Goal: Complete application form: Complete application form

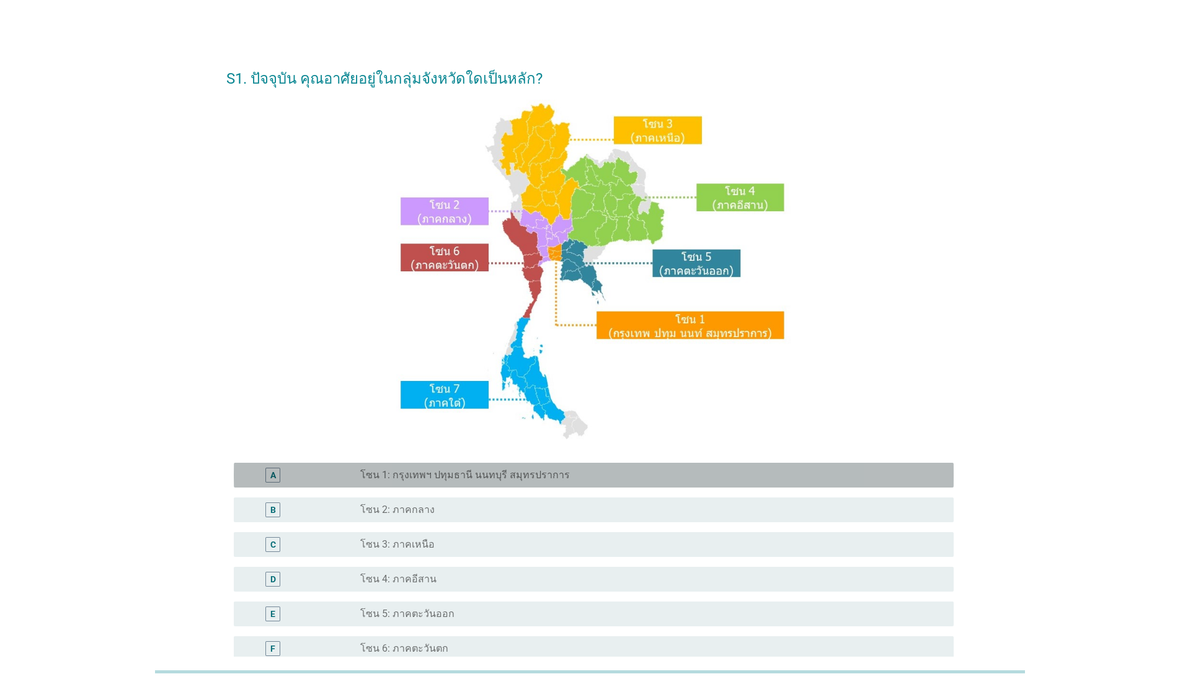
click at [537, 480] on label "โซน 1: กรุงเทพฯ ปทุมธานี นนทบุรี สมุทรปราการ" at bounding box center [465, 475] width 210 height 12
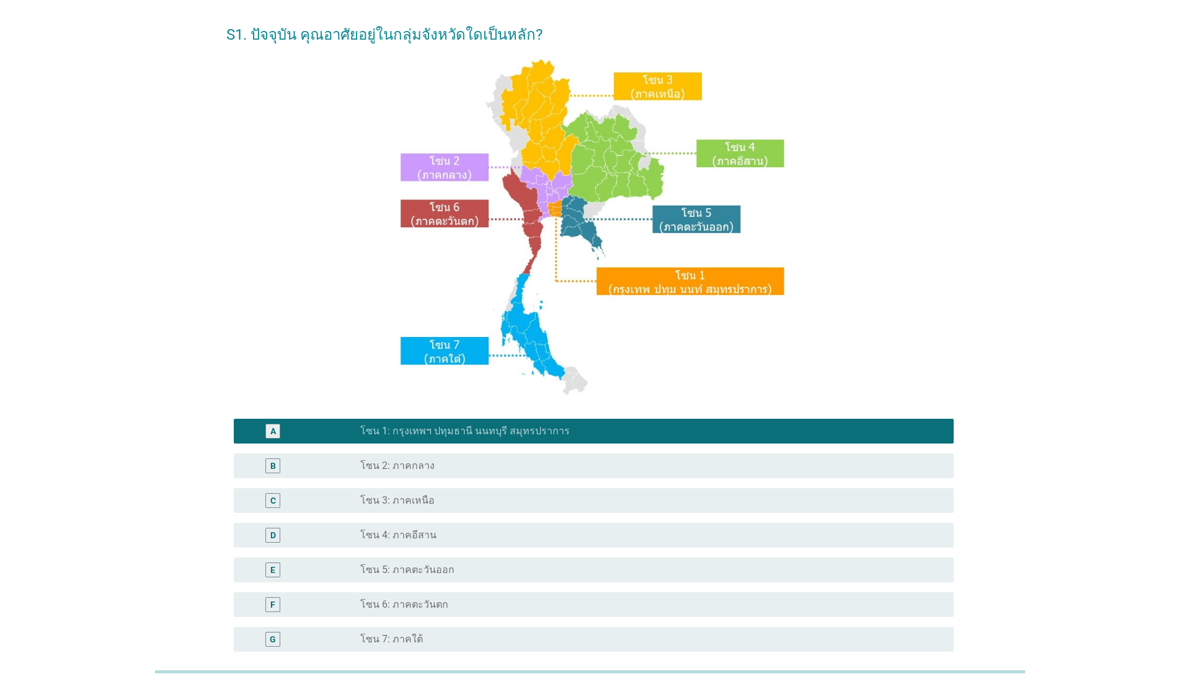
scroll to position [168, 0]
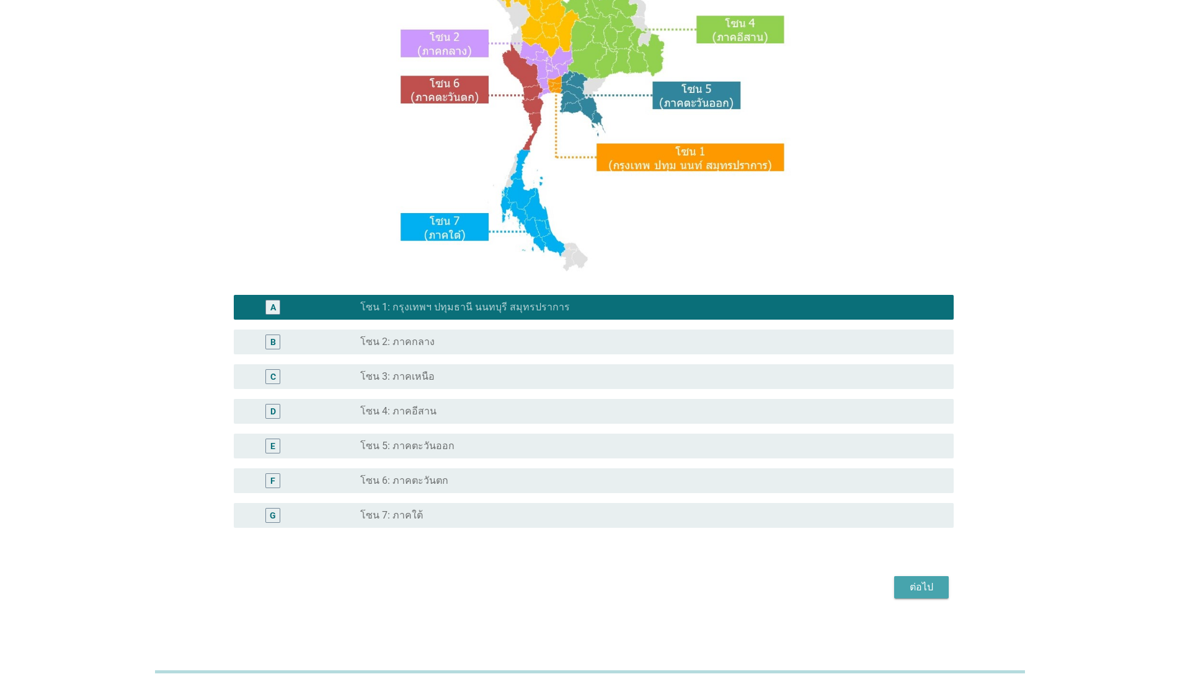
click at [926, 585] on div "ต่อไป" at bounding box center [921, 587] width 35 height 15
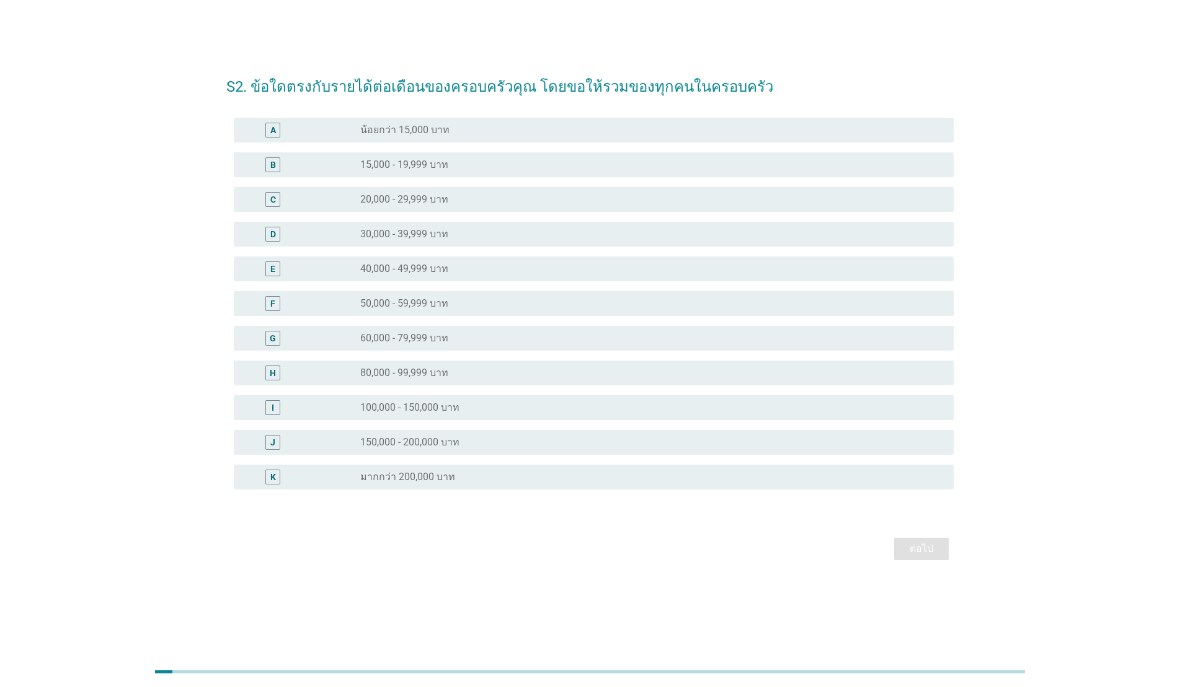
scroll to position [0, 0]
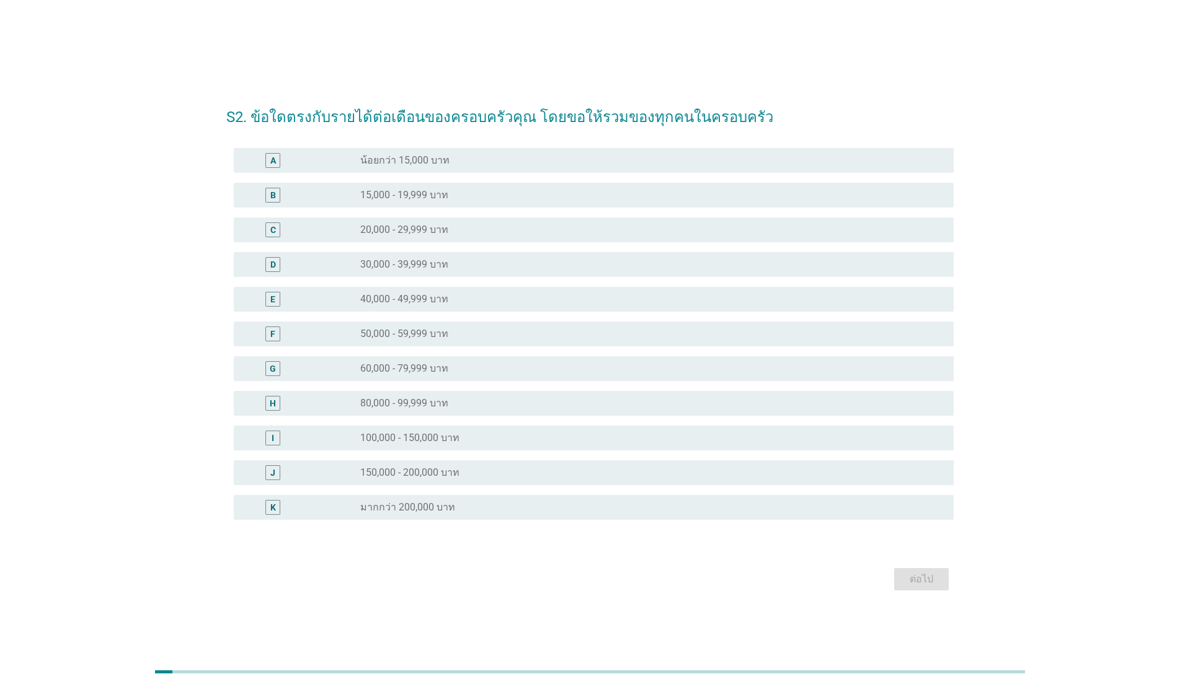
click at [537, 405] on div "radio_button_unchecked 80,000 - 99,999 บาท" at bounding box center [646, 403] width 573 height 12
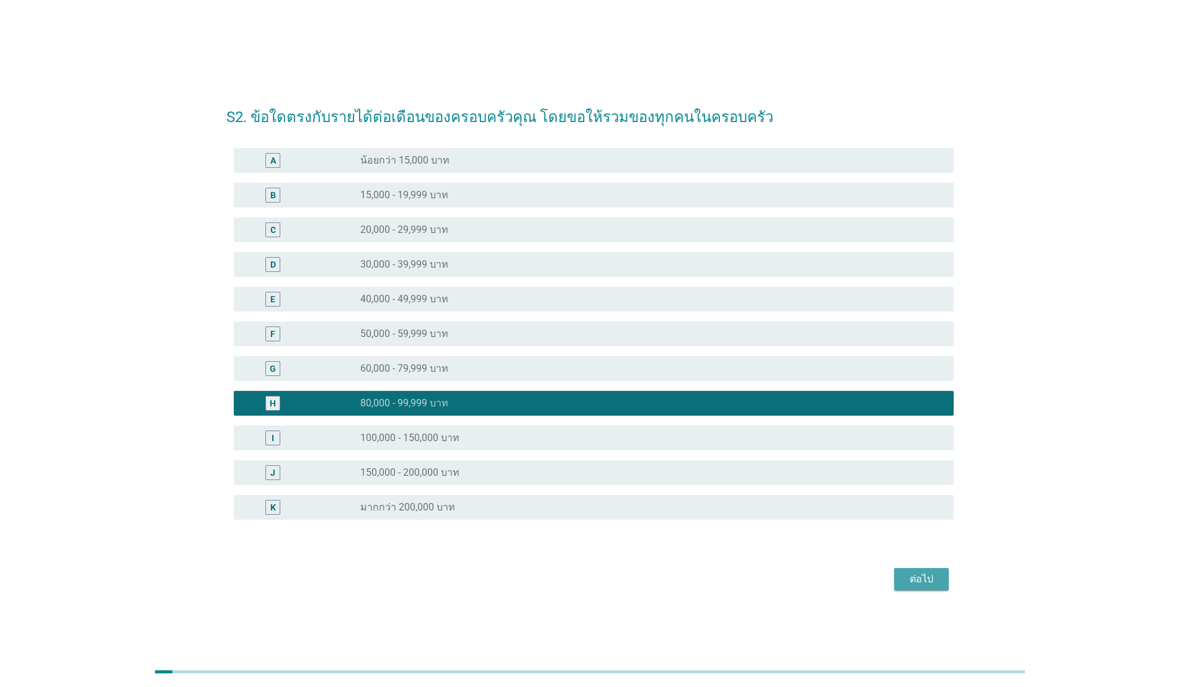
click at [922, 578] on div "ต่อไป" at bounding box center [921, 579] width 35 height 15
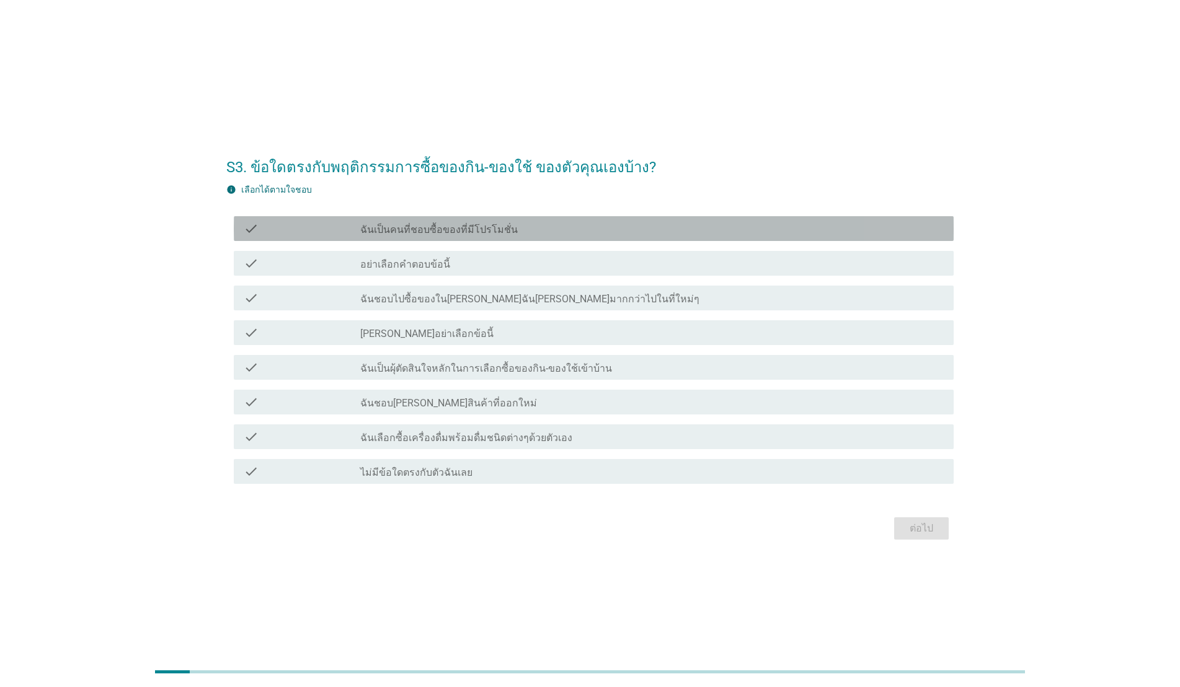
click at [567, 238] on div "check check_box_outline_blank ฉันเป็นคนที่ชอบซื้อของที่มีโปรโมชั่น" at bounding box center [594, 228] width 720 height 25
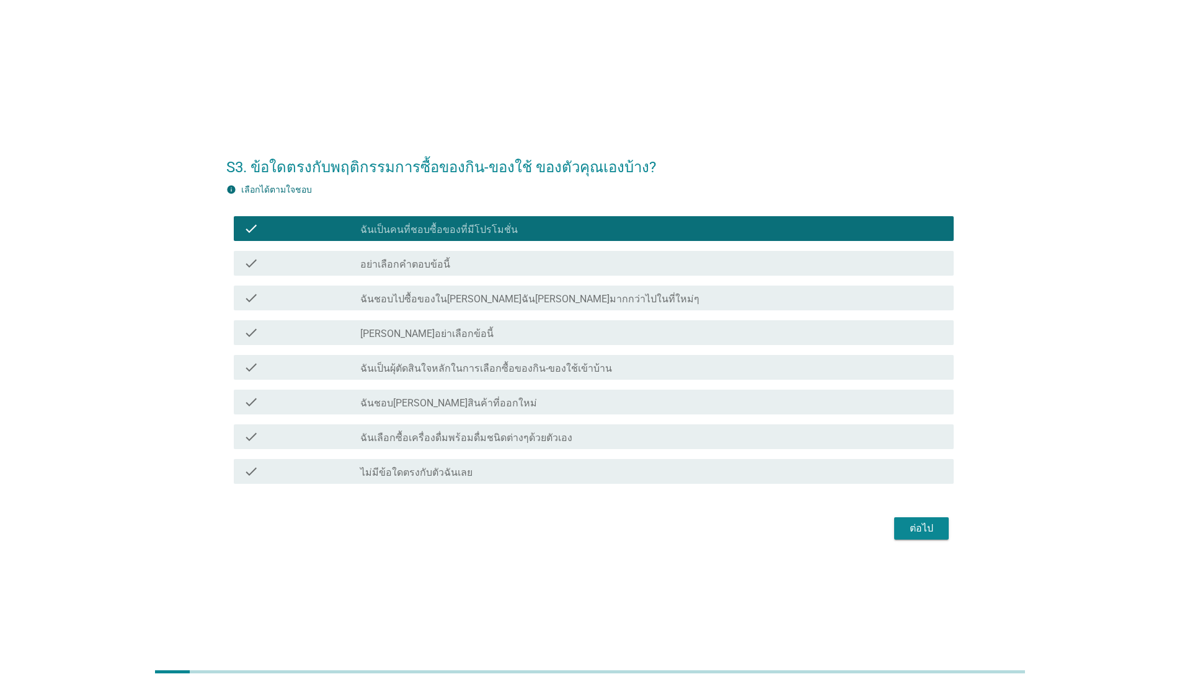
click at [610, 366] on div "check_box_outline_blank ฉันเป็นผุ้ตัดสินใจหลักในการเลือกซื้อของกิน-ของใช้เข้าบ้…" at bounding box center [651, 367] width 583 height 15
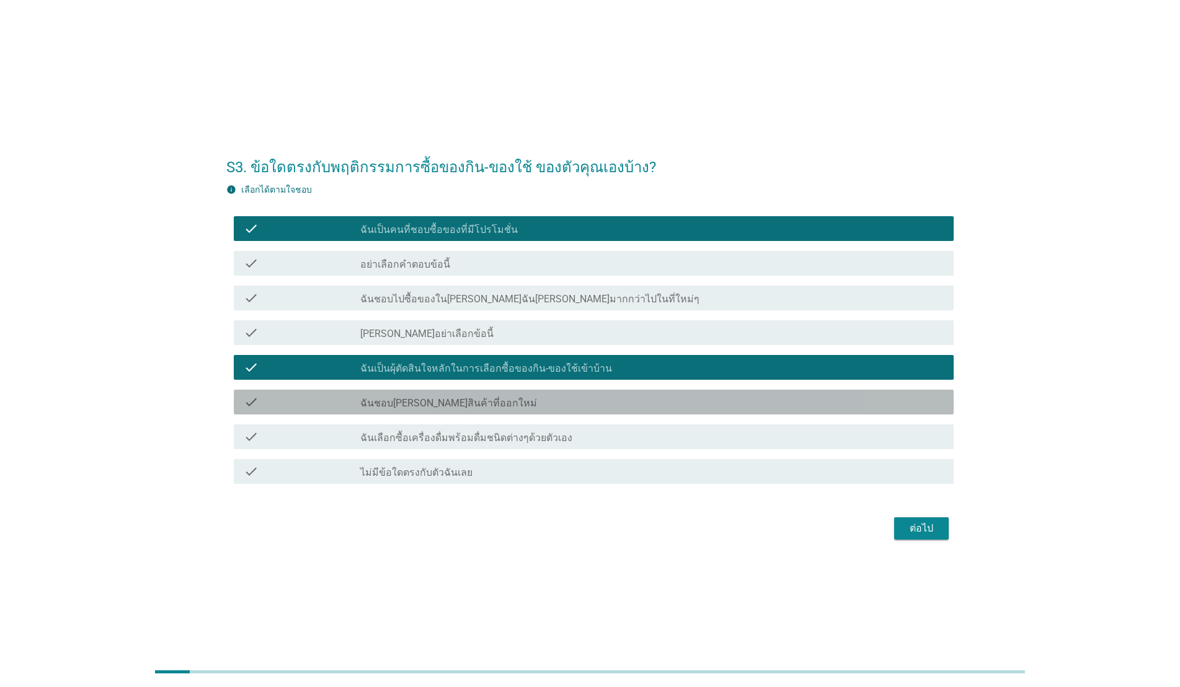
click at [613, 401] on div "check_box_outline_blank ฉันชอบ[PERSON_NAME]สินค้าที่ออกใหม่" at bounding box center [651, 402] width 583 height 15
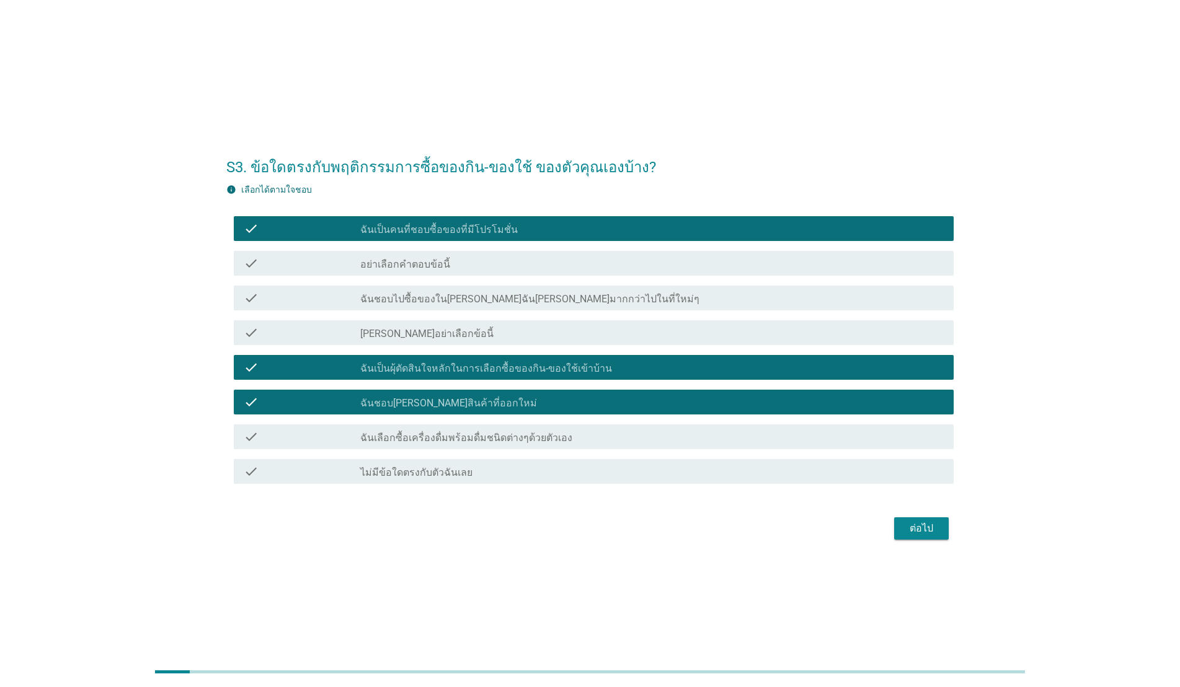
click at [614, 428] on div "check check_box_outline_blank ฉันเลือกซื้อเครื่องดื่มพร้อมดื่มชนิดต่างๆด้วยตัวเ…" at bounding box center [594, 437] width 720 height 25
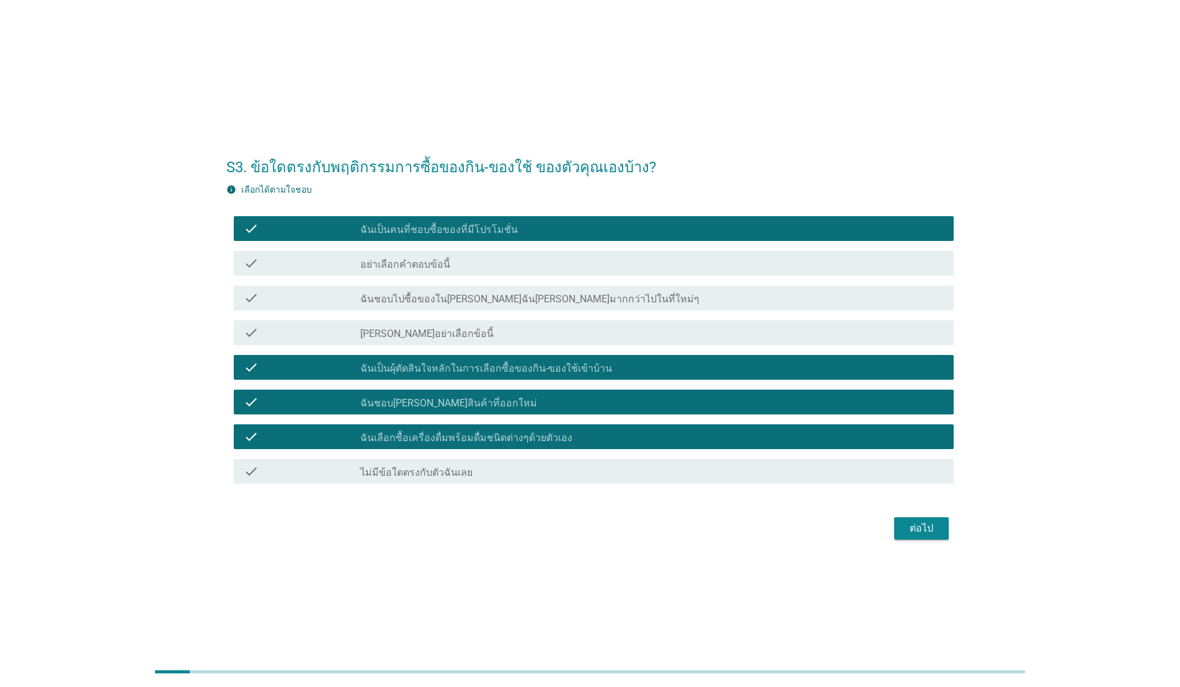
click at [927, 526] on div "ต่อไป" at bounding box center [921, 528] width 35 height 15
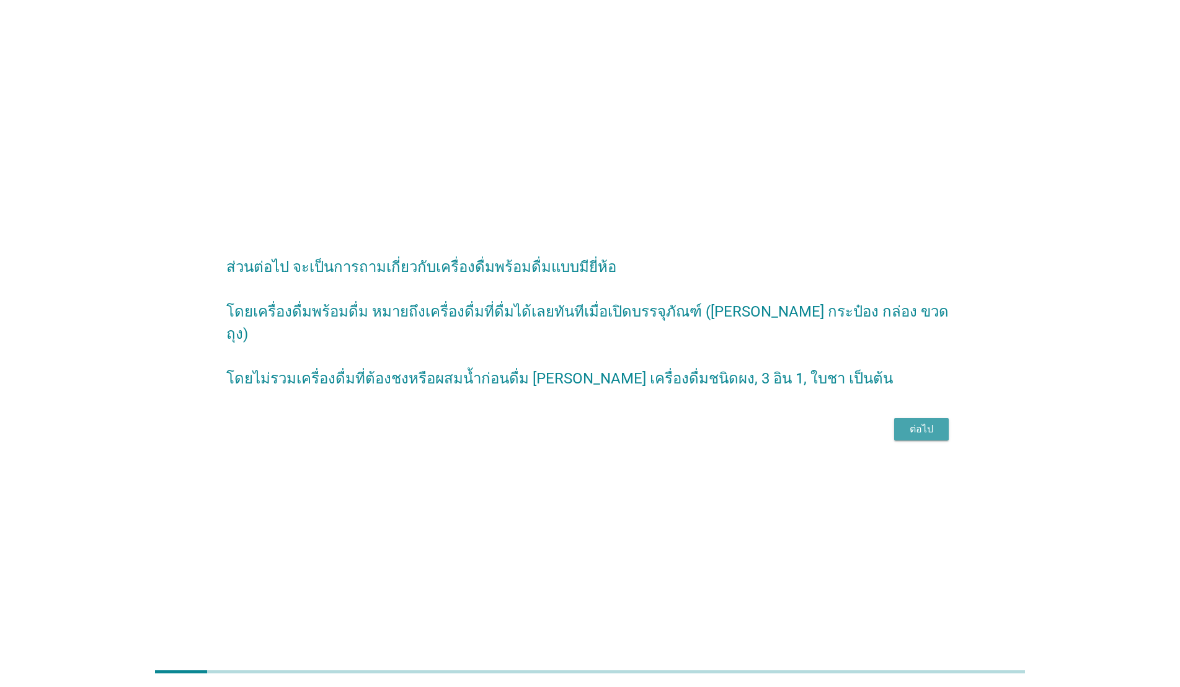
click at [921, 428] on div "ต่อไป" at bounding box center [921, 429] width 35 height 15
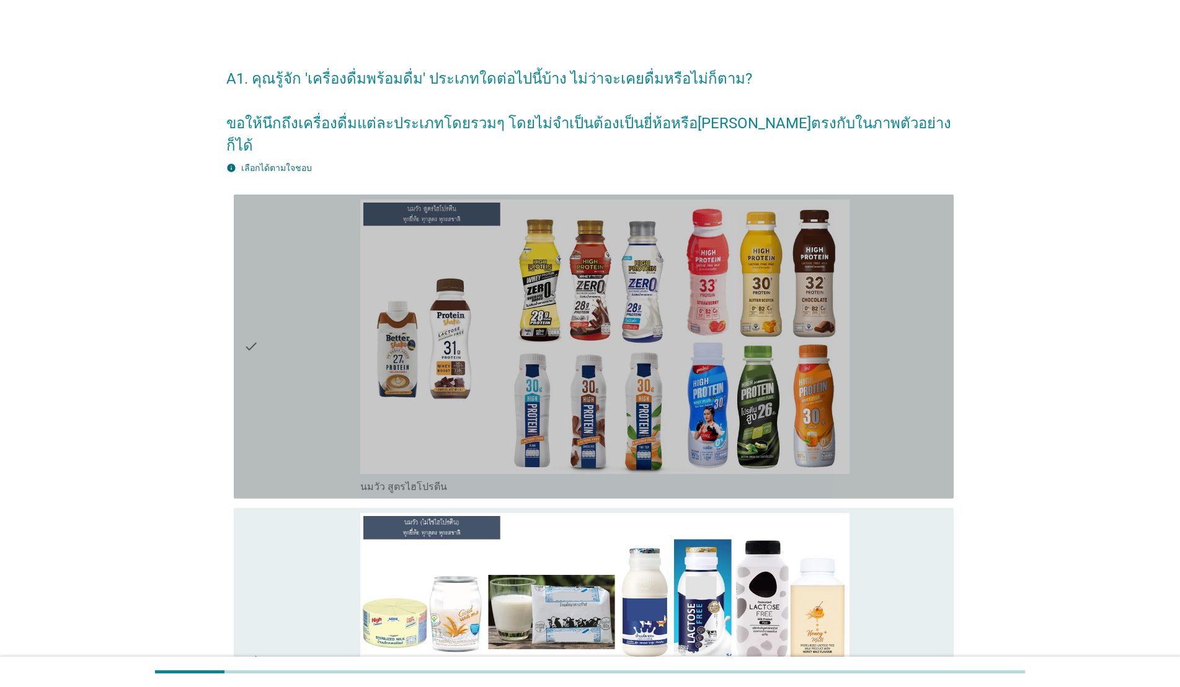
click at [270, 327] on div "check" at bounding box center [302, 347] width 117 height 294
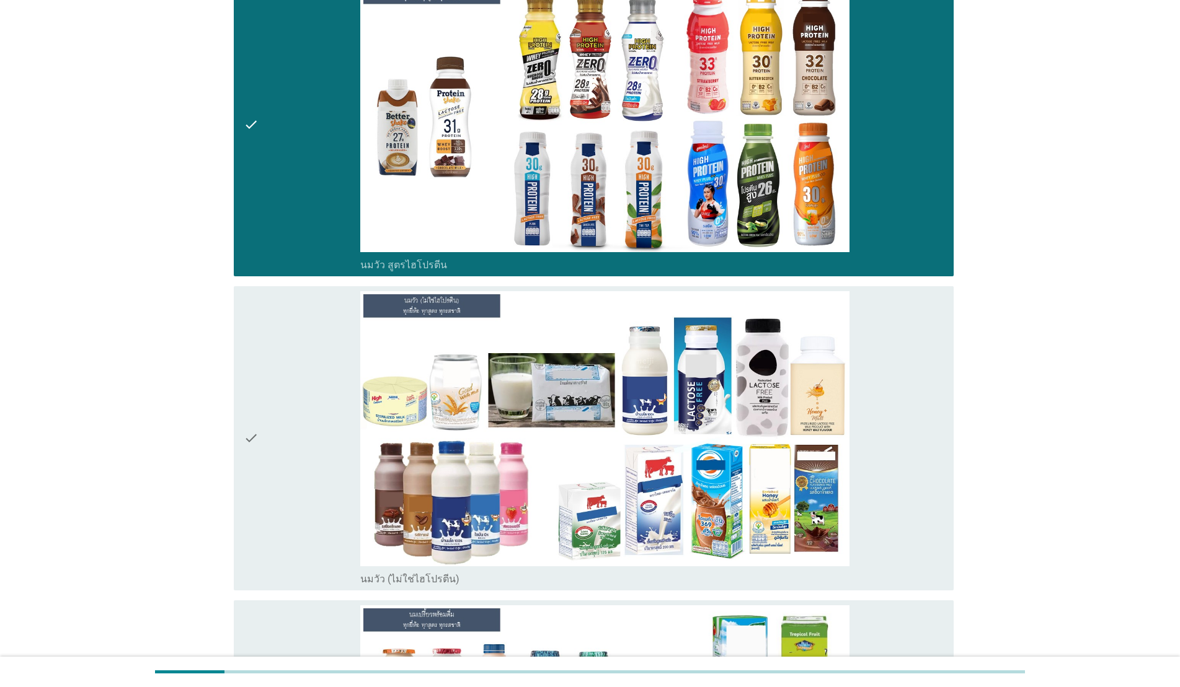
scroll to position [200, 0]
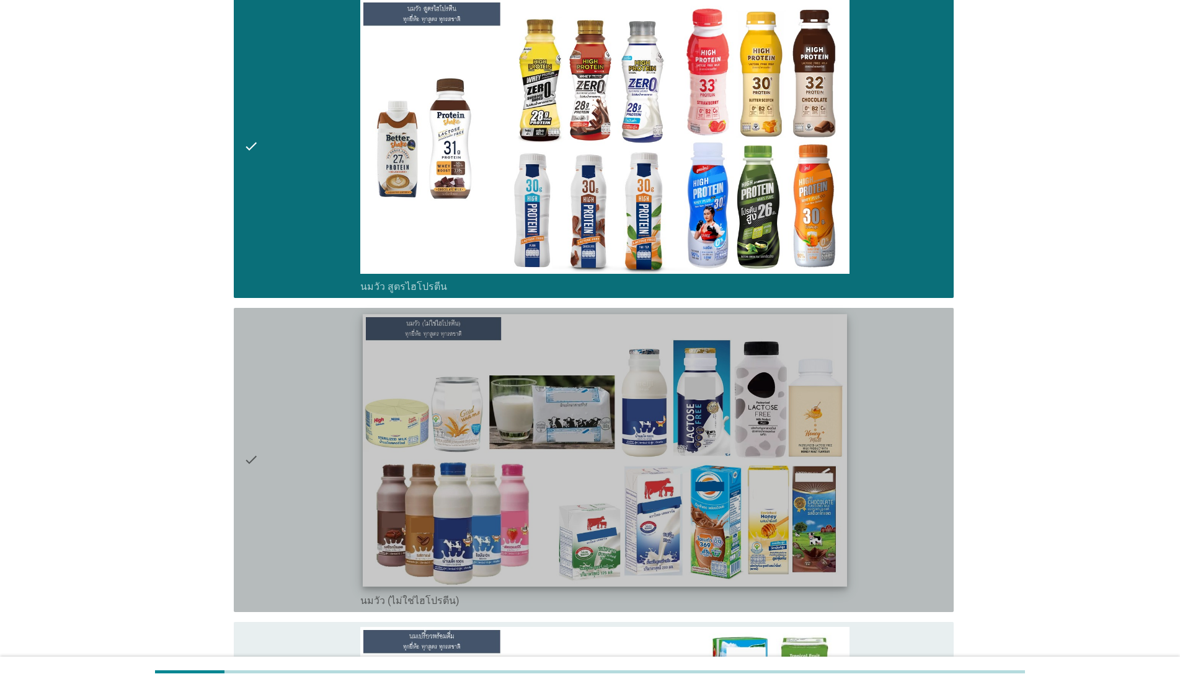
click at [474, 480] on img at bounding box center [605, 450] width 484 height 272
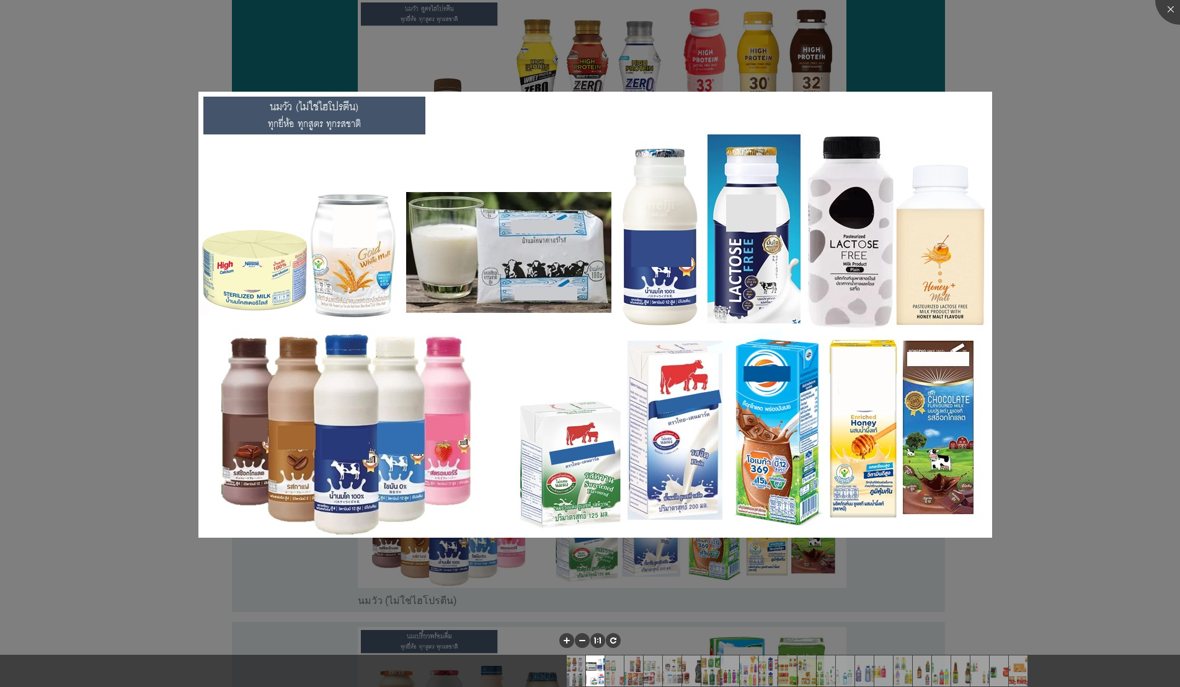
click at [1164, 87] on div at bounding box center [590, 343] width 1180 height 687
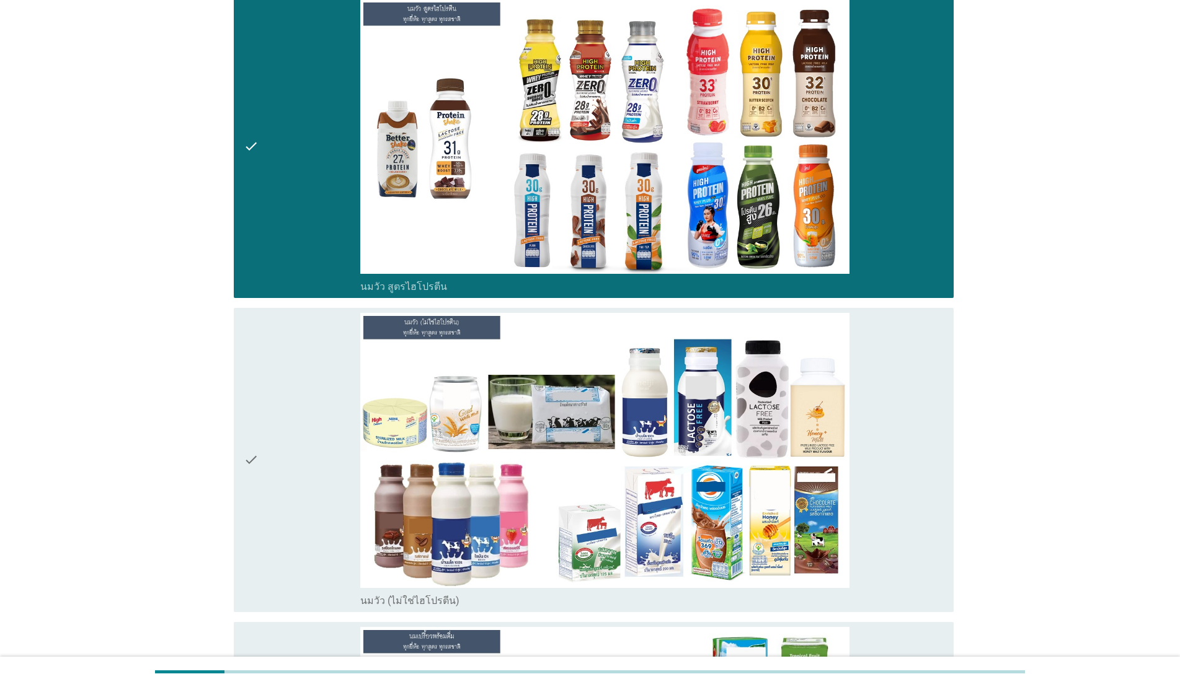
click at [284, 428] on div "check" at bounding box center [302, 460] width 117 height 294
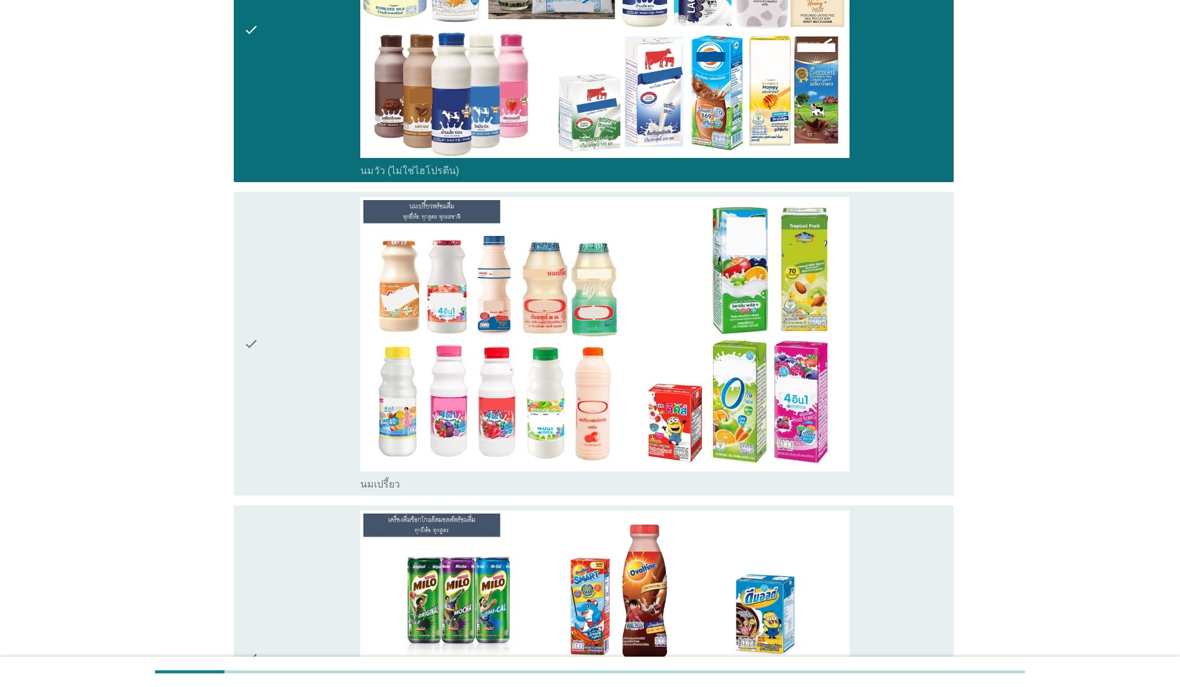
scroll to position [645, 0]
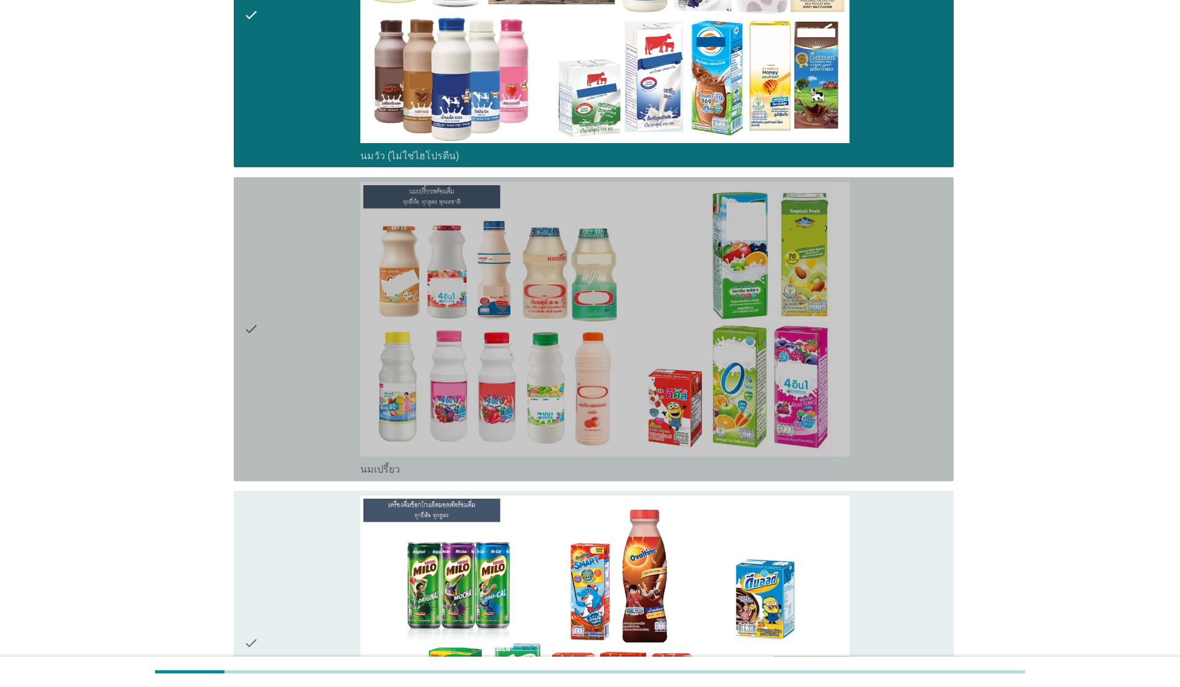
click at [273, 342] on div "check" at bounding box center [302, 329] width 117 height 294
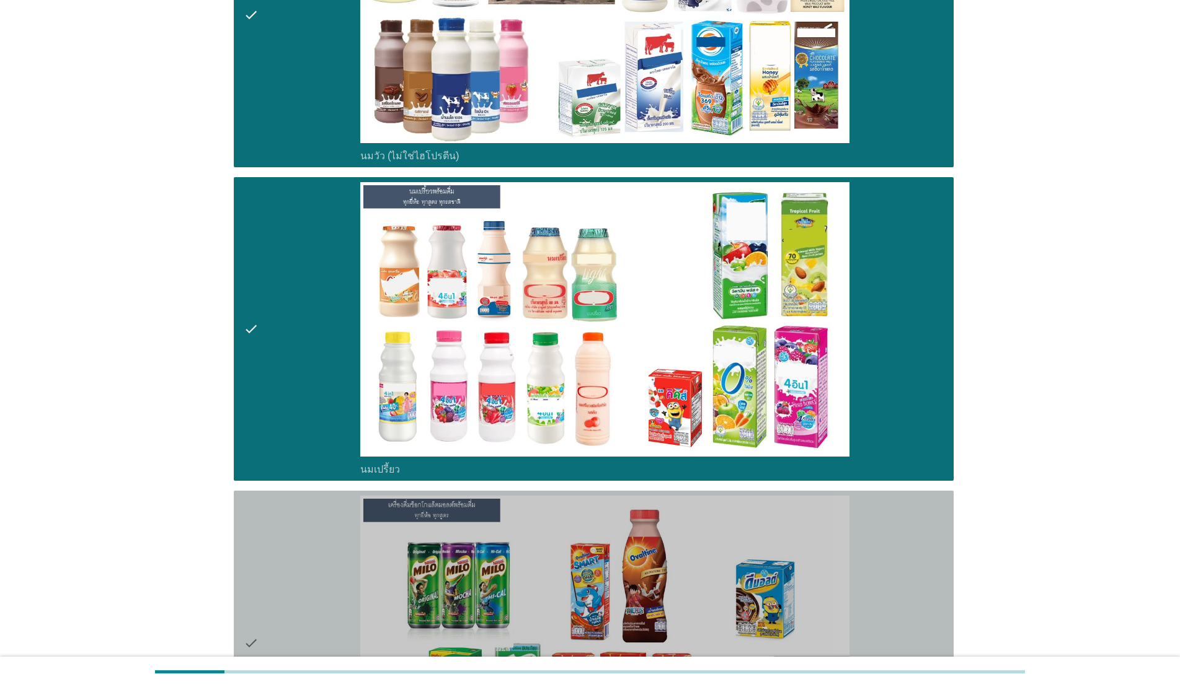
click at [295, 608] on div "check" at bounding box center [302, 643] width 117 height 294
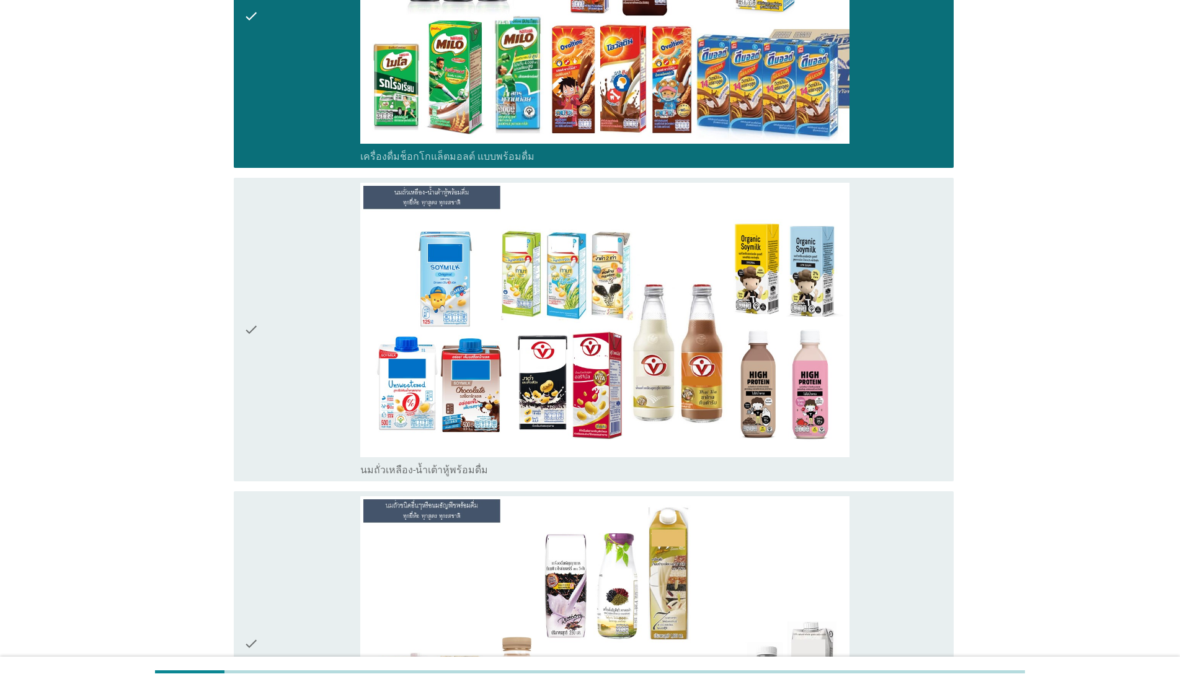
scroll to position [1302, 0]
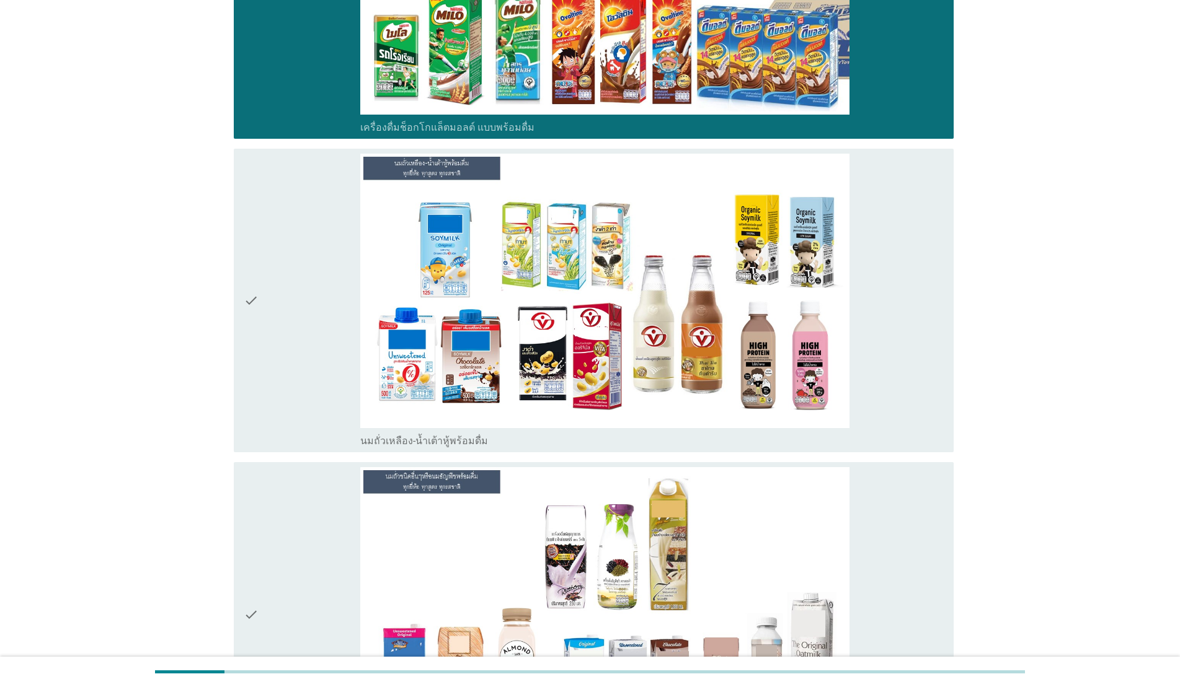
click at [280, 318] on div "check" at bounding box center [302, 301] width 117 height 294
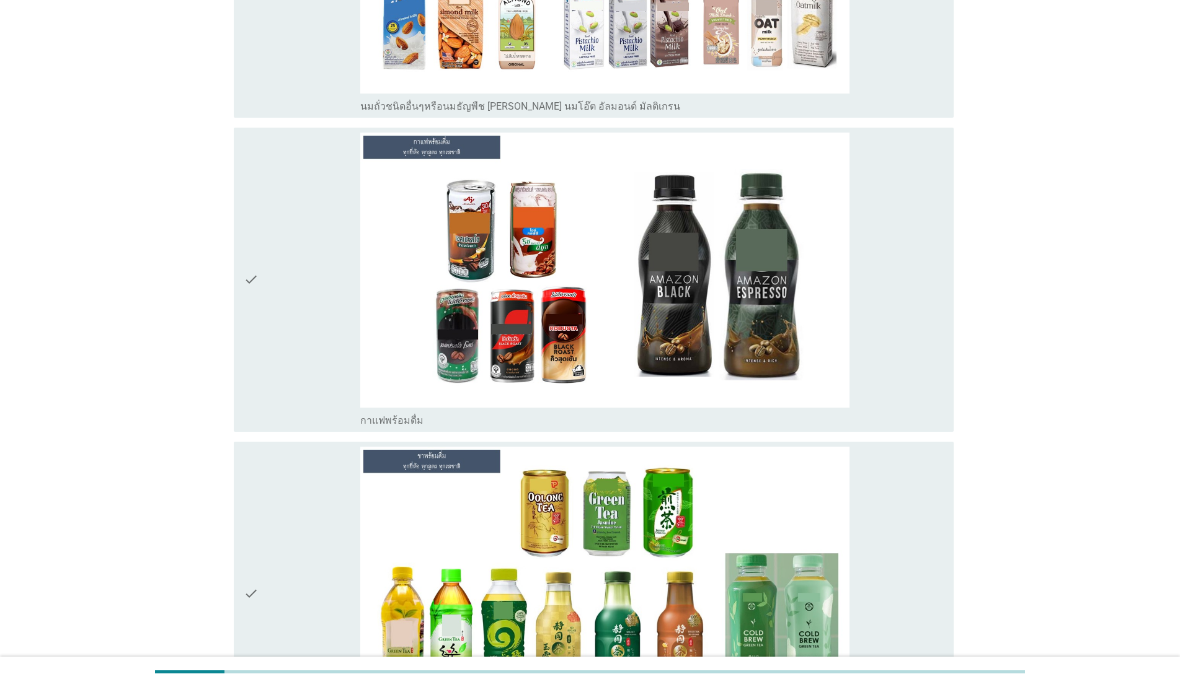
scroll to position [1973, 0]
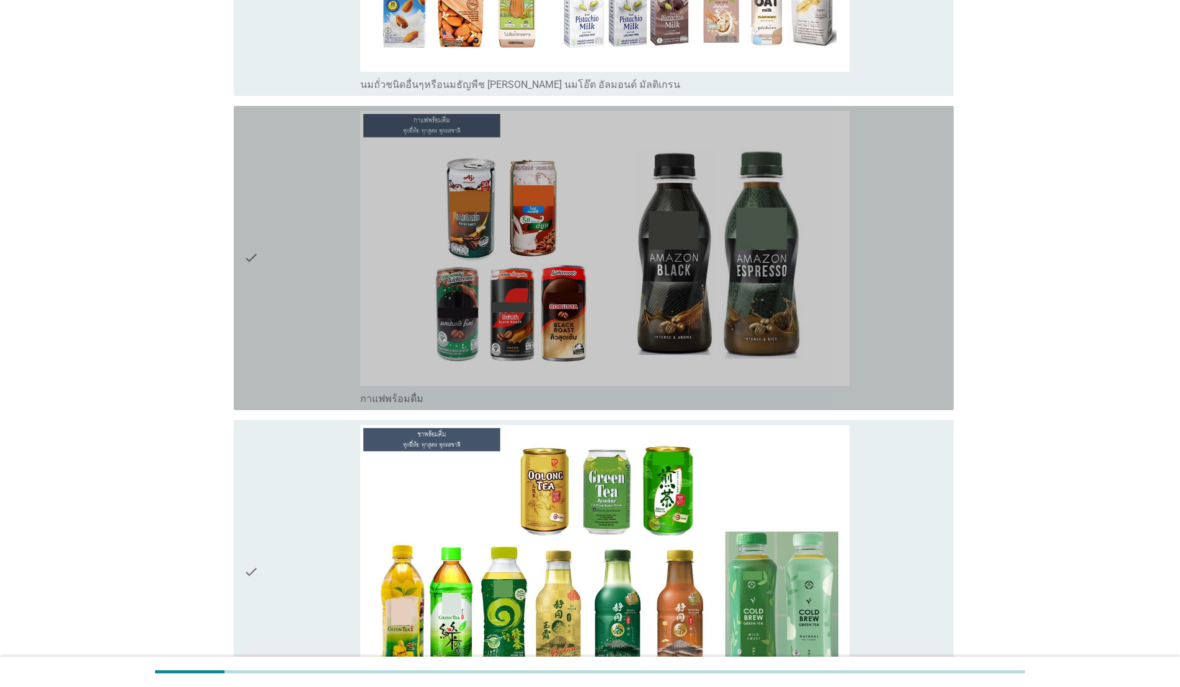
click at [277, 298] on div "check" at bounding box center [302, 258] width 117 height 294
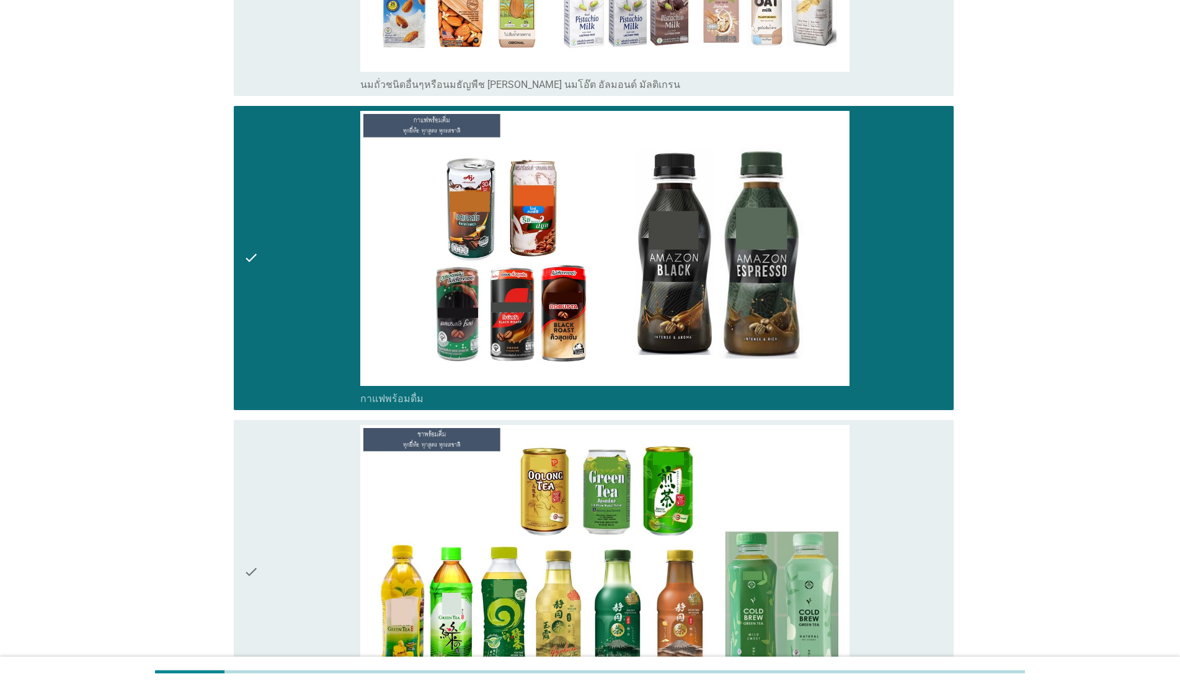
click at [269, 544] on div "check" at bounding box center [302, 572] width 117 height 294
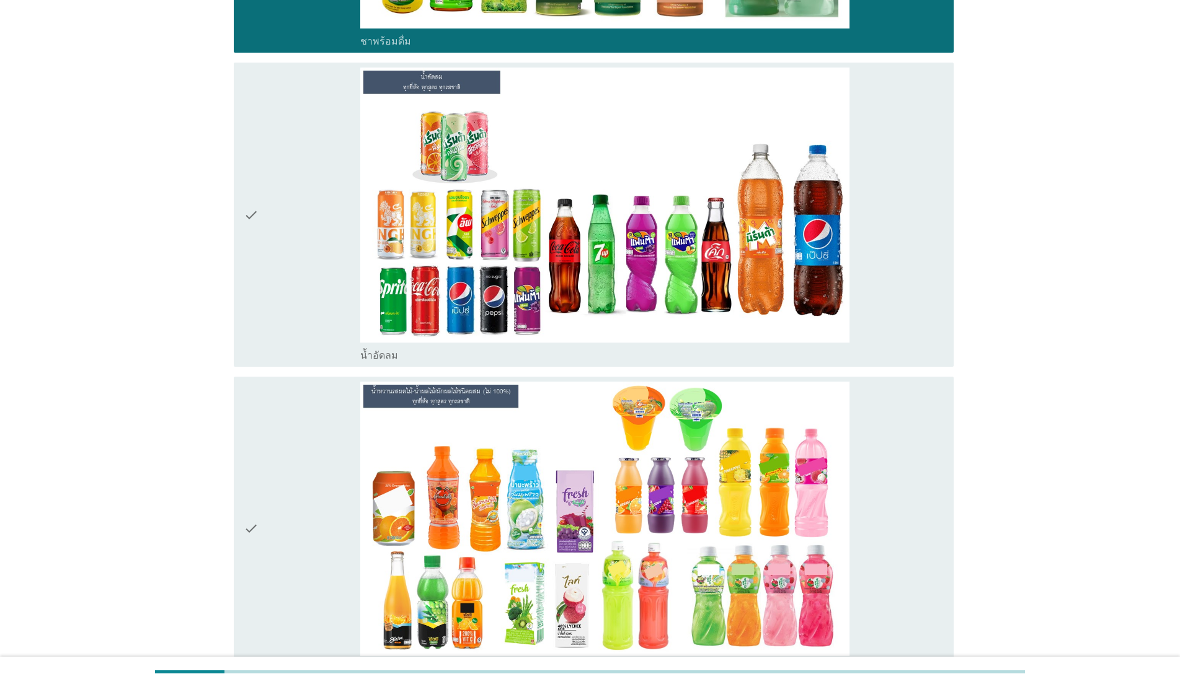
scroll to position [2688, 0]
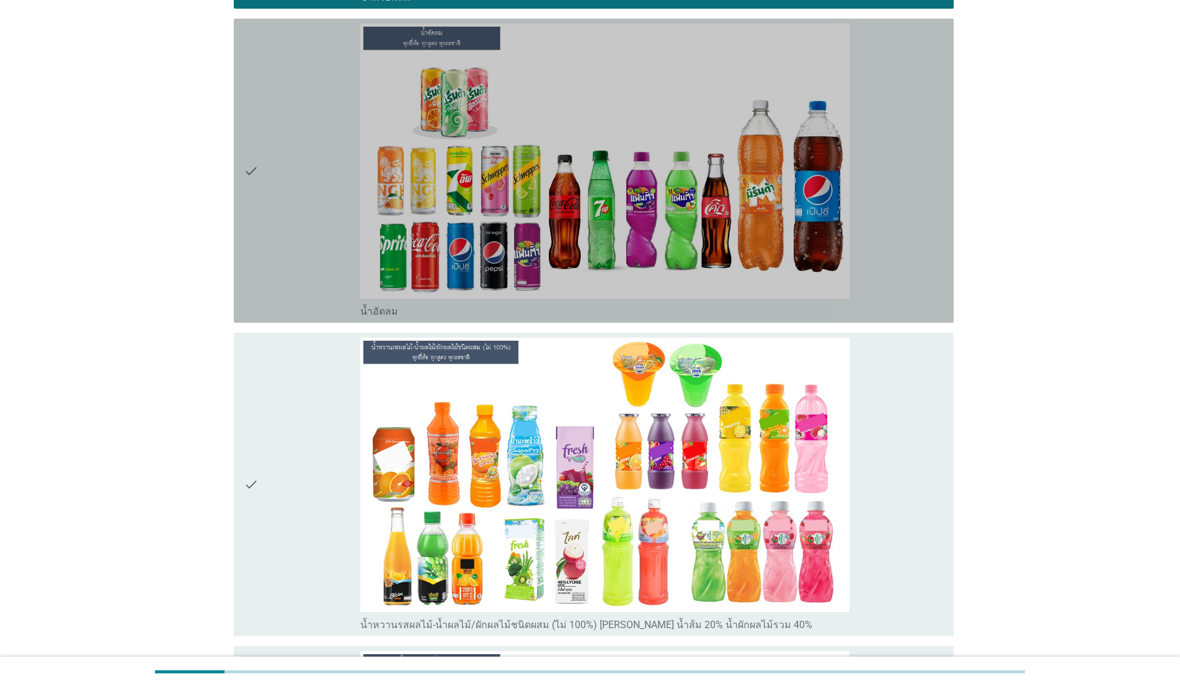
click at [302, 203] on div "check" at bounding box center [302, 171] width 117 height 294
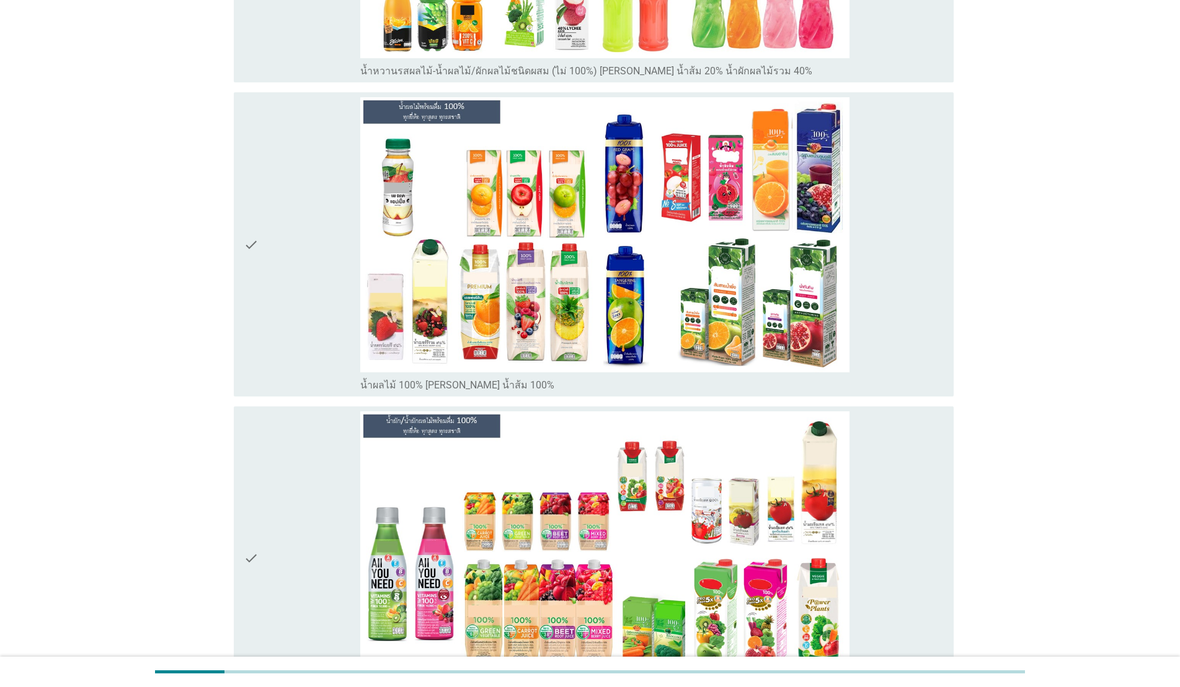
scroll to position [3250, 0]
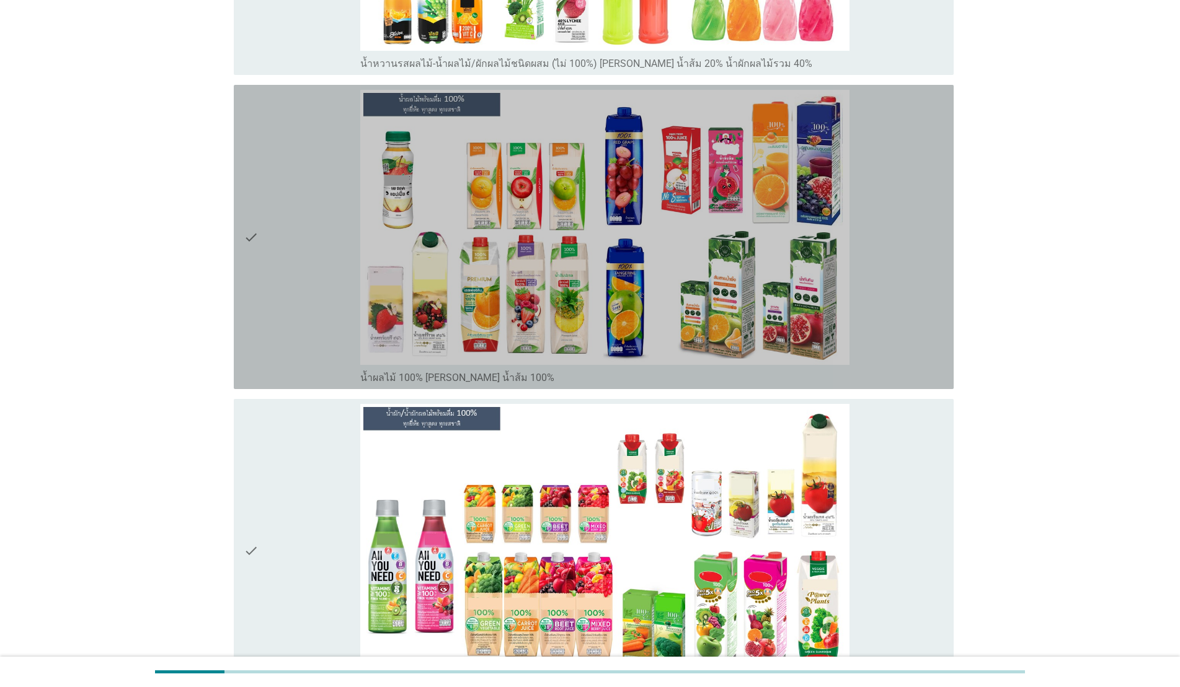
click at [273, 312] on div "check" at bounding box center [302, 237] width 117 height 294
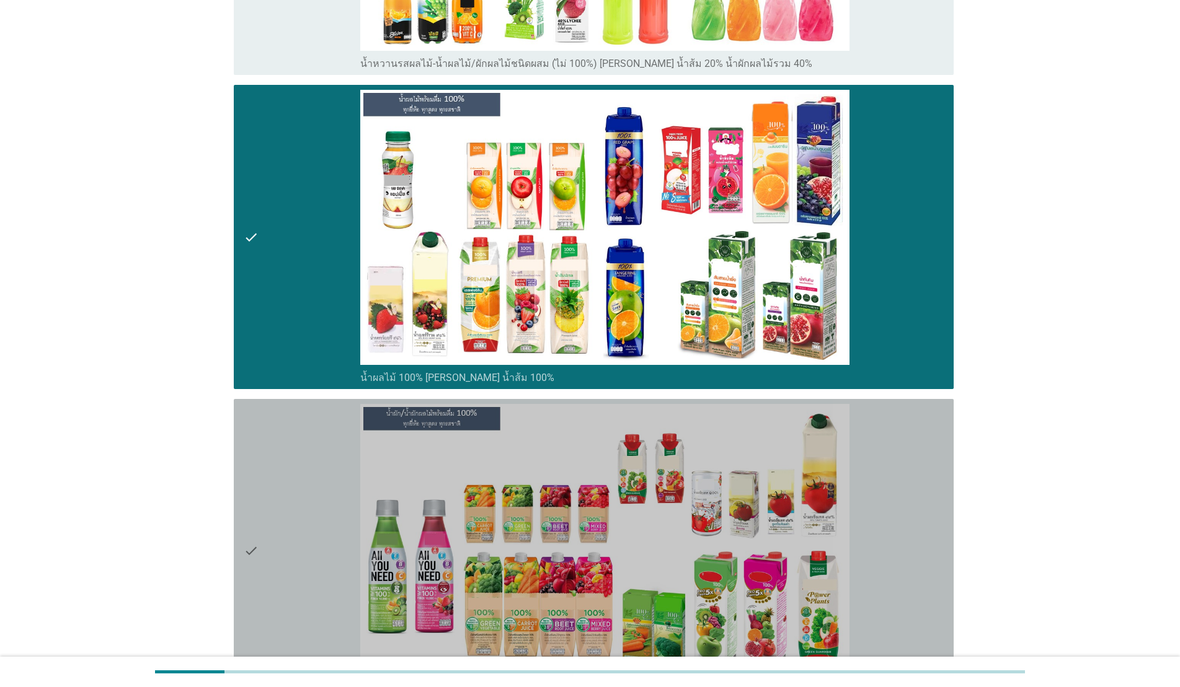
click at [280, 493] on div "check" at bounding box center [302, 551] width 117 height 294
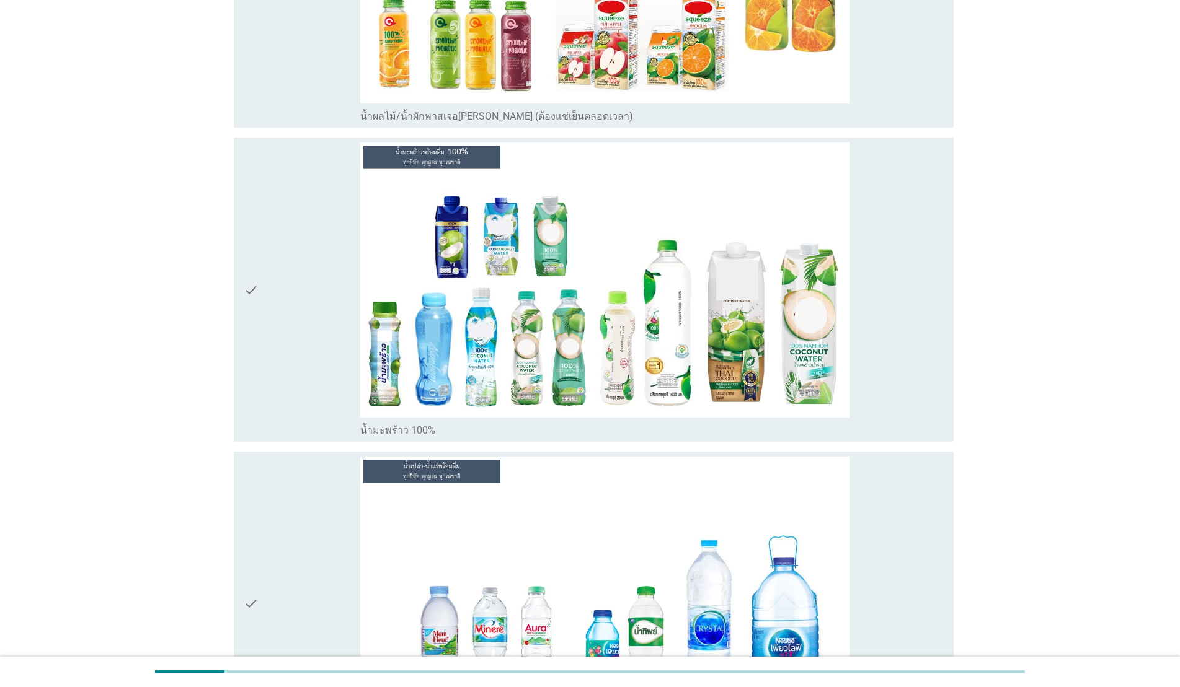
scroll to position [4417, 0]
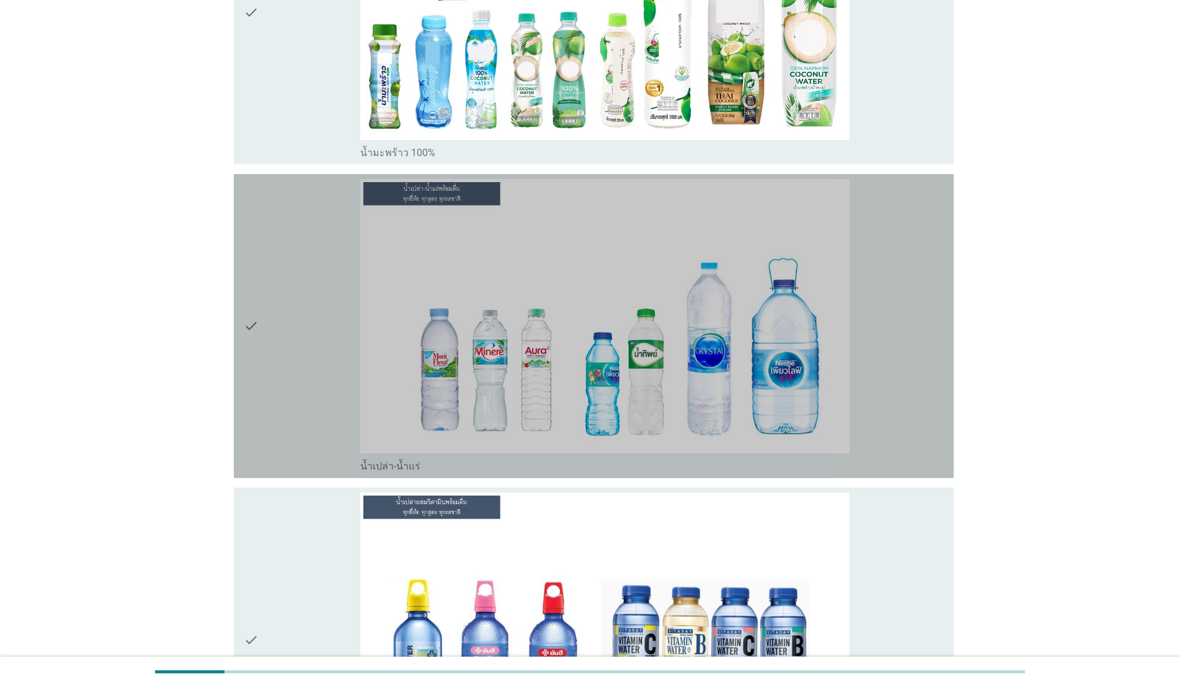
click at [271, 397] on div "check" at bounding box center [302, 326] width 117 height 294
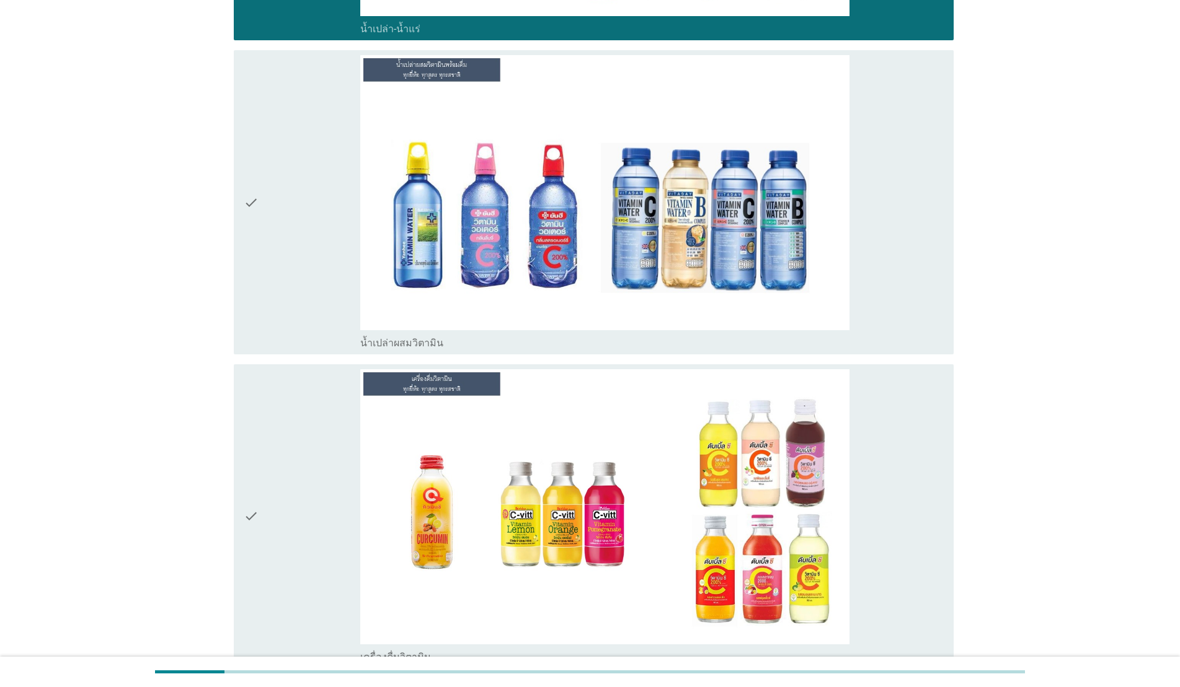
scroll to position [4861, 0]
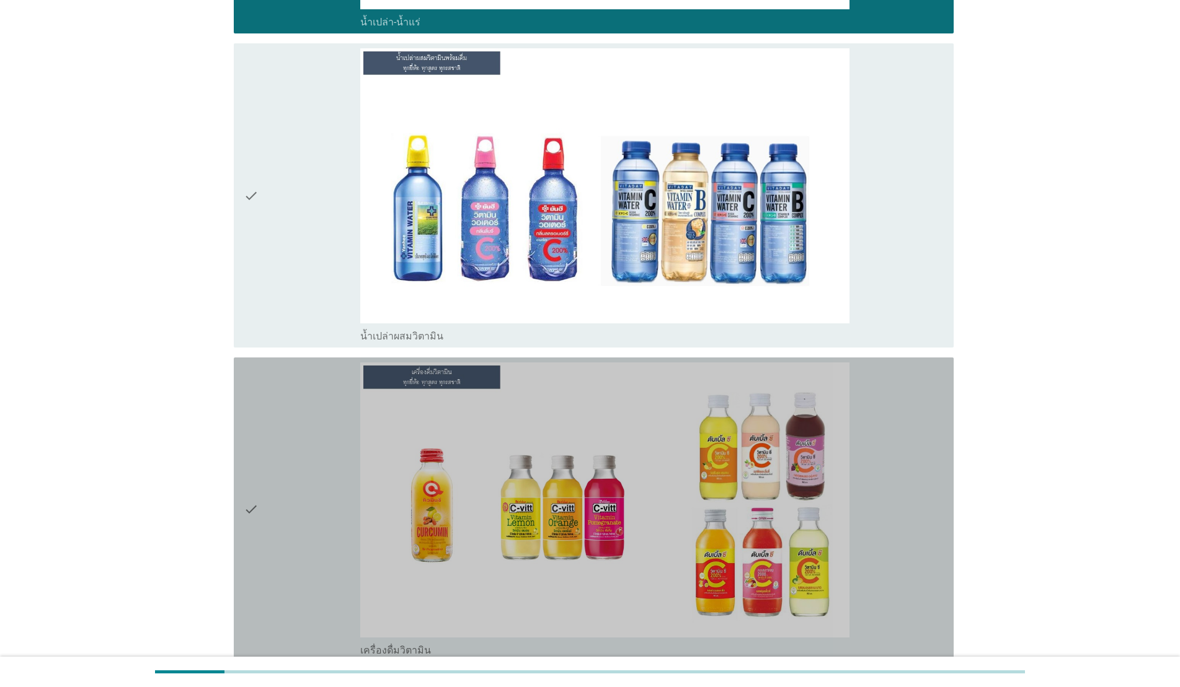
click at [289, 484] on div "check" at bounding box center [302, 510] width 117 height 294
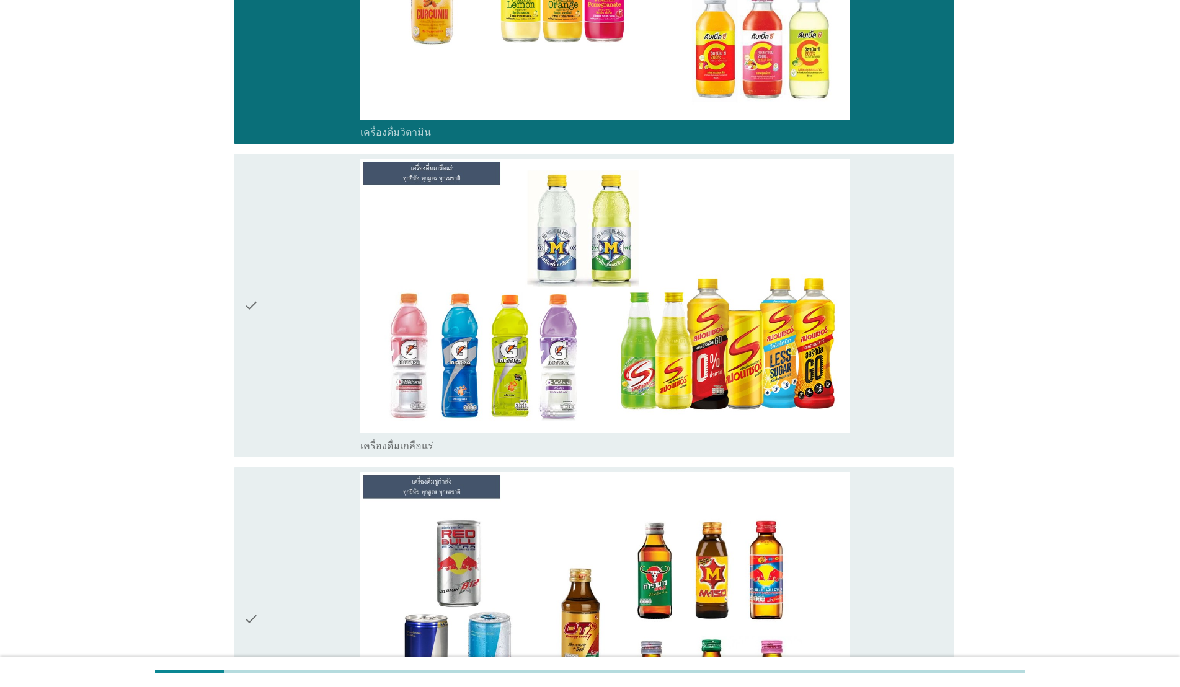
scroll to position [5387, 0]
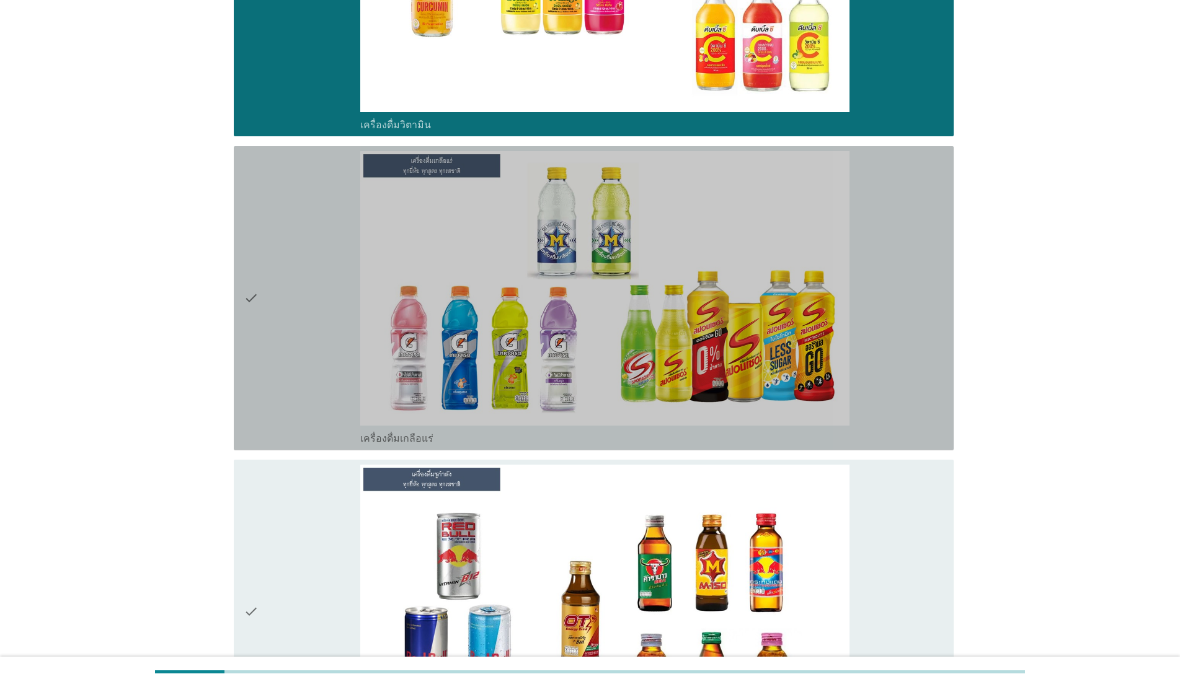
click at [264, 306] on div "check" at bounding box center [302, 298] width 117 height 294
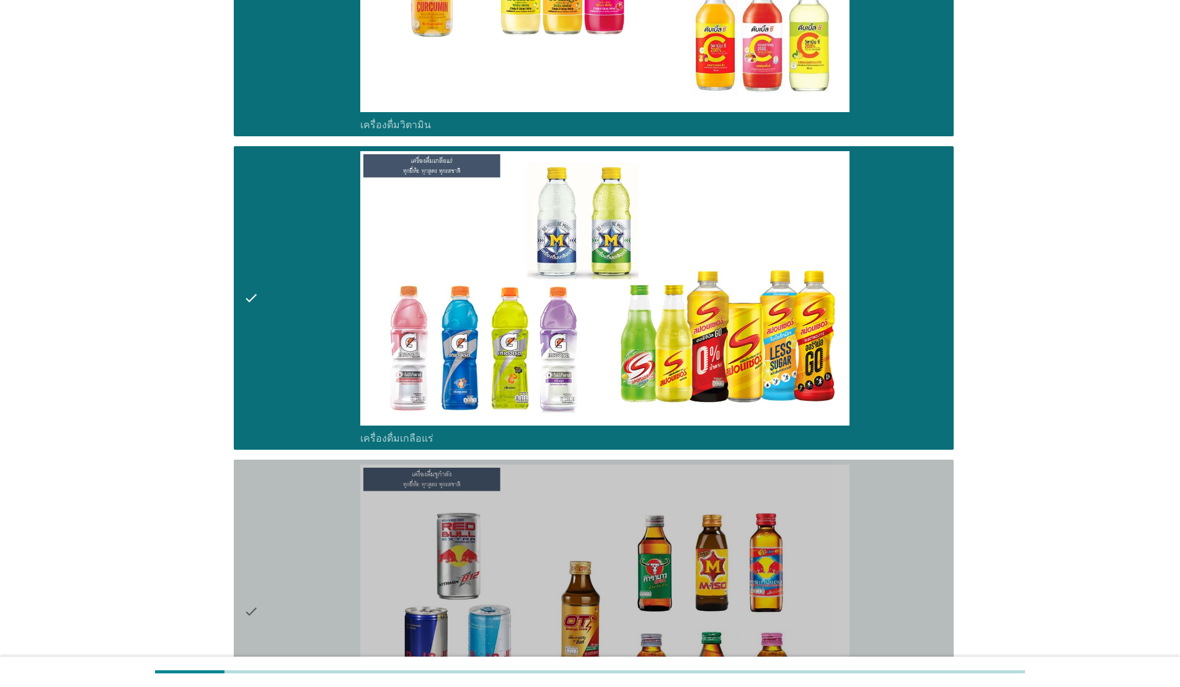
click at [273, 483] on div "check" at bounding box center [302, 612] width 117 height 294
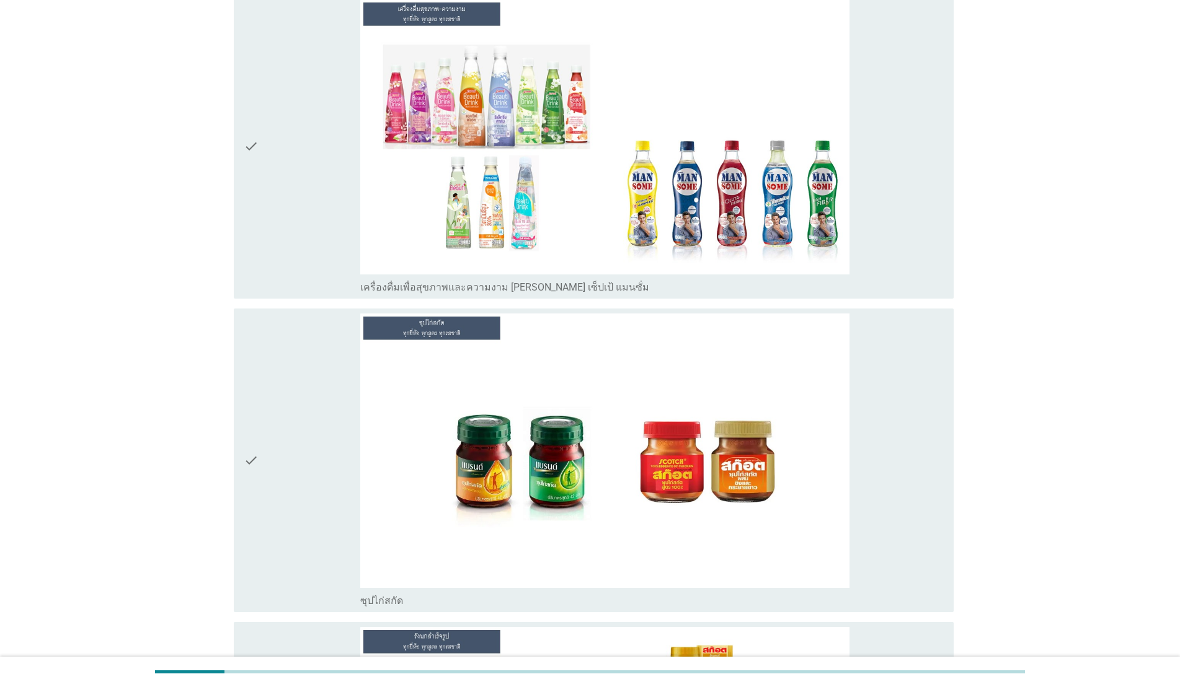
scroll to position [6809, 0]
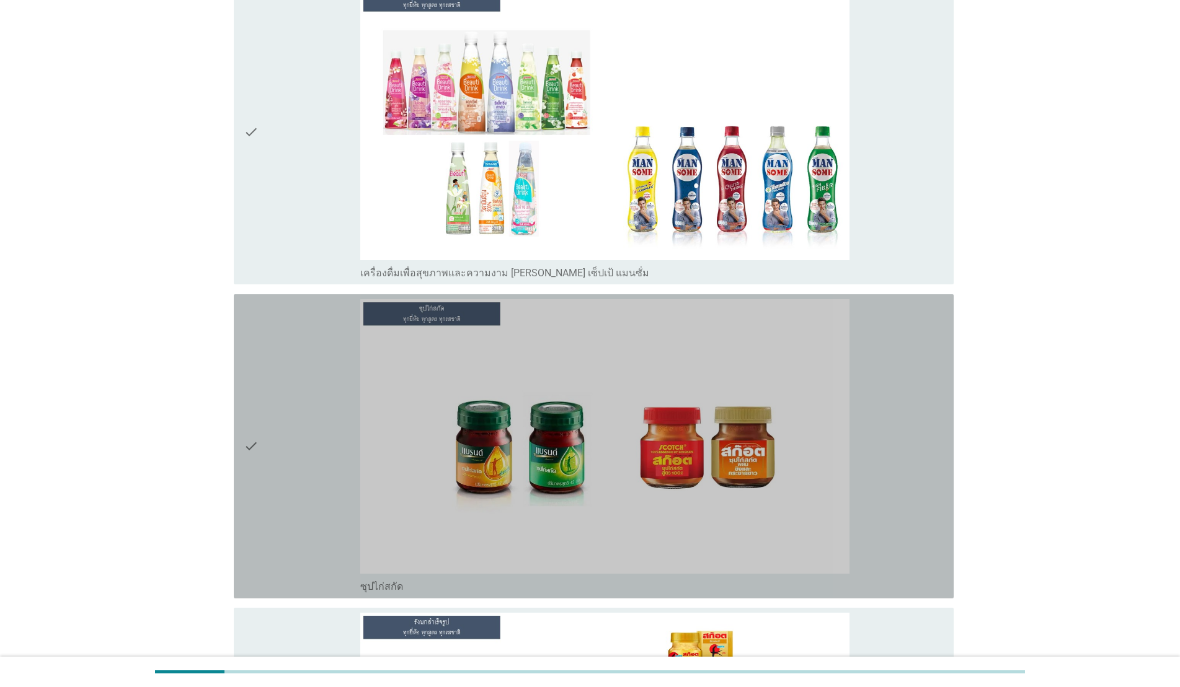
click at [294, 481] on div "check" at bounding box center [302, 446] width 117 height 294
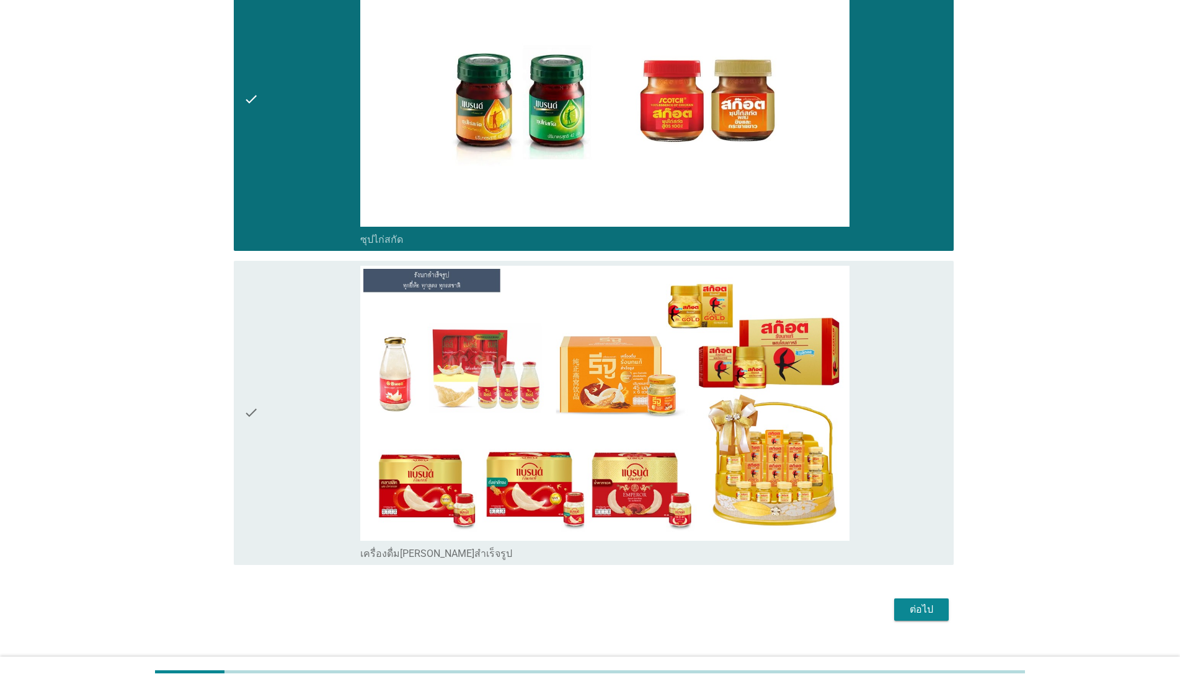
scroll to position [7152, 0]
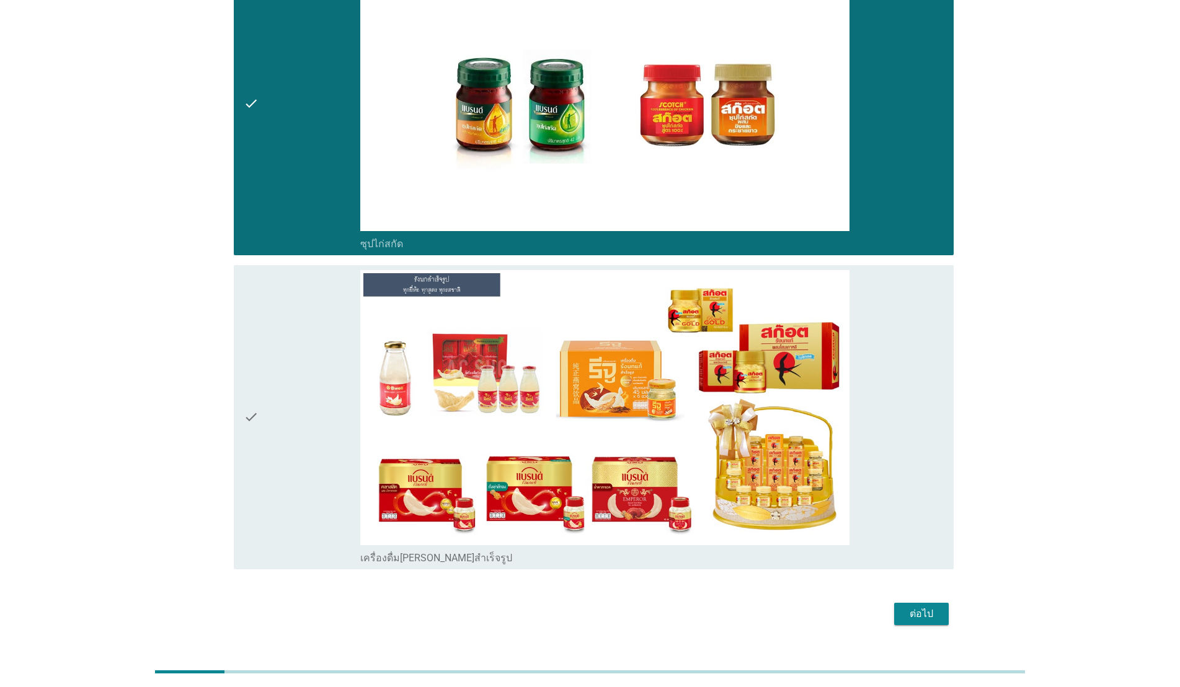
click at [272, 435] on div "check" at bounding box center [302, 417] width 117 height 294
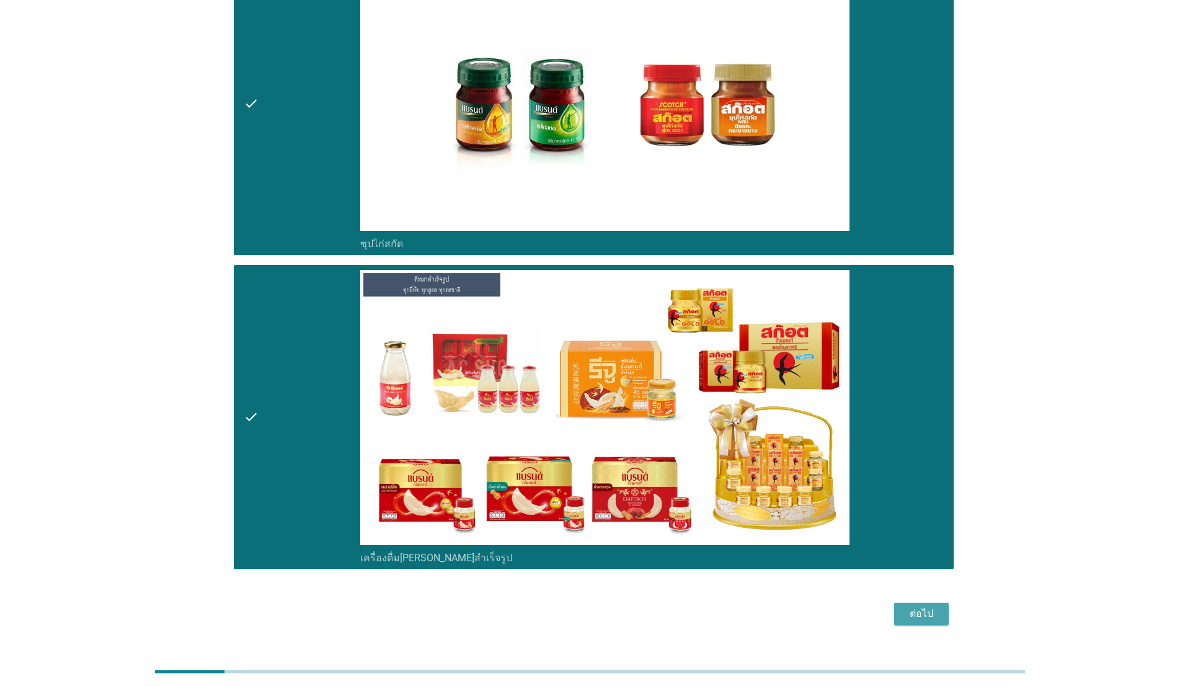
drag, startPoint x: 934, startPoint y: 588, endPoint x: 904, endPoint y: 578, distance: 31.6
click at [933, 607] on div "ต่อไป" at bounding box center [921, 614] width 35 height 15
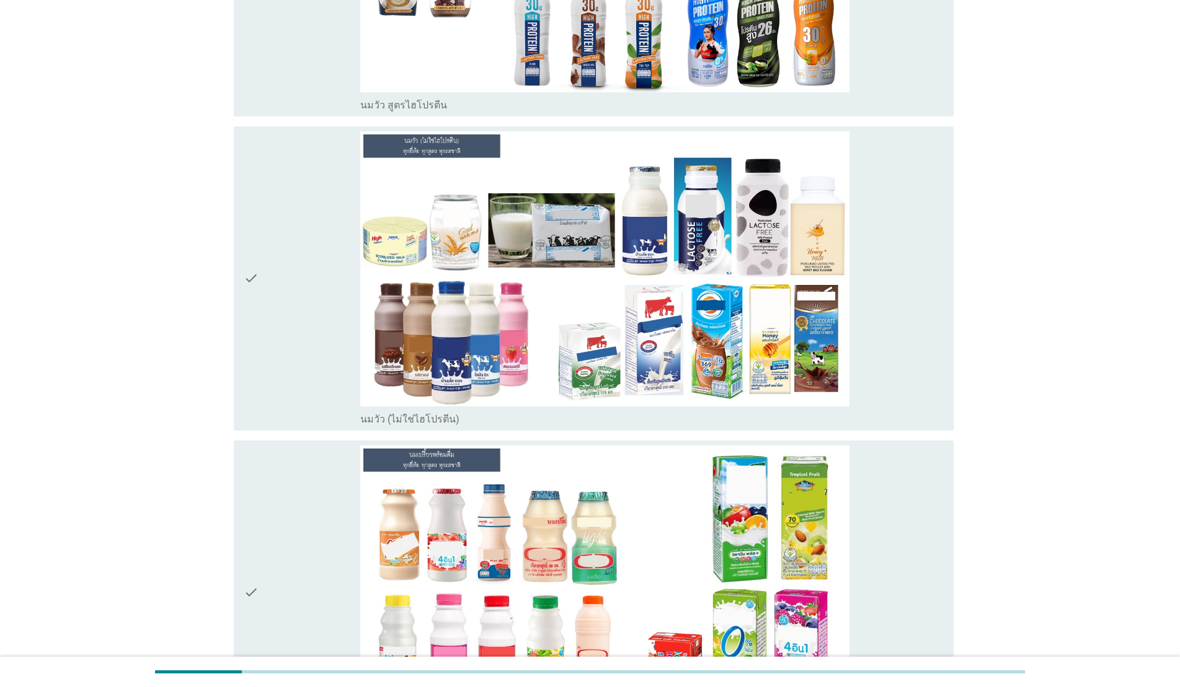
scroll to position [409, 0]
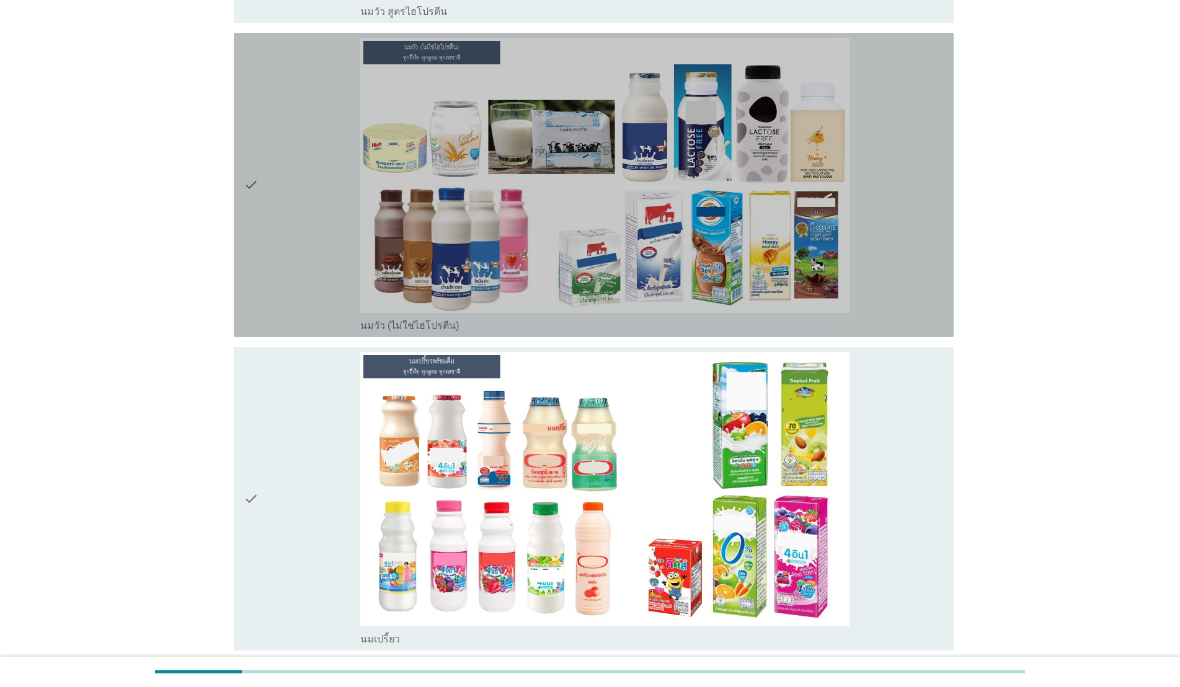
click at [267, 203] on div "check" at bounding box center [302, 185] width 117 height 294
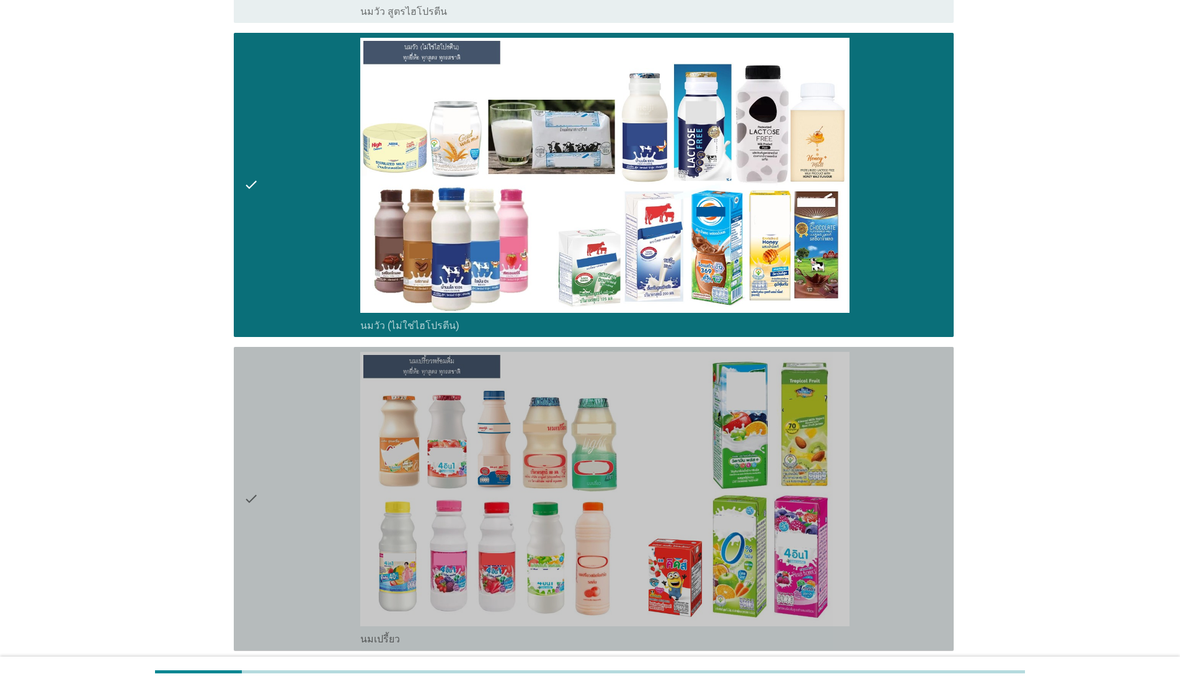
click at [275, 451] on div "check" at bounding box center [302, 499] width 117 height 294
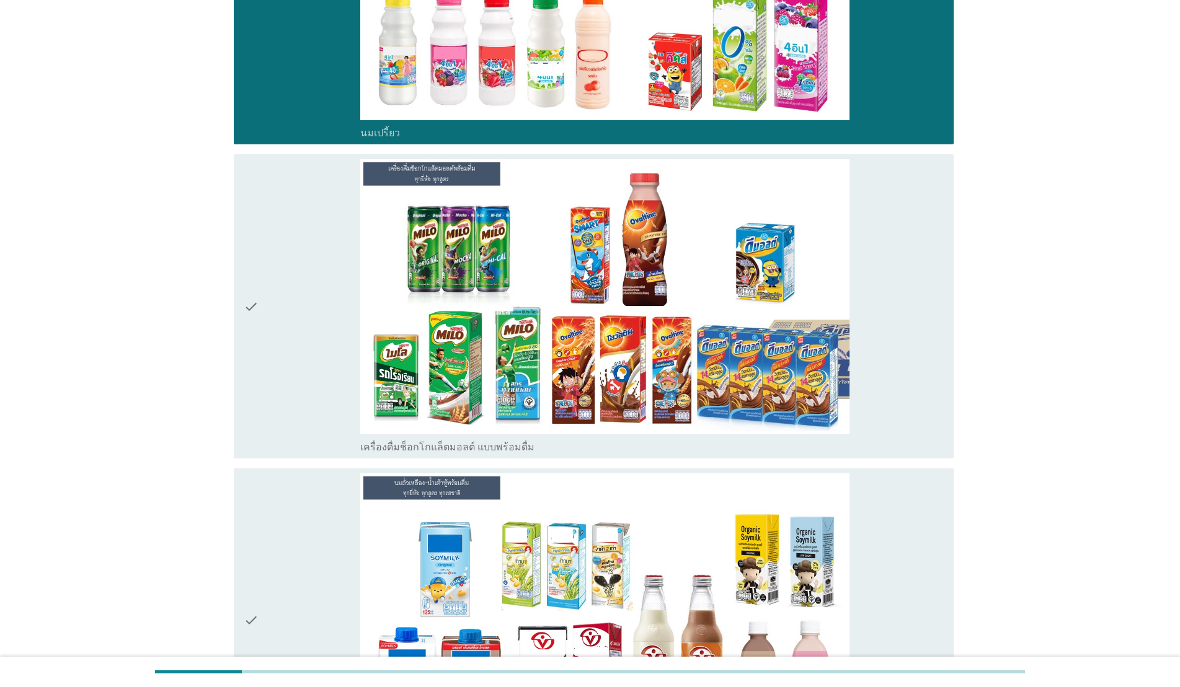
scroll to position [930, 0]
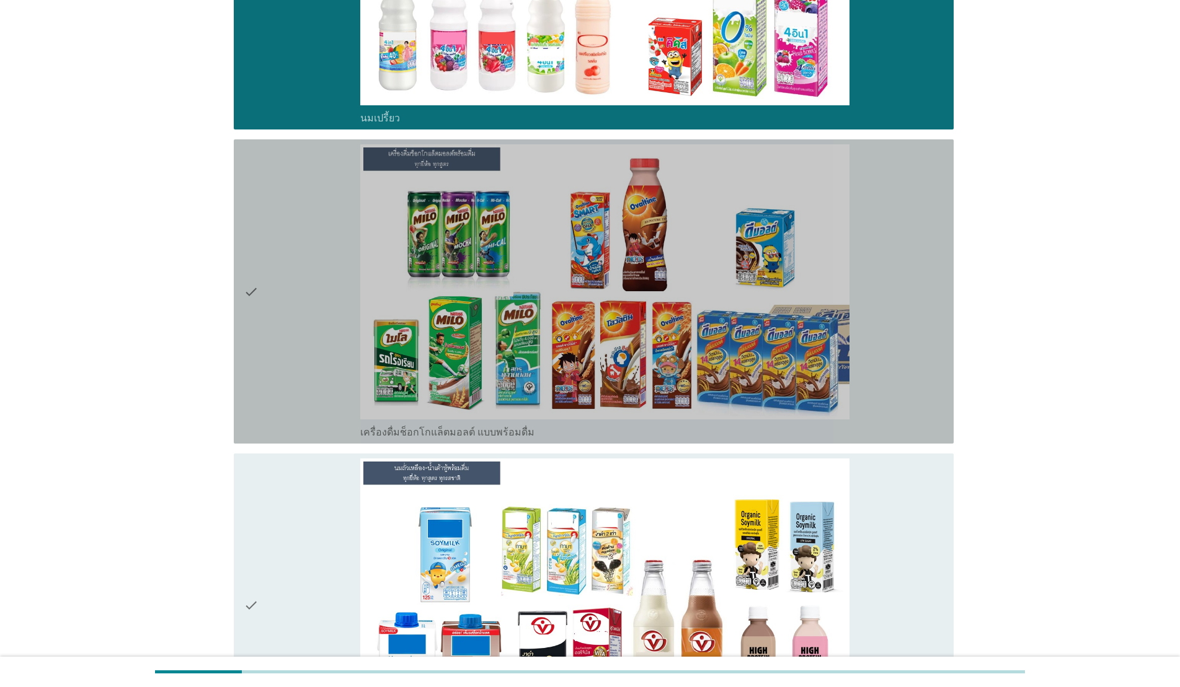
click at [267, 319] on div "check" at bounding box center [302, 291] width 117 height 294
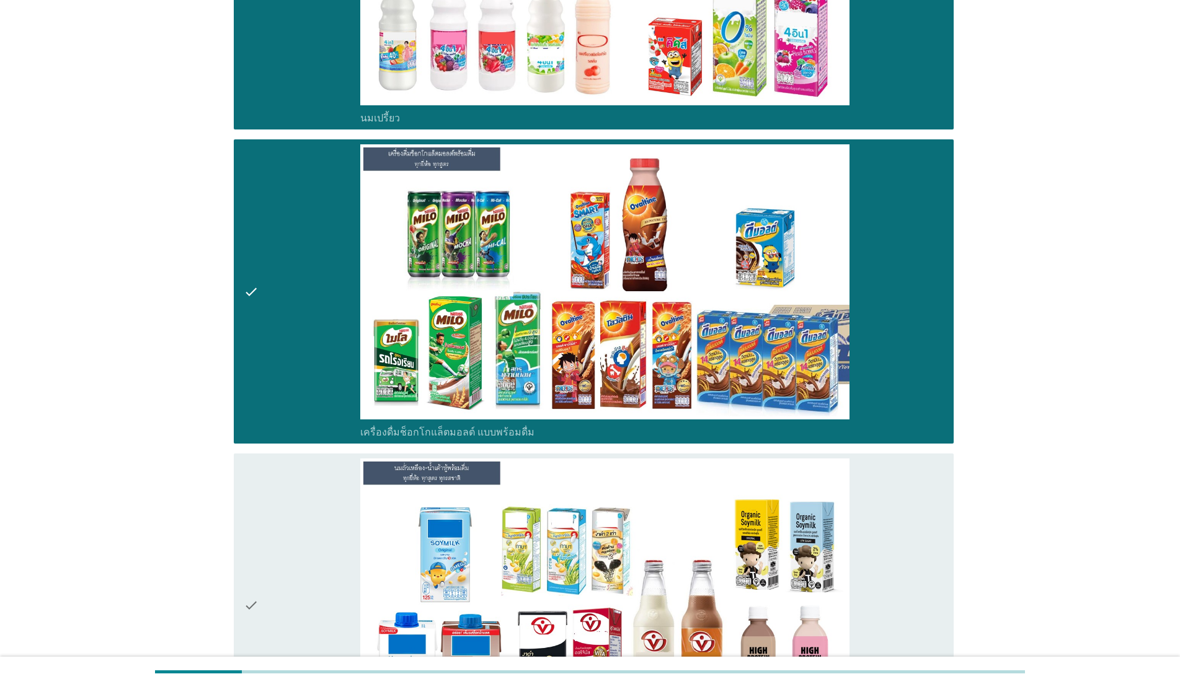
click at [301, 539] on div "check" at bounding box center [302, 606] width 117 height 294
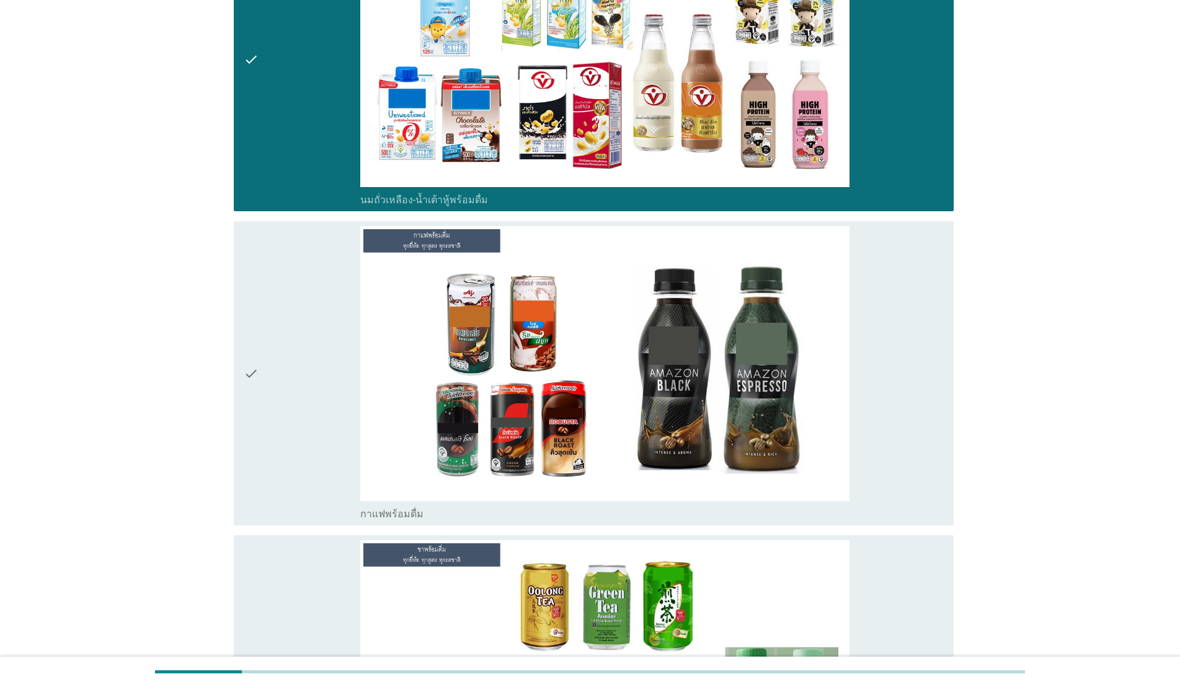
scroll to position [1486, 0]
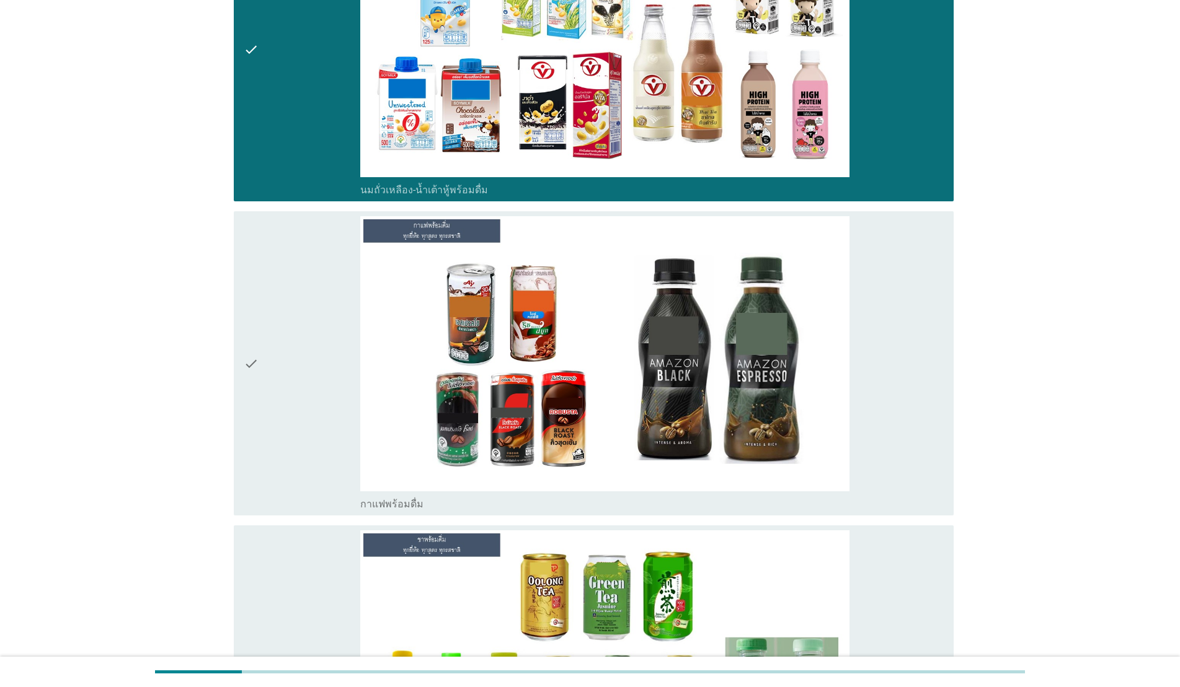
click at [299, 396] on div "check" at bounding box center [302, 363] width 117 height 294
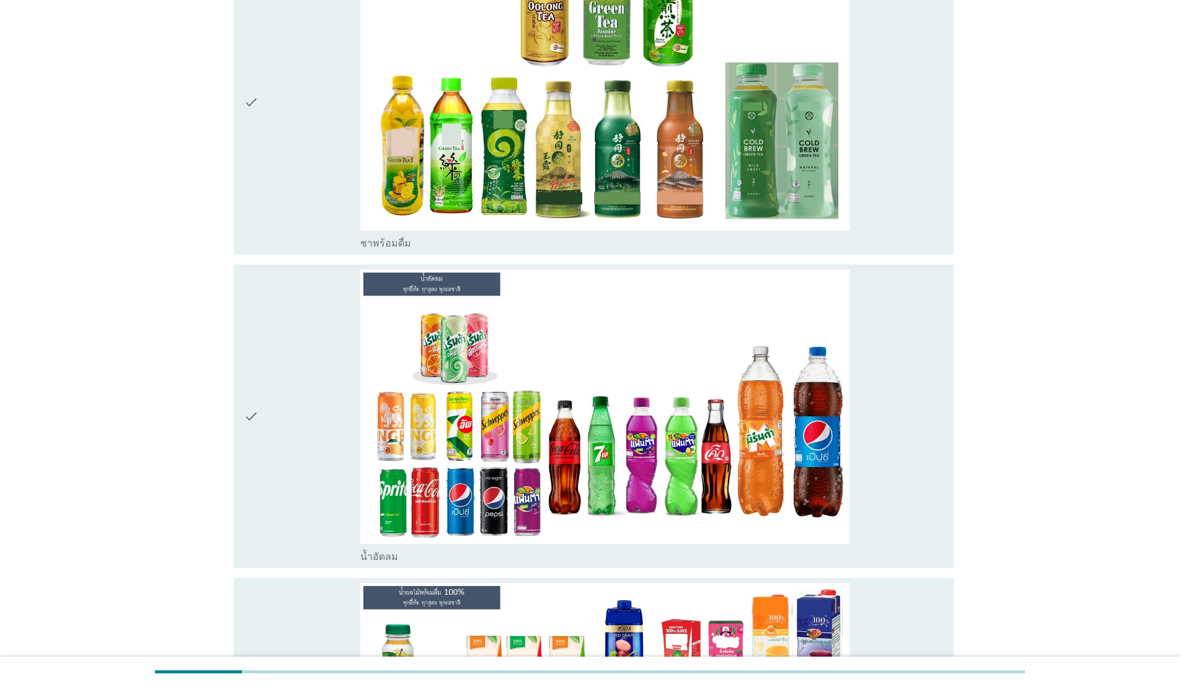
scroll to position [2071, 0]
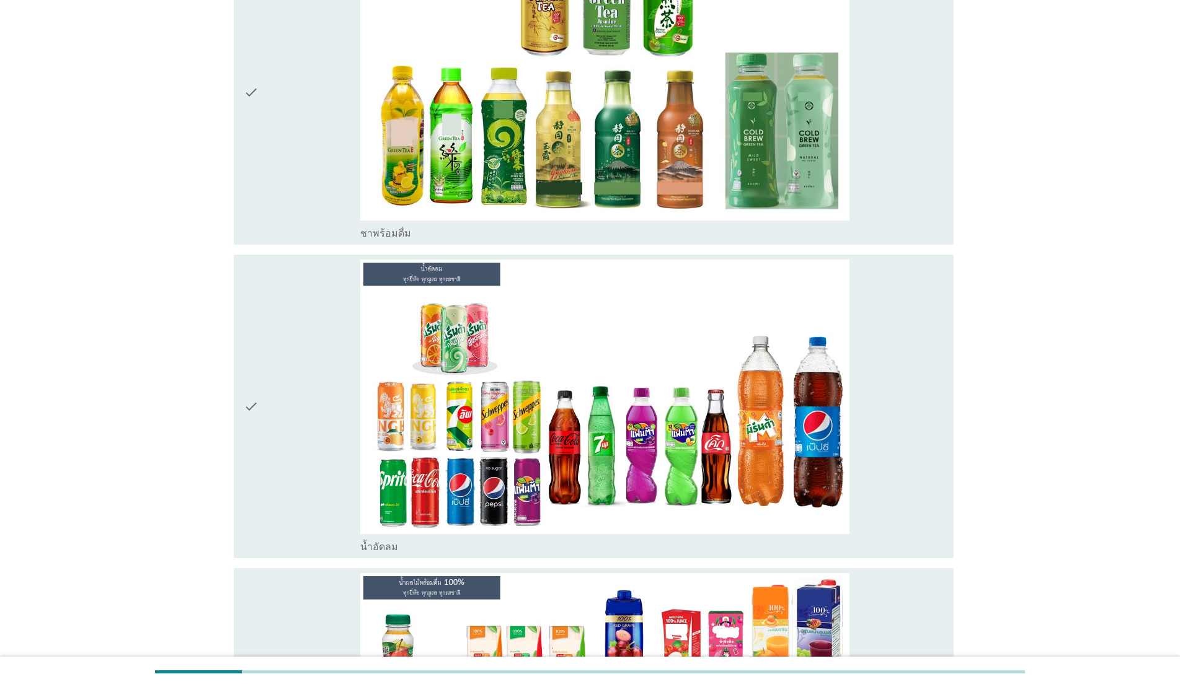
click at [291, 470] on div "check" at bounding box center [302, 407] width 117 height 294
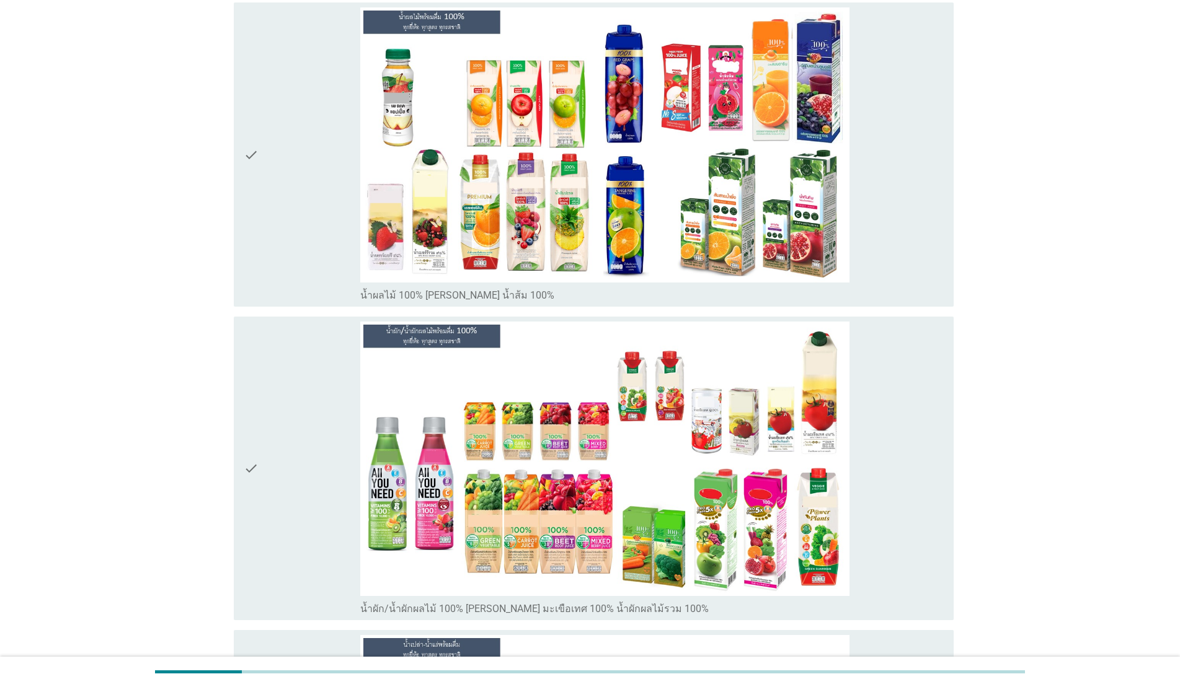
scroll to position [2652, 0]
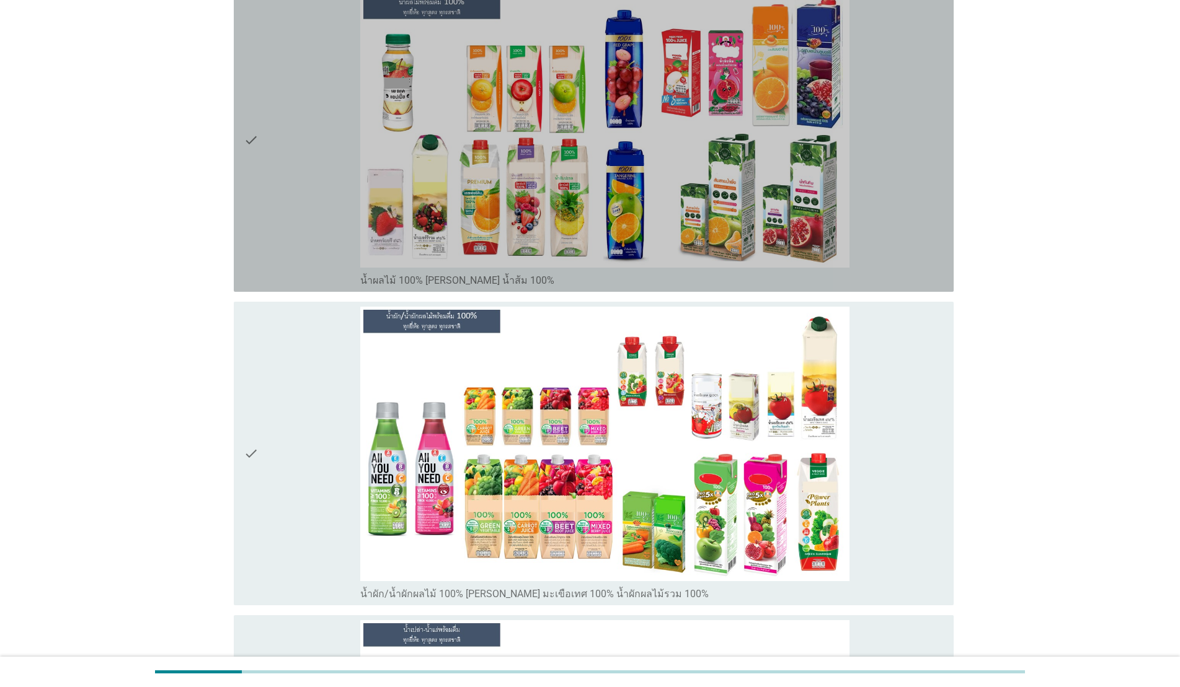
click at [250, 246] on icon "check" at bounding box center [251, 140] width 15 height 294
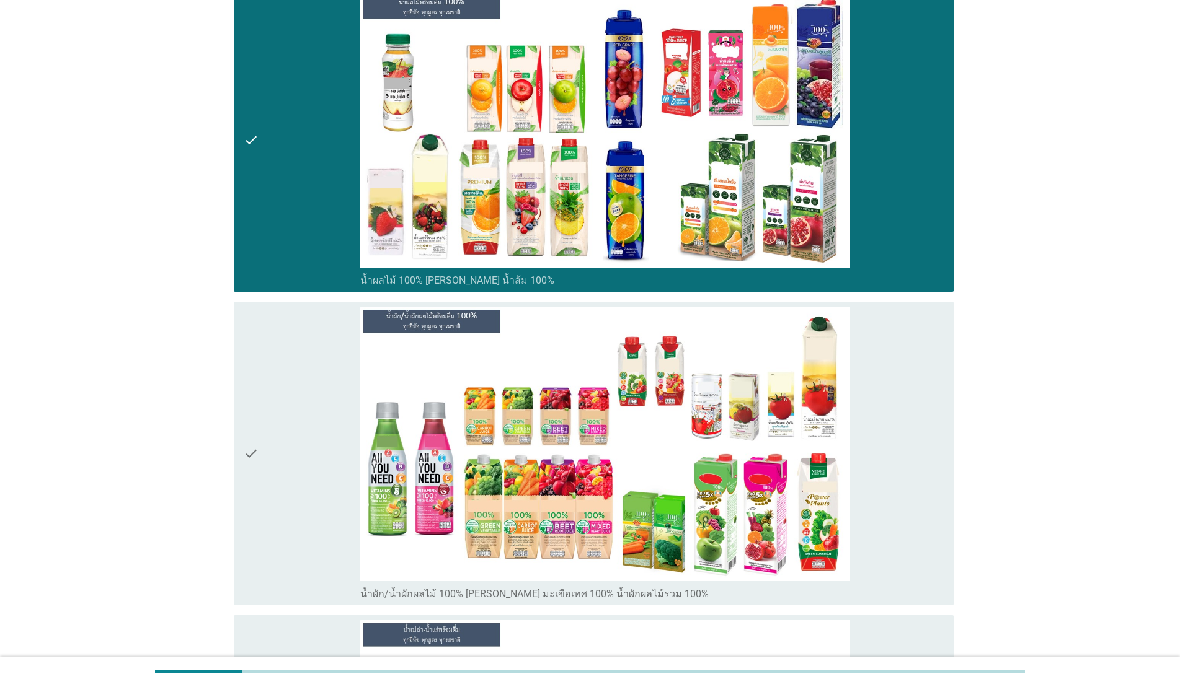
click at [259, 368] on icon "check" at bounding box center [251, 454] width 15 height 294
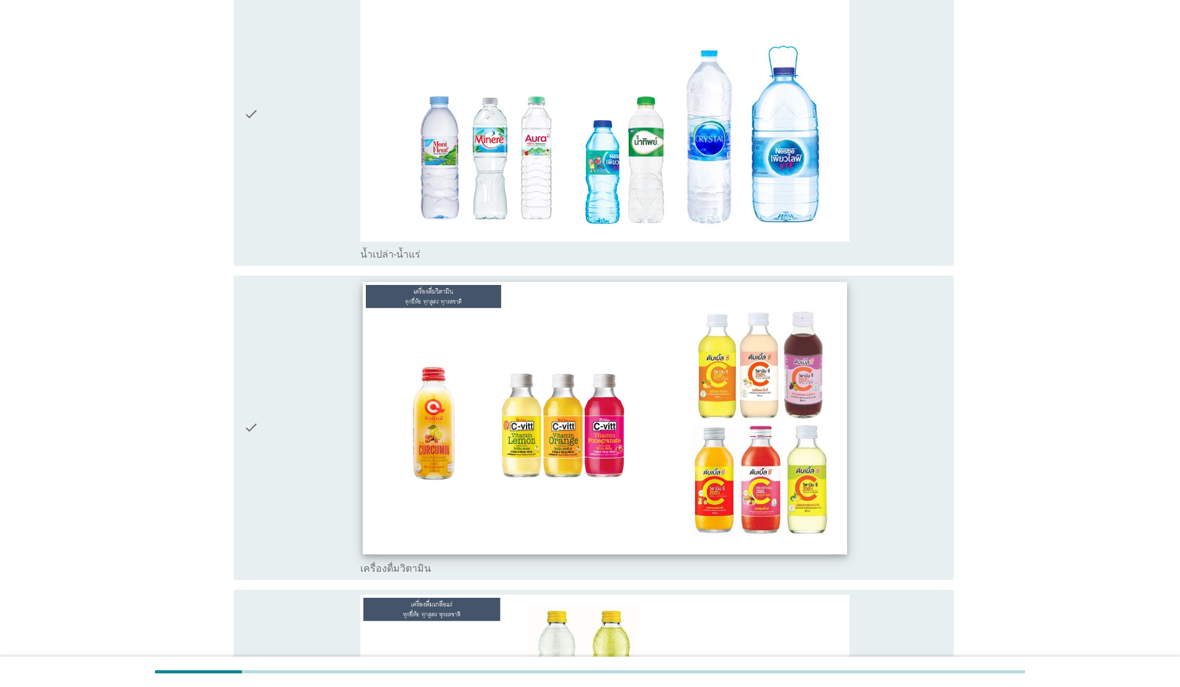
scroll to position [3311, 0]
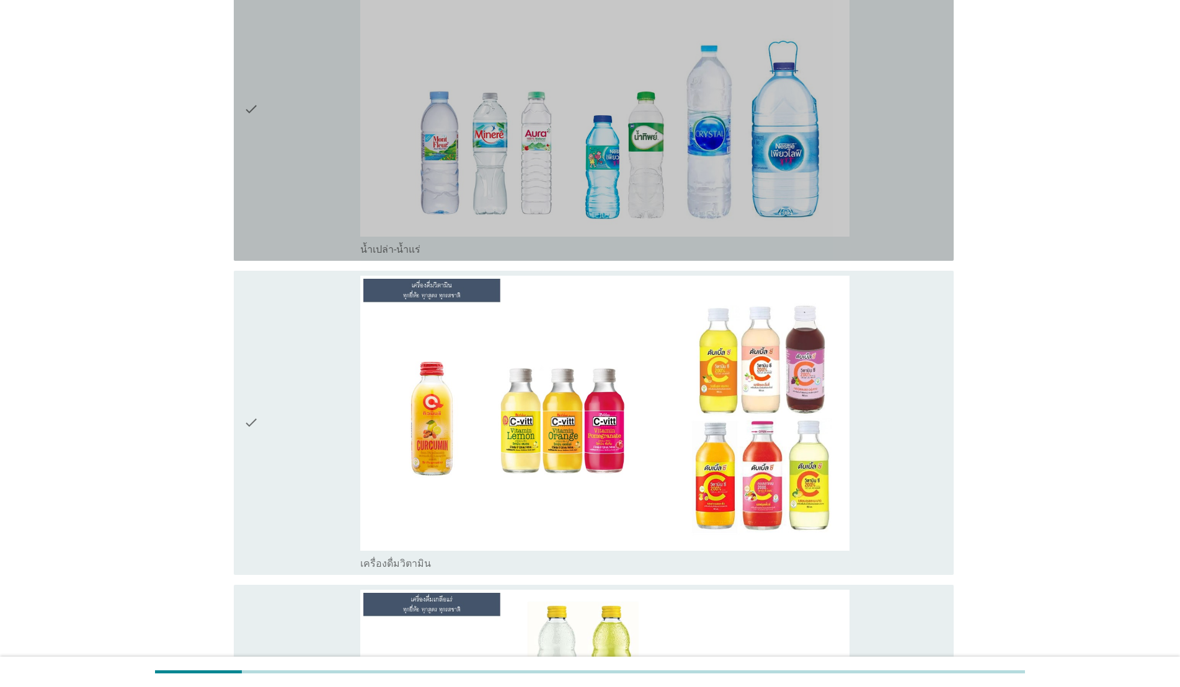
drag, startPoint x: 288, startPoint y: 188, endPoint x: 291, endPoint y: 222, distance: 34.2
click at [287, 188] on div "check" at bounding box center [302, 109] width 117 height 294
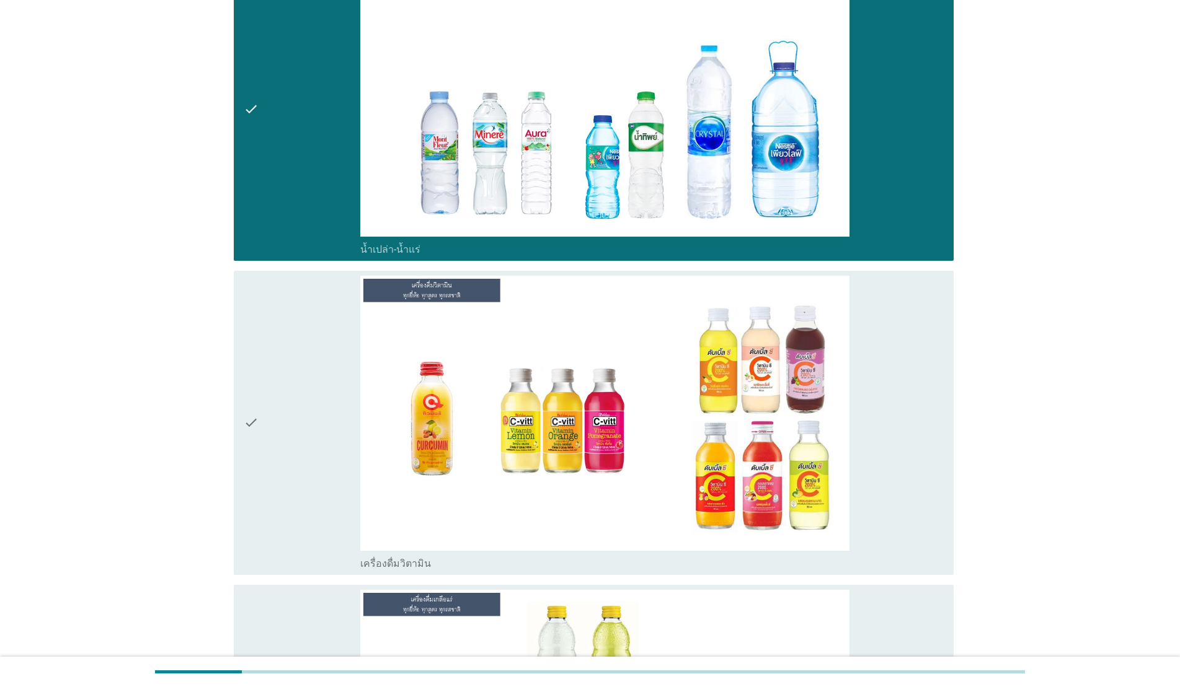
click at [294, 332] on div "check" at bounding box center [302, 423] width 117 height 294
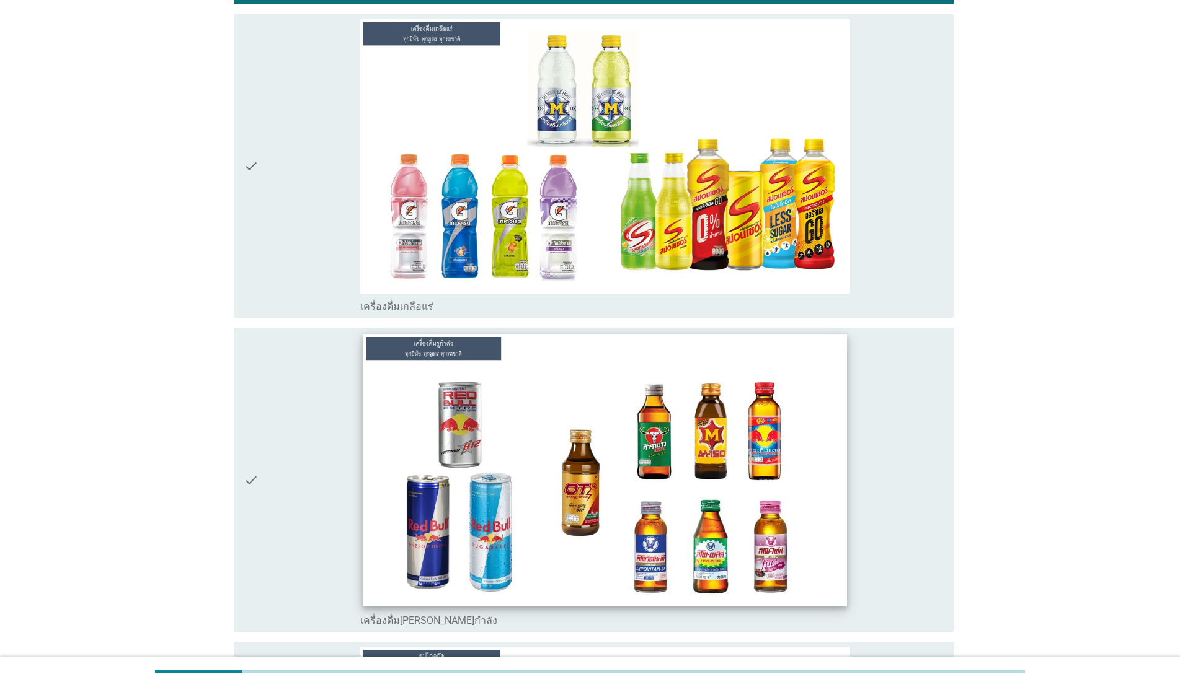
scroll to position [3867, 0]
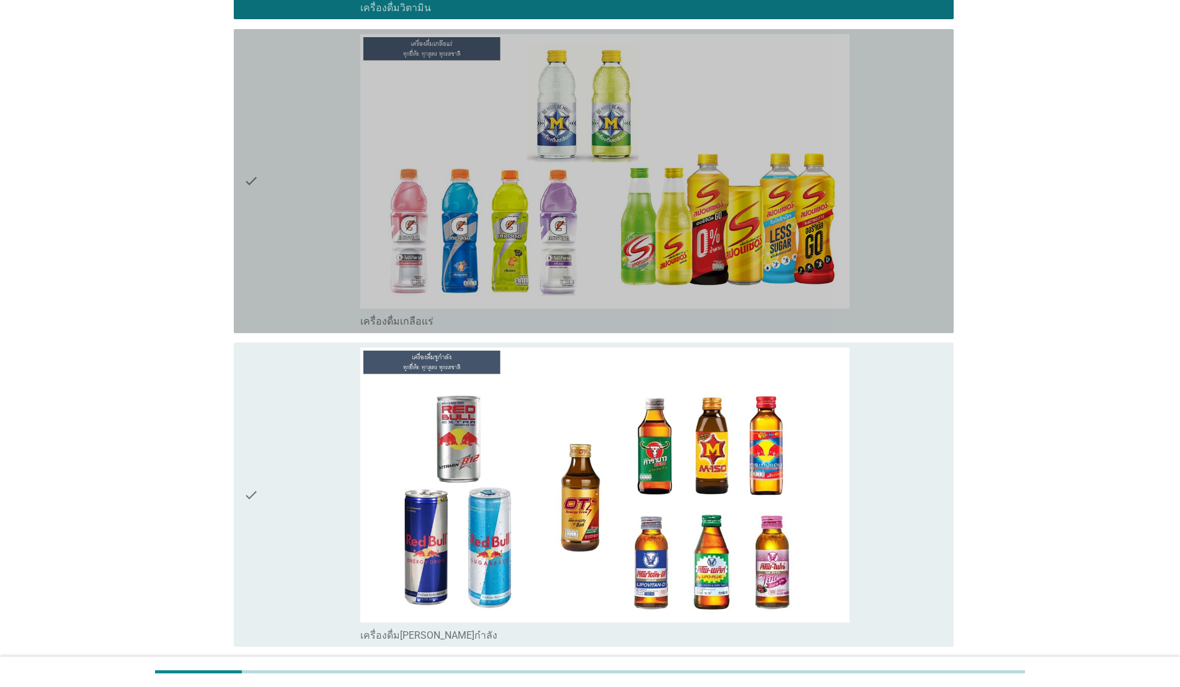
click at [299, 241] on div "check" at bounding box center [302, 181] width 117 height 294
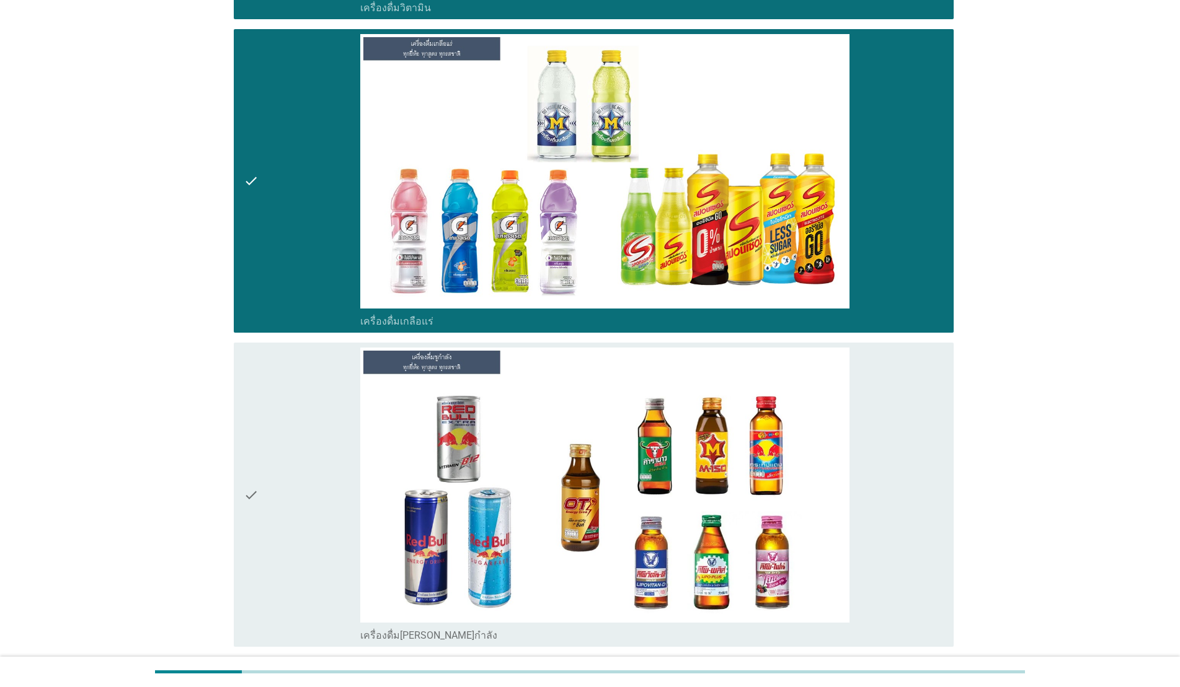
click at [328, 435] on div "check" at bounding box center [302, 495] width 117 height 294
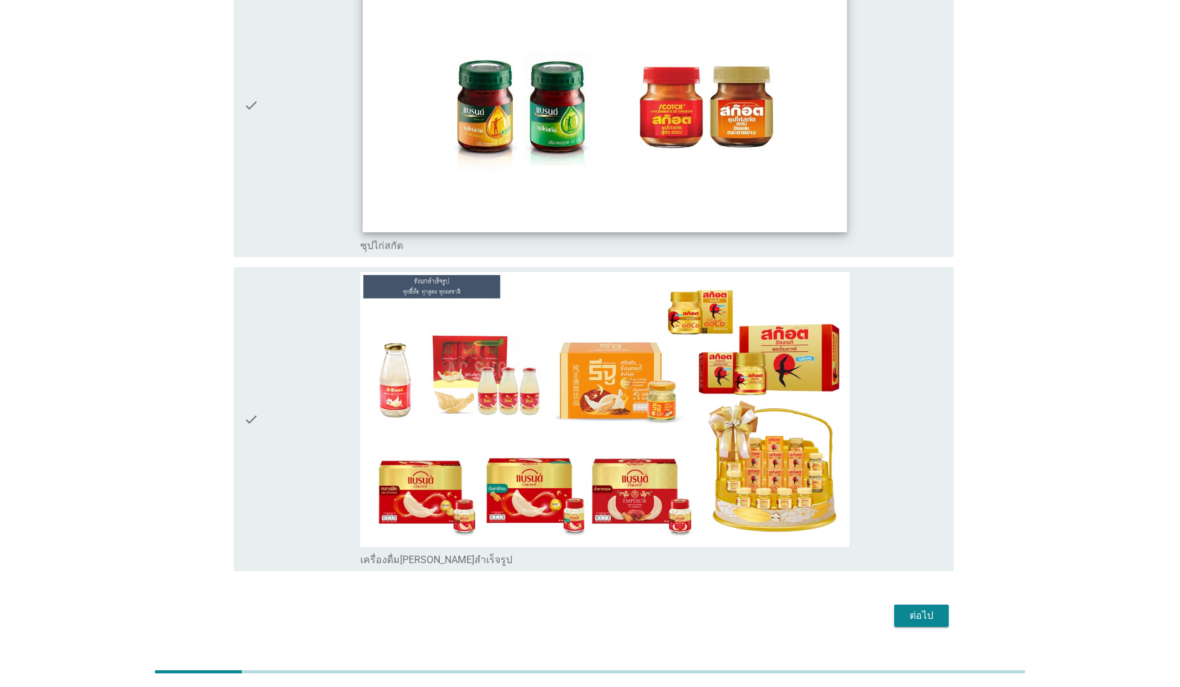
scroll to position [4556, 0]
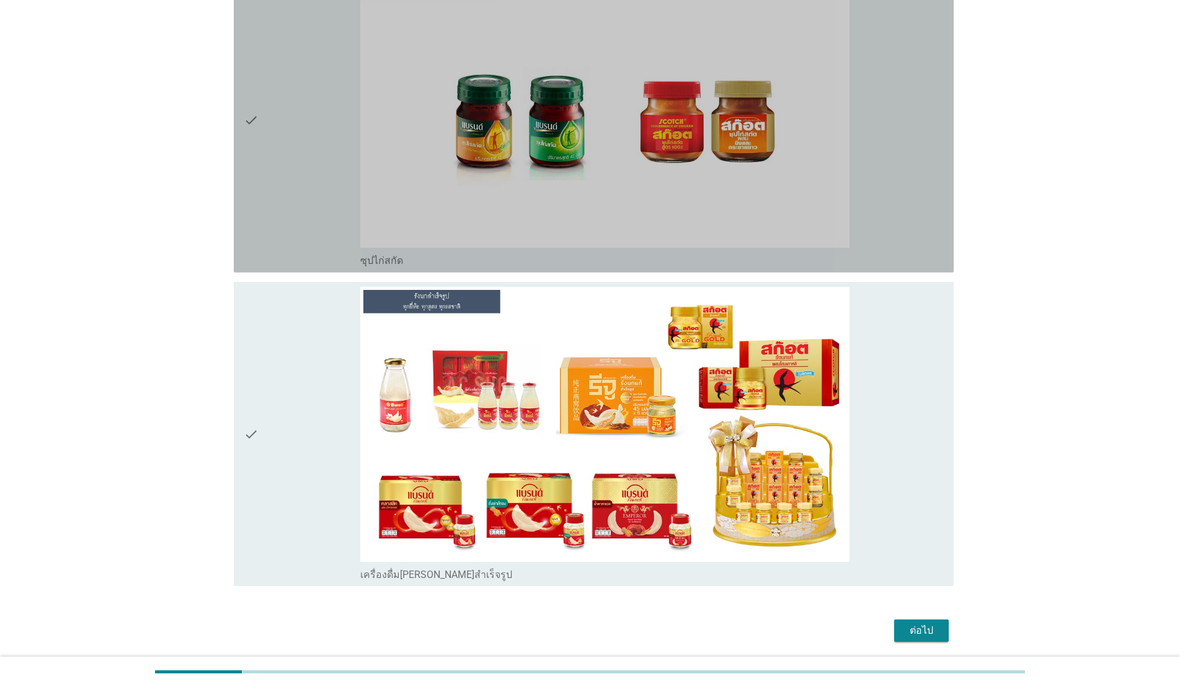
click at [309, 178] on div "check" at bounding box center [302, 120] width 117 height 294
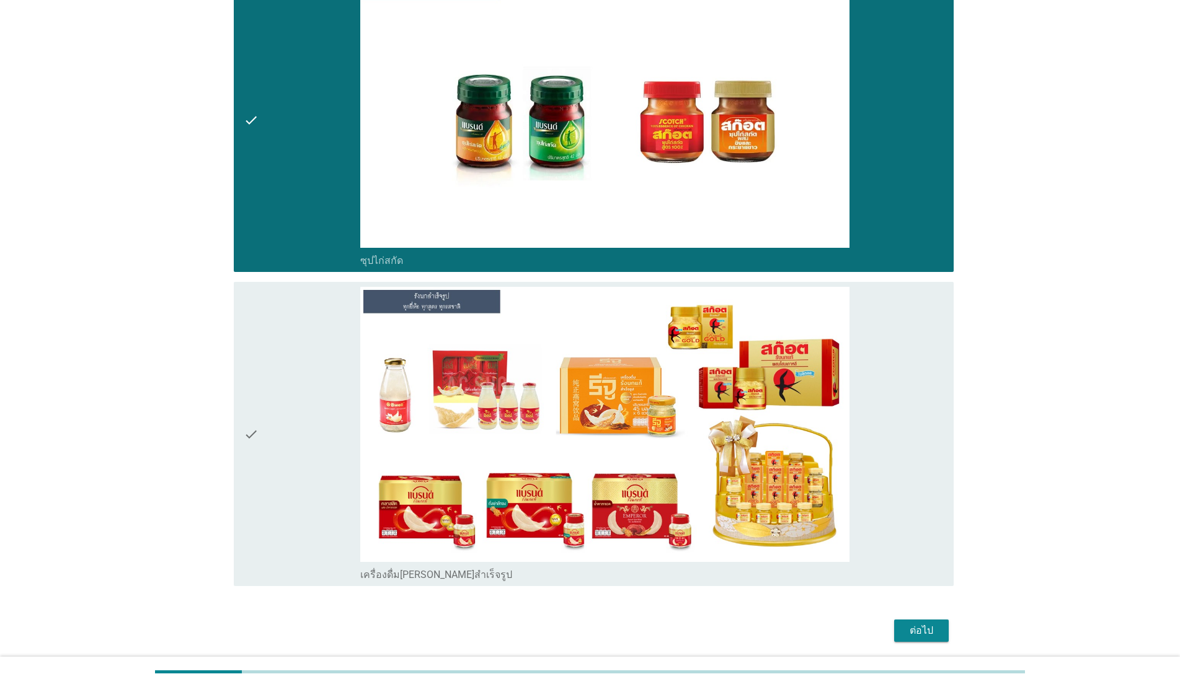
click at [916, 634] on div "ต่อไป" at bounding box center [921, 631] width 35 height 15
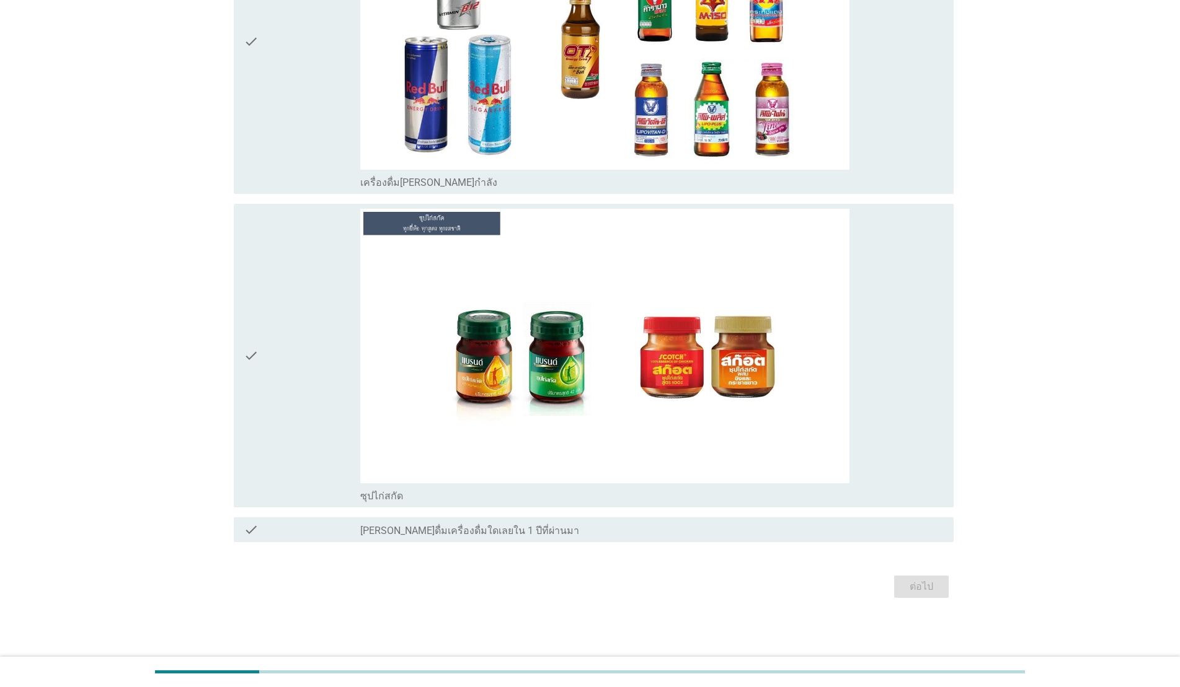
scroll to position [0, 0]
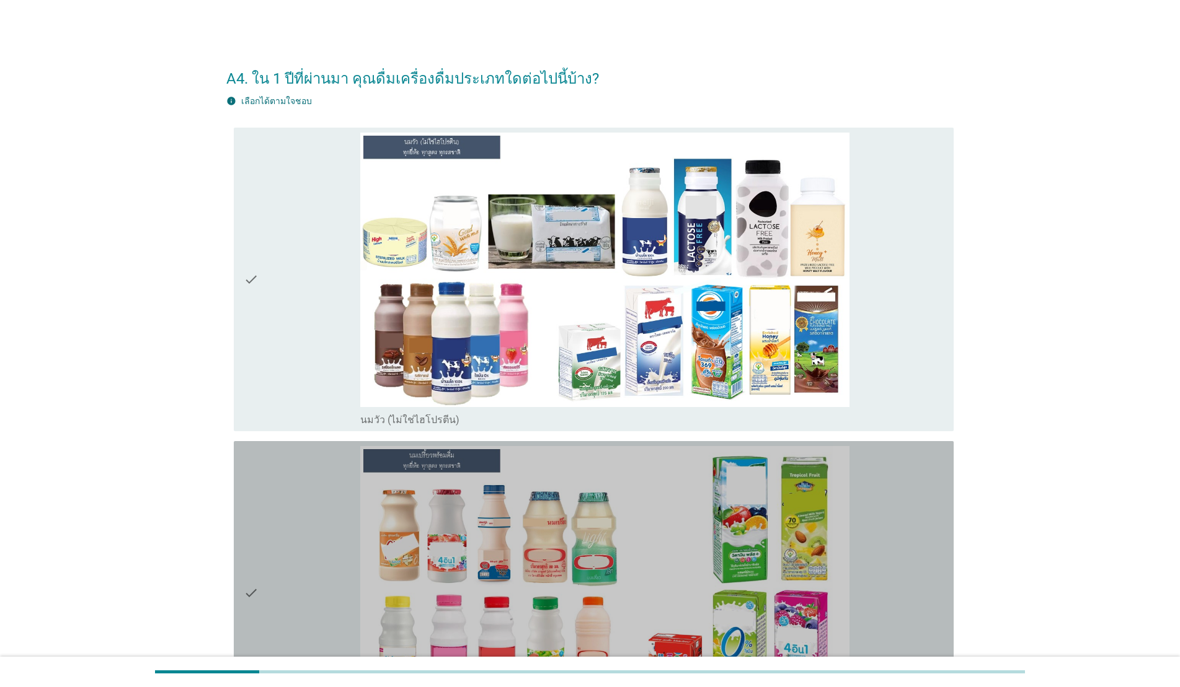
click at [283, 510] on div "check" at bounding box center [302, 593] width 117 height 294
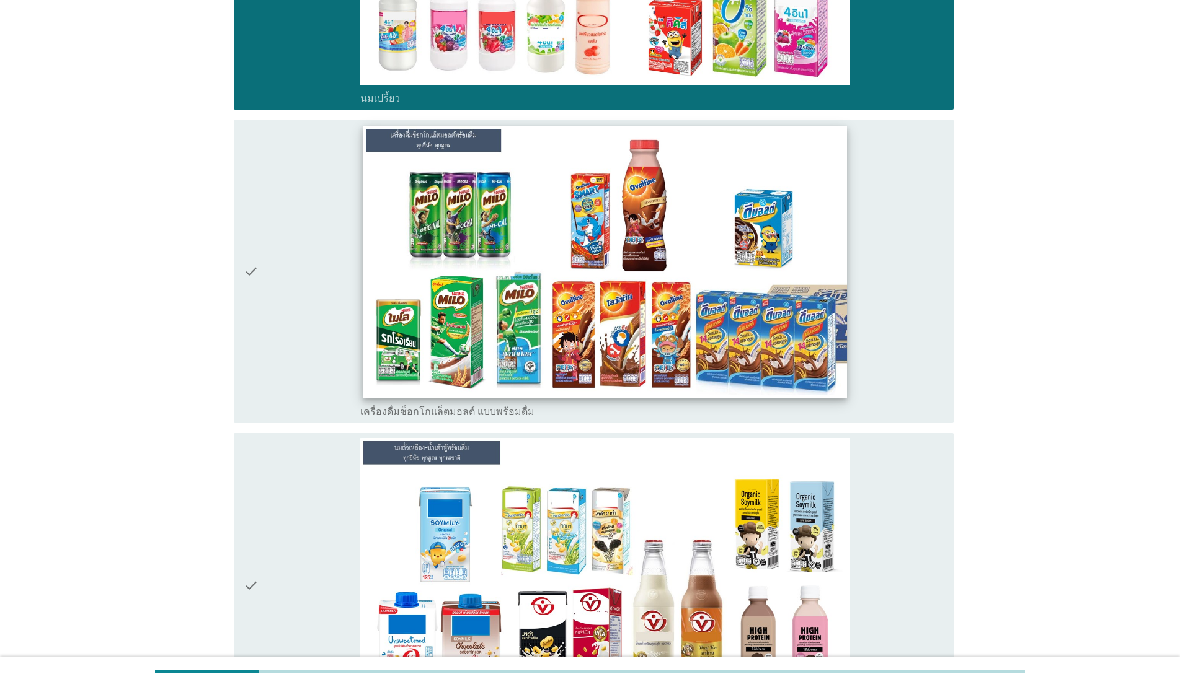
scroll to position [632, 0]
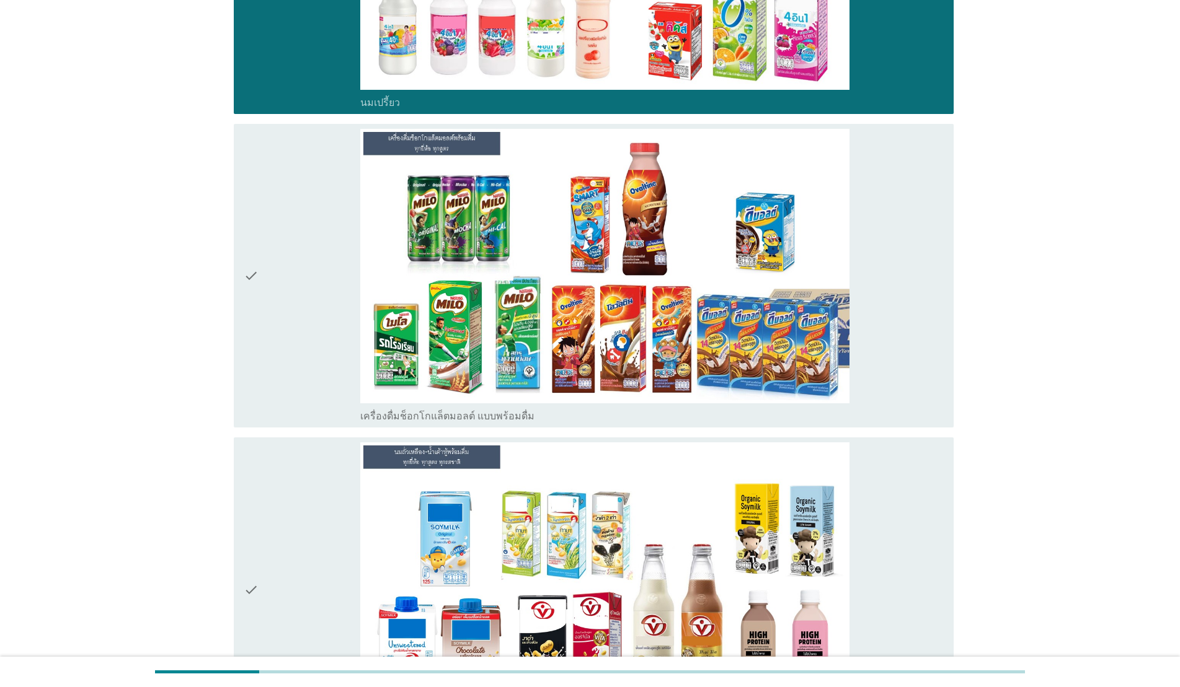
click at [296, 252] on div "check" at bounding box center [302, 276] width 117 height 294
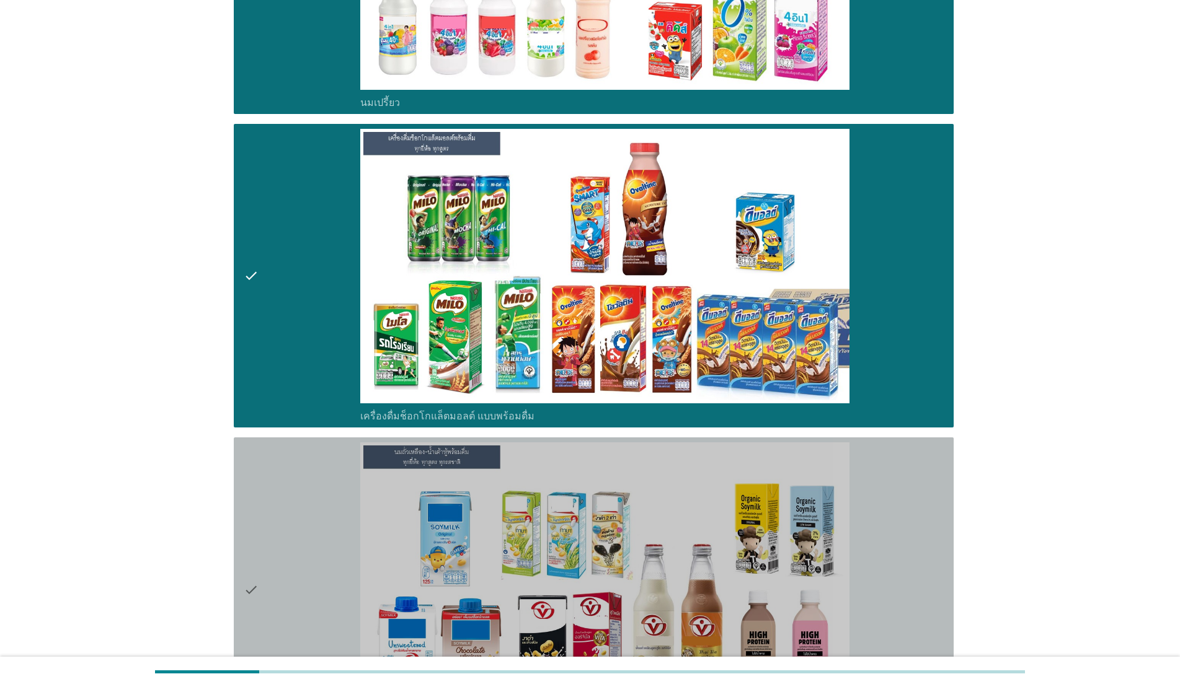
click at [281, 464] on div "check" at bounding box center [302, 590] width 117 height 294
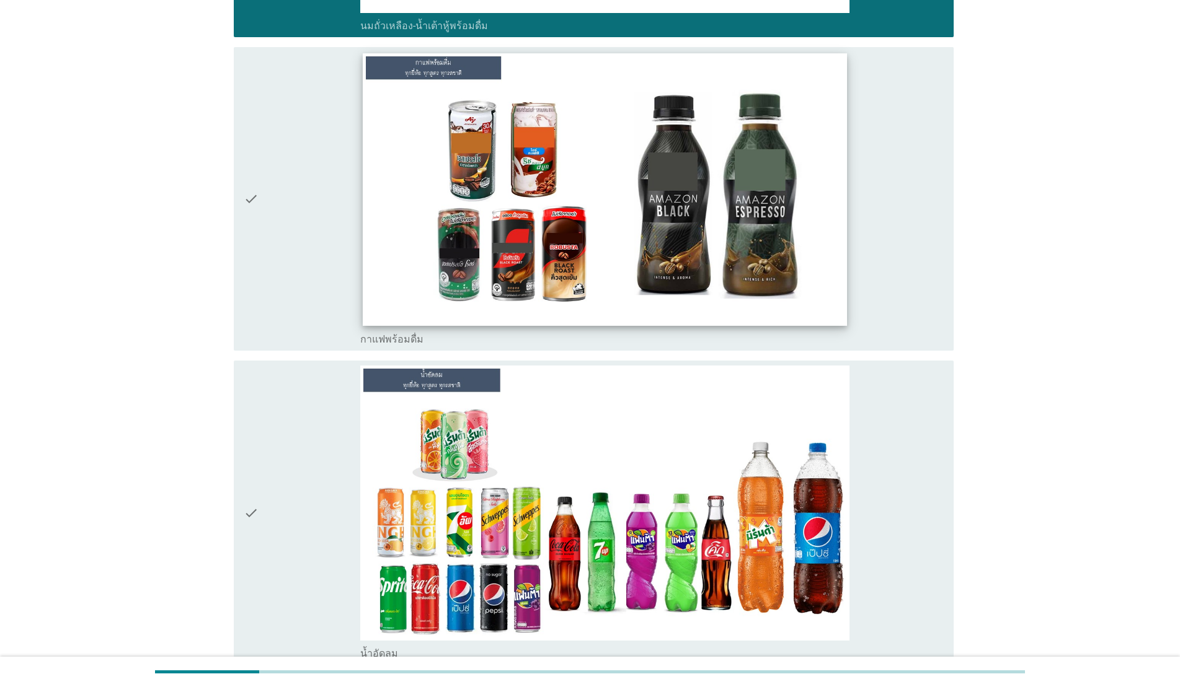
scroll to position [1341, 0]
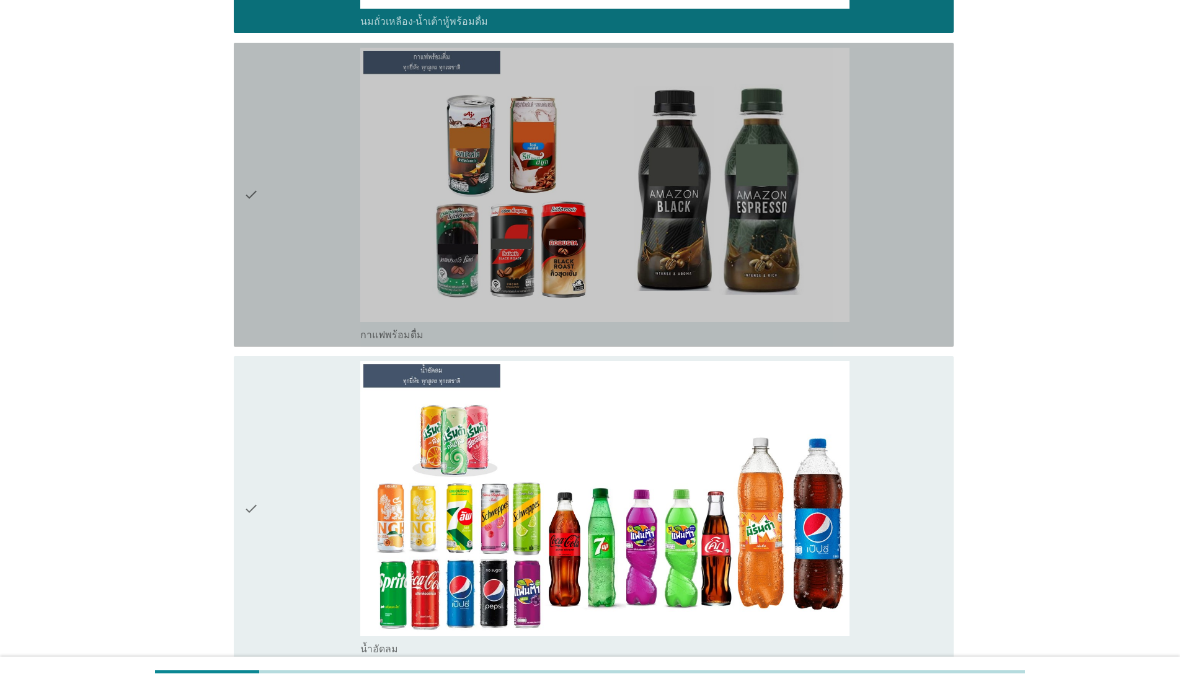
click at [303, 223] on div "check" at bounding box center [302, 195] width 117 height 294
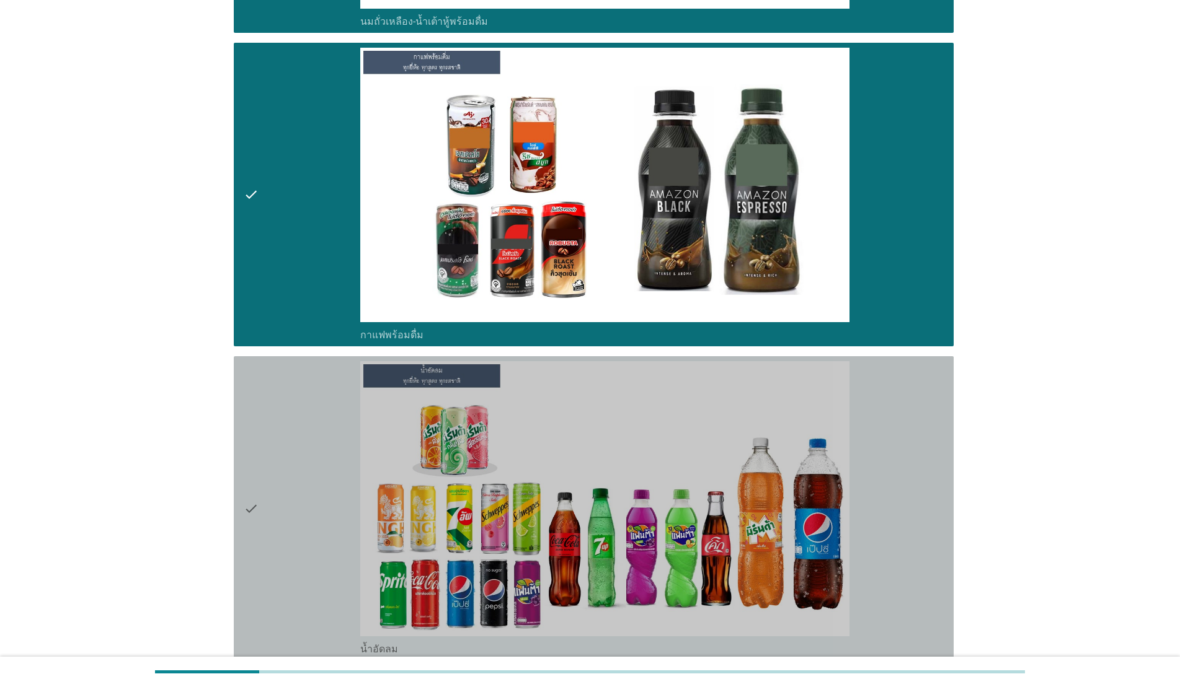
click at [300, 440] on div "check" at bounding box center [302, 508] width 117 height 294
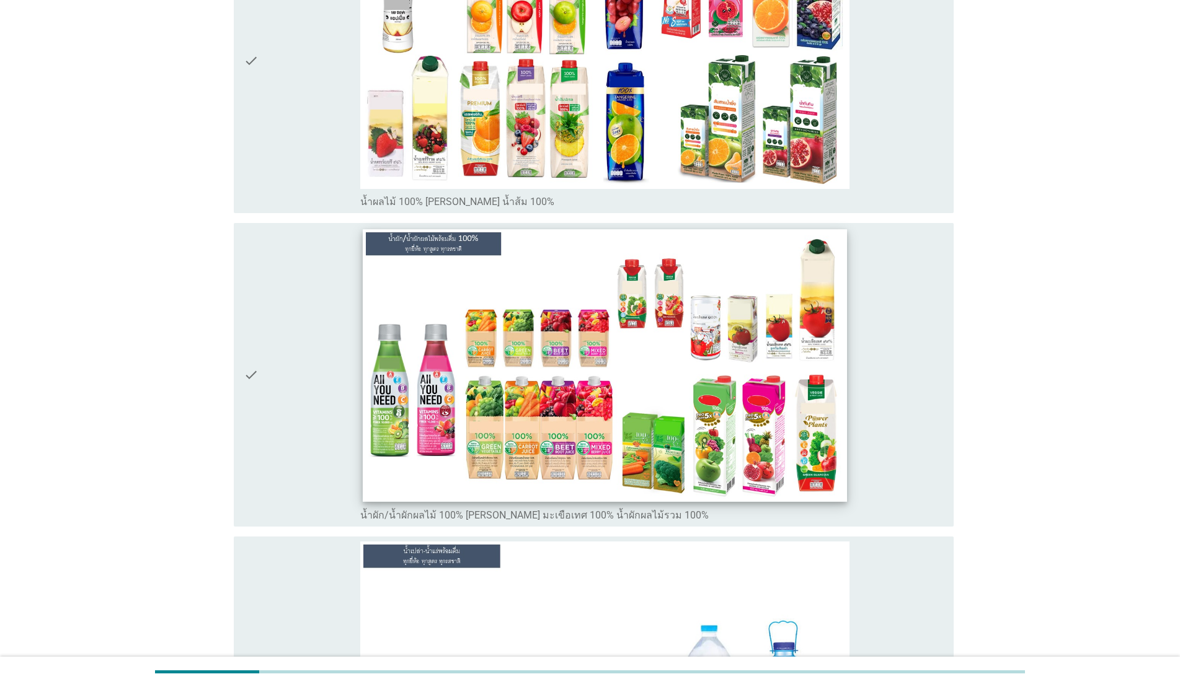
scroll to position [2099, 0]
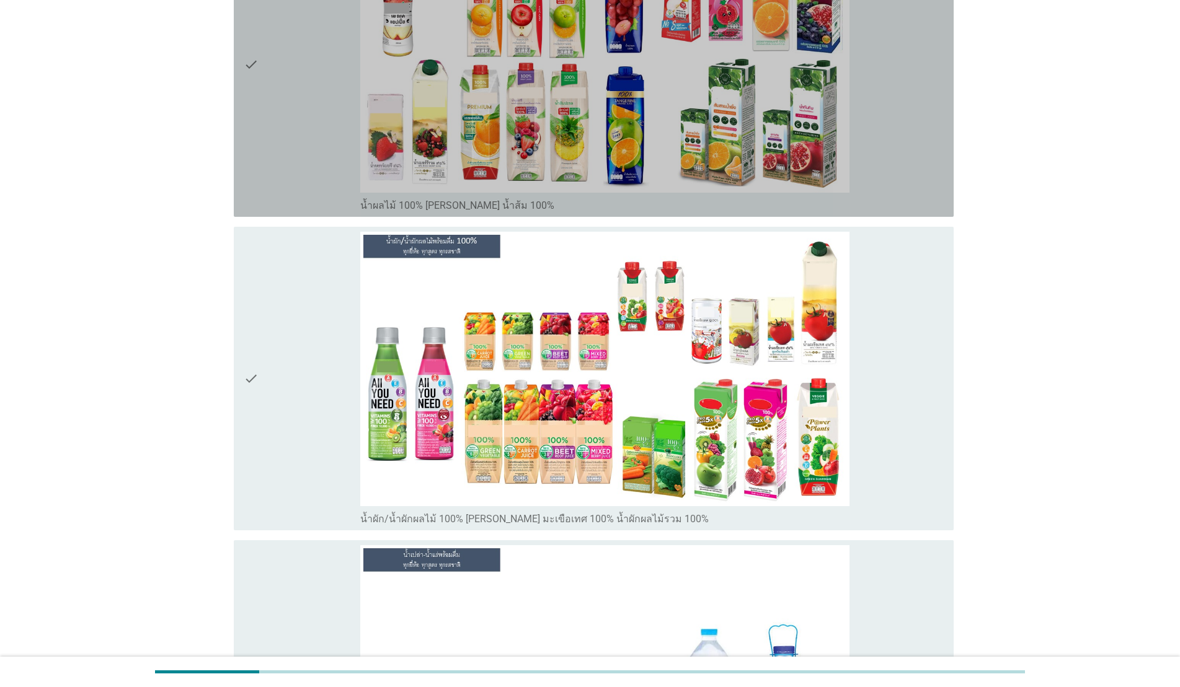
click at [290, 104] on div "check" at bounding box center [302, 65] width 117 height 294
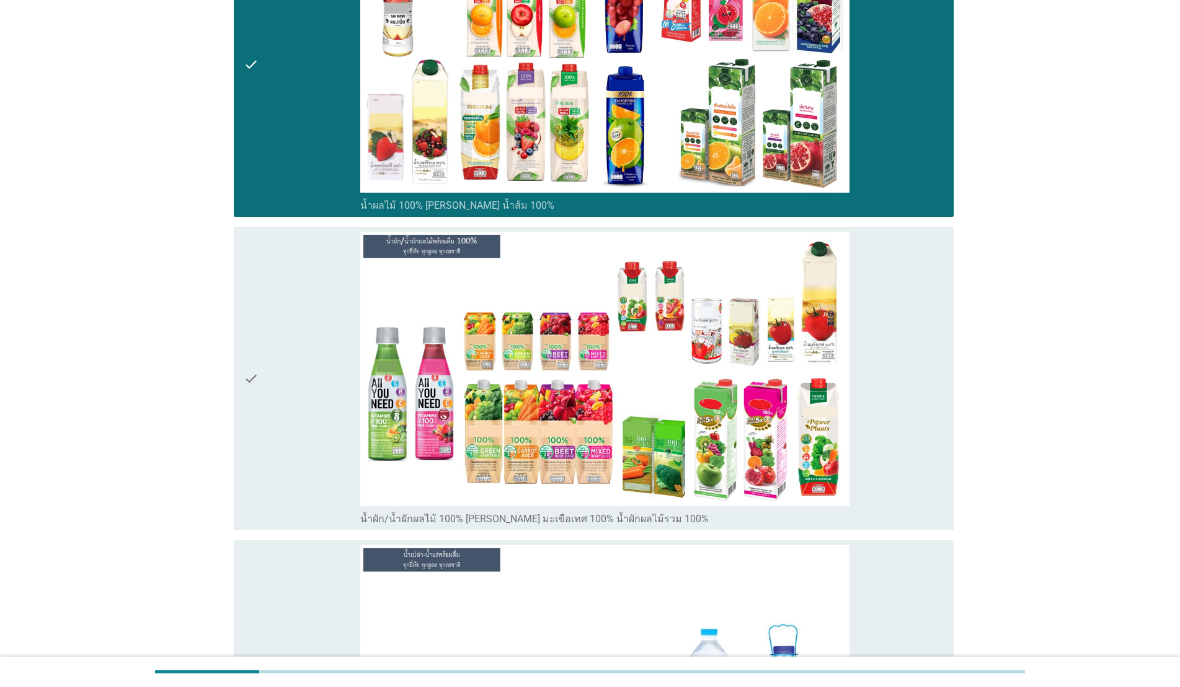
drag, startPoint x: 285, startPoint y: 272, endPoint x: 331, endPoint y: 285, distance: 47.9
click at [283, 272] on div "check" at bounding box center [302, 379] width 117 height 294
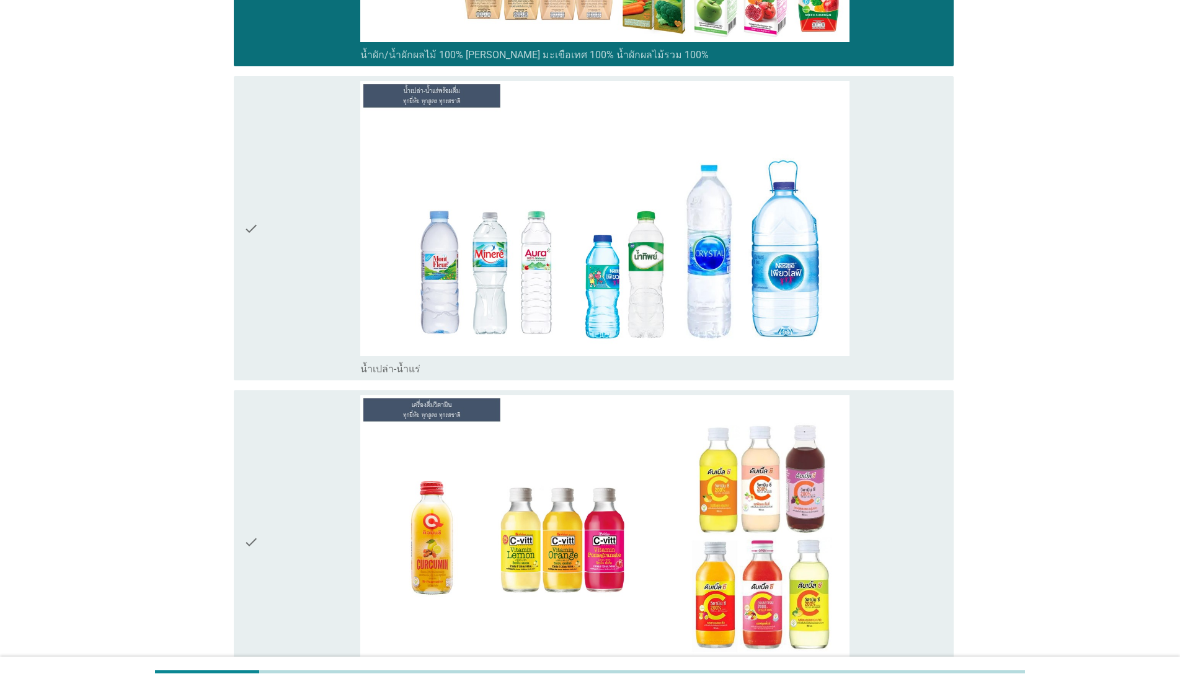
scroll to position [2596, 0]
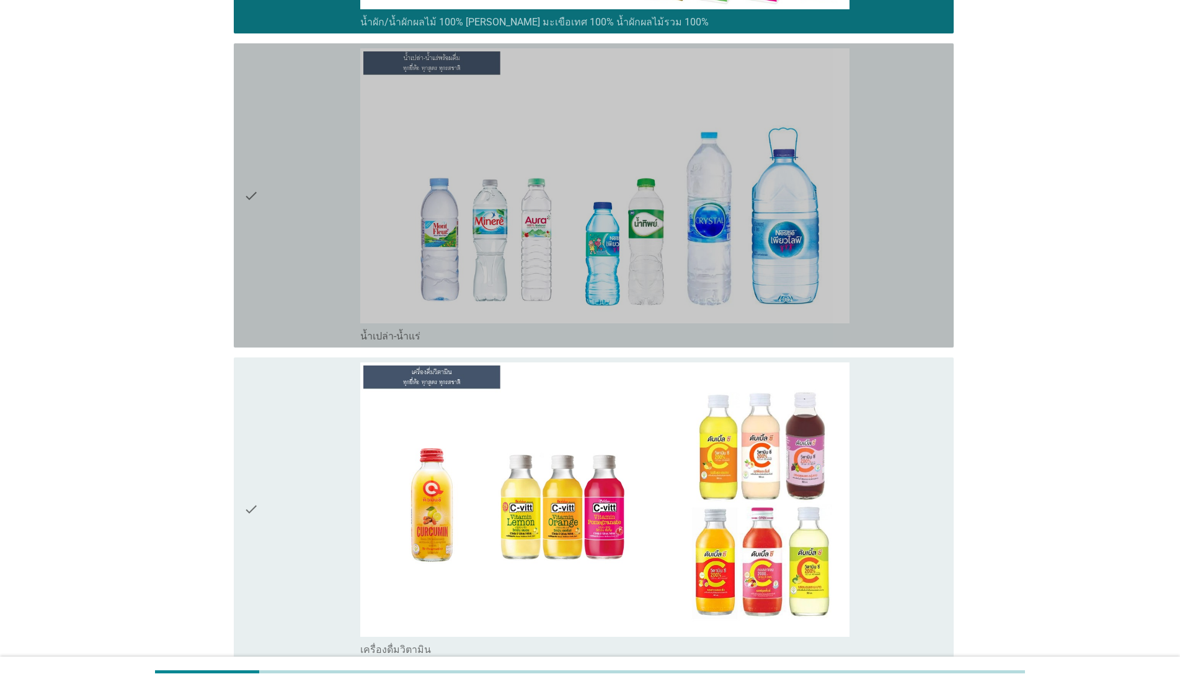
click at [270, 261] on div "check" at bounding box center [302, 195] width 117 height 294
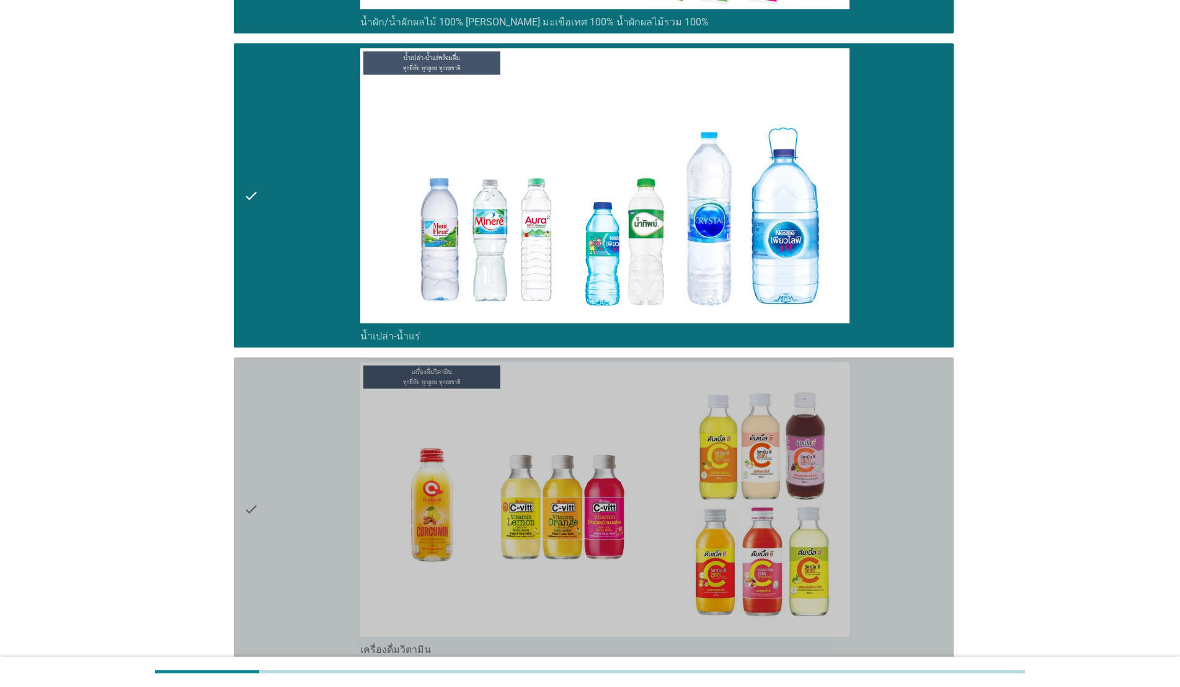
click at [315, 402] on div "check" at bounding box center [302, 510] width 117 height 294
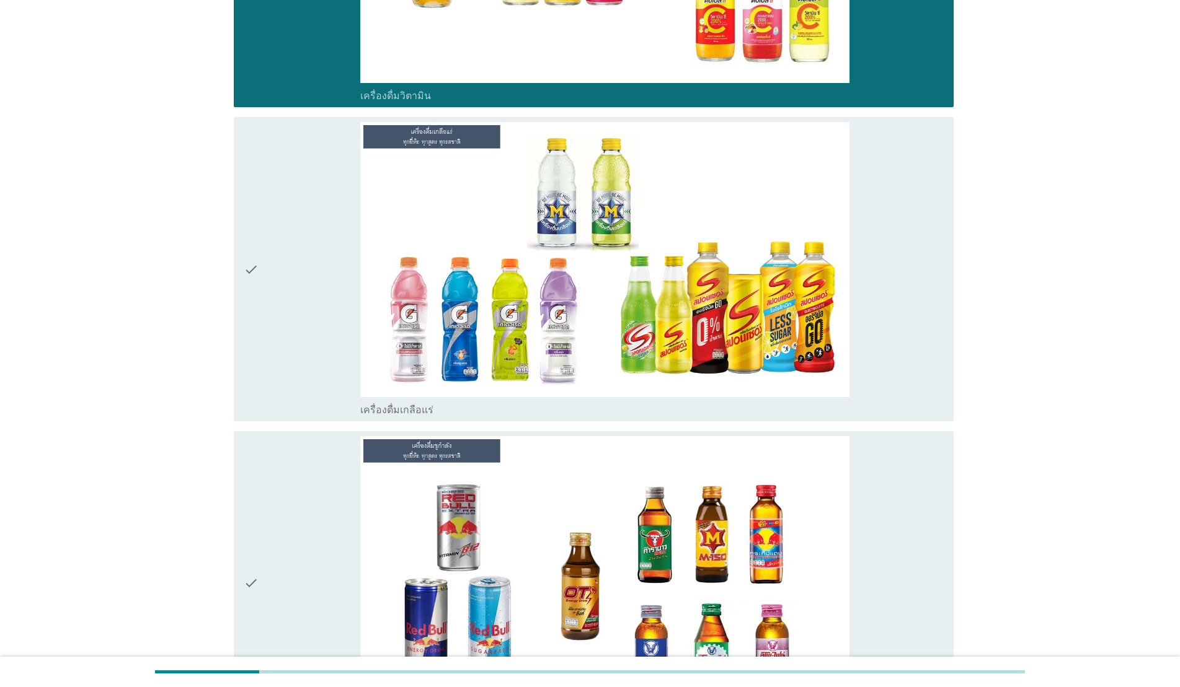
scroll to position [3240, 0]
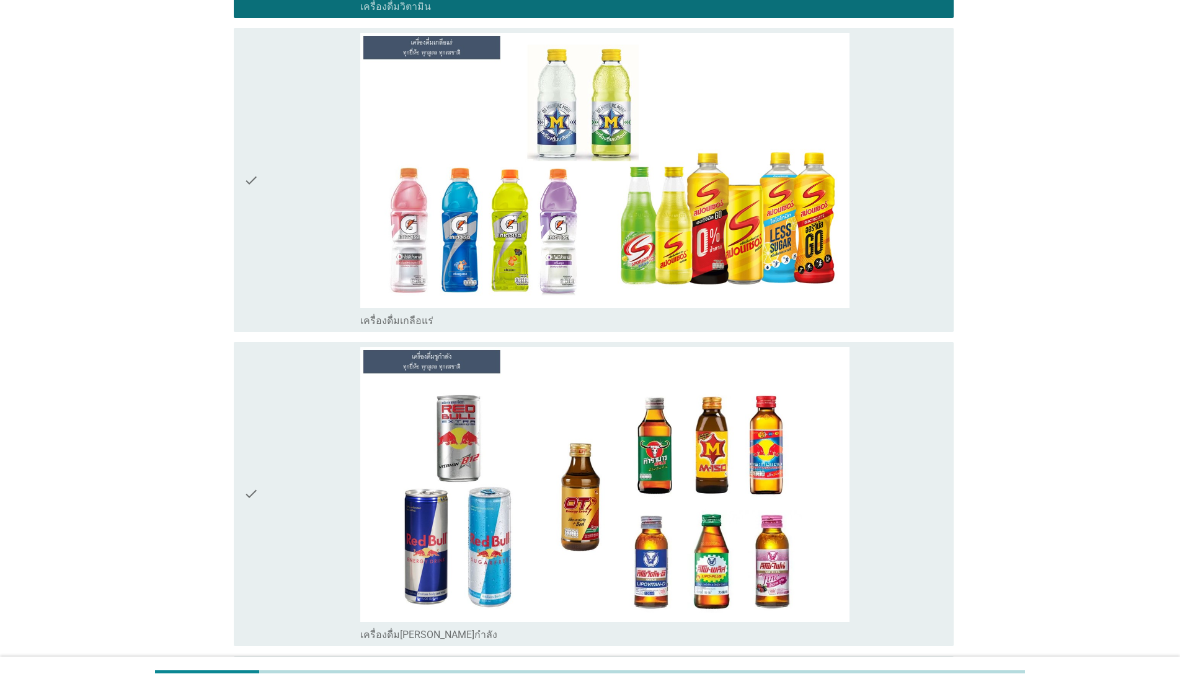
drag, startPoint x: 330, startPoint y: 452, endPoint x: 351, endPoint y: 448, distance: 22.1
click at [330, 452] on div "check" at bounding box center [302, 494] width 117 height 294
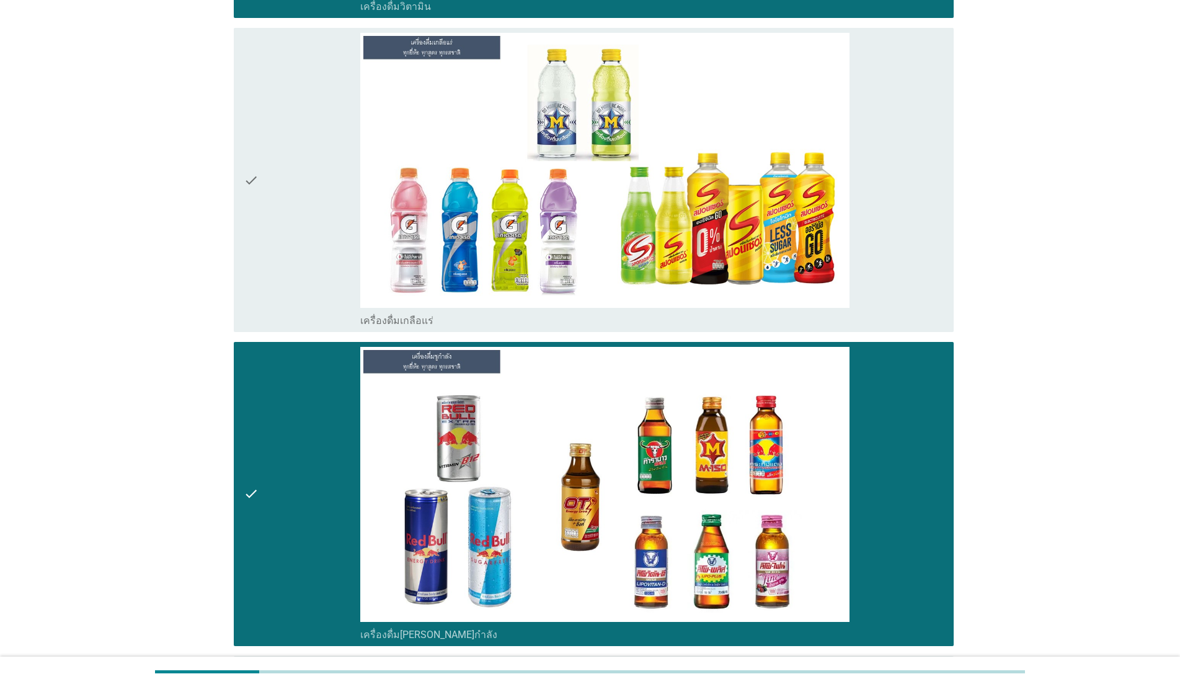
scroll to position [3692, 0]
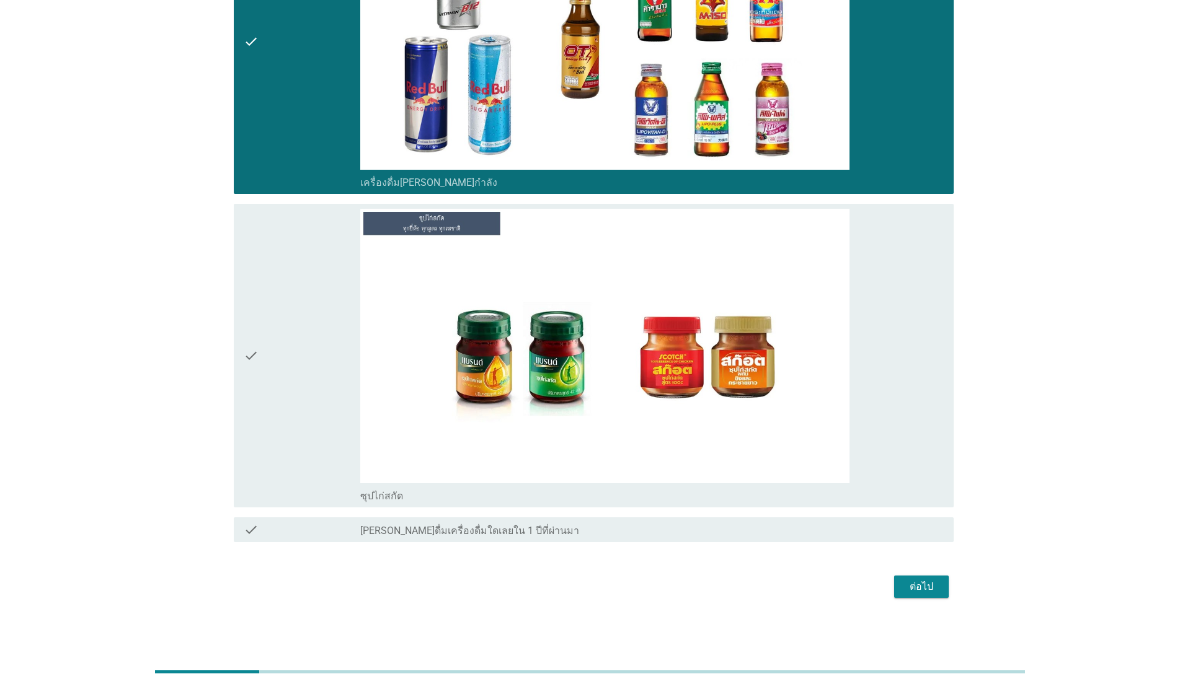
click at [260, 358] on div "check" at bounding box center [302, 356] width 117 height 294
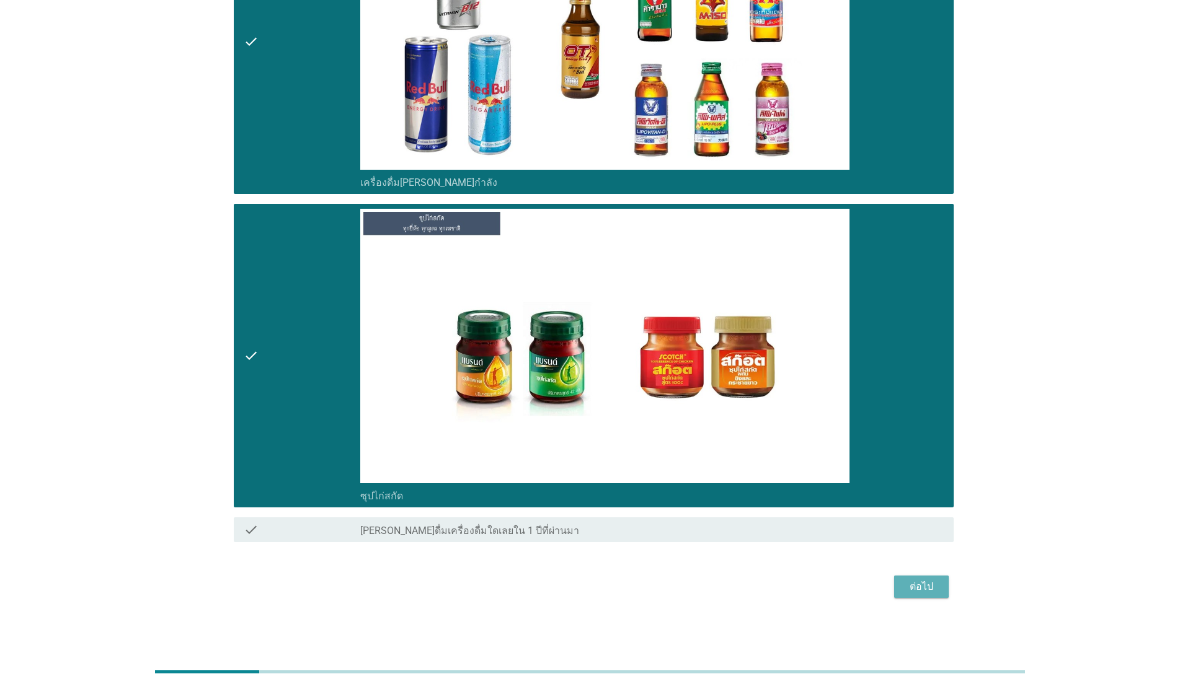
drag, startPoint x: 917, startPoint y: 584, endPoint x: 890, endPoint y: 573, distance: 29.8
click at [916, 585] on div "ต่อไป" at bounding box center [921, 587] width 35 height 15
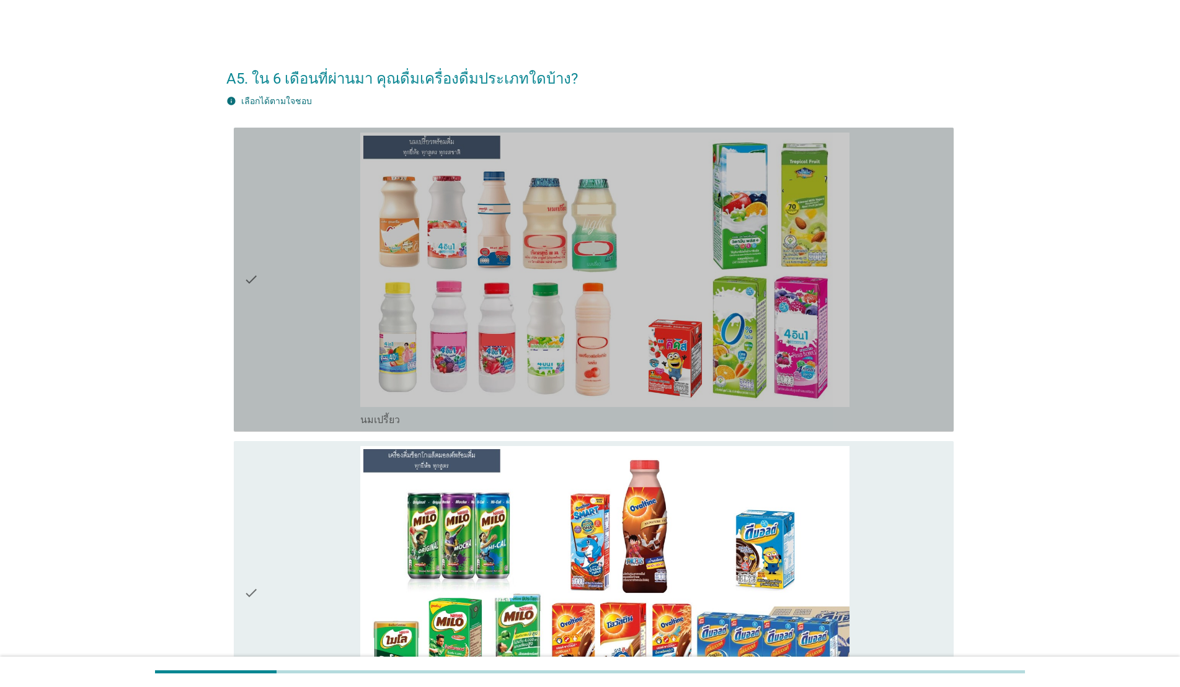
click at [306, 324] on div "check" at bounding box center [302, 280] width 117 height 294
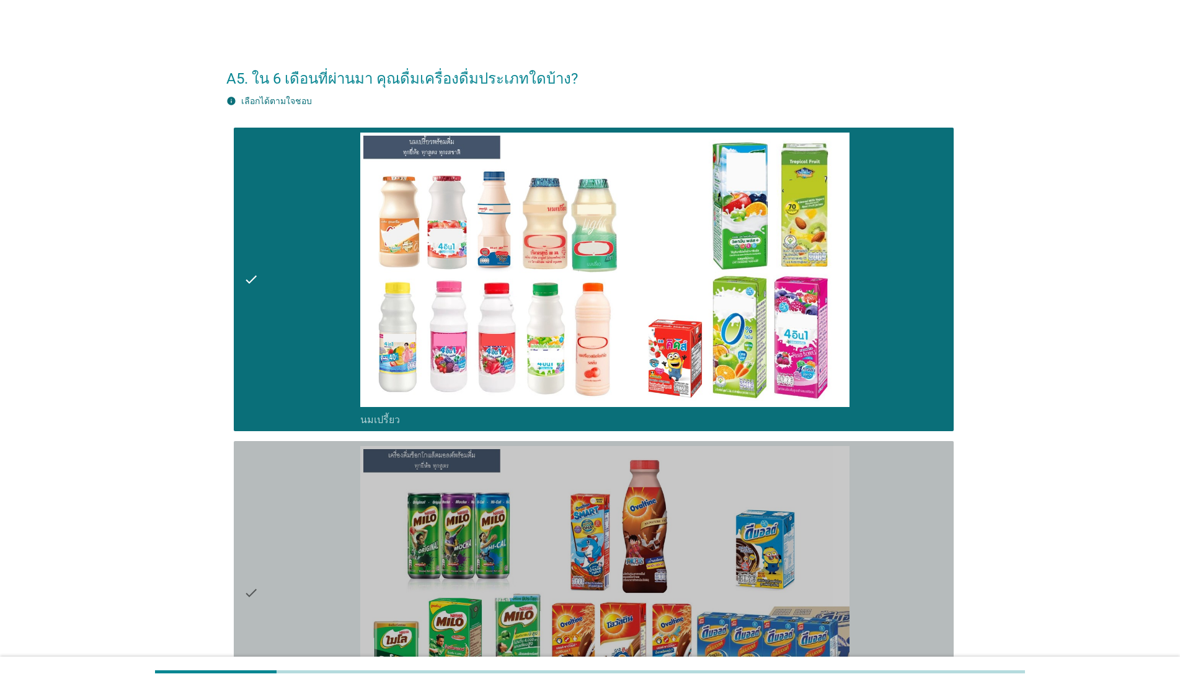
click at [313, 494] on div "check" at bounding box center [302, 593] width 117 height 294
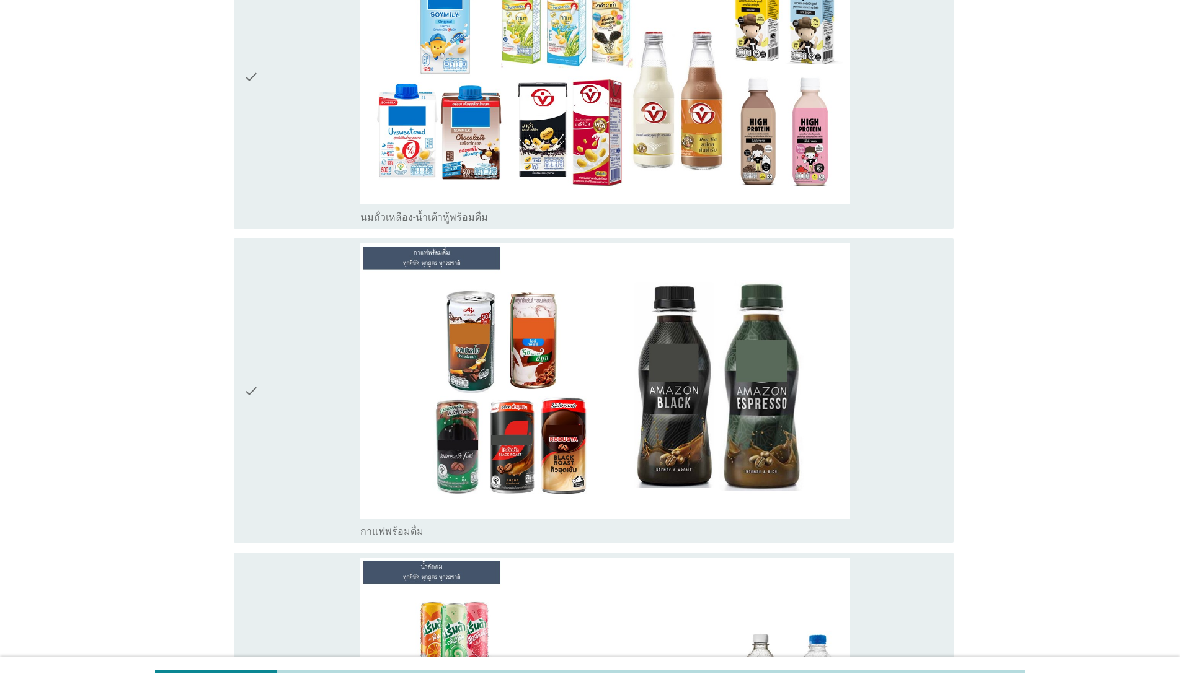
scroll to position [852, 0]
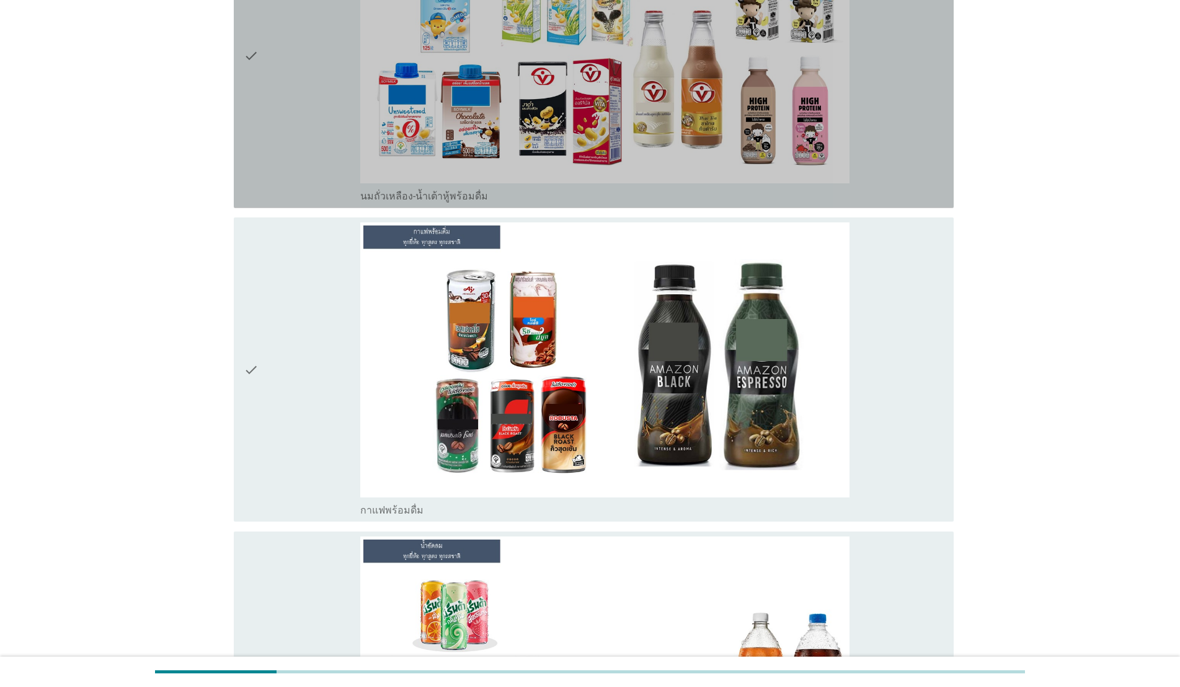
click at [310, 47] on div "check" at bounding box center [302, 56] width 117 height 294
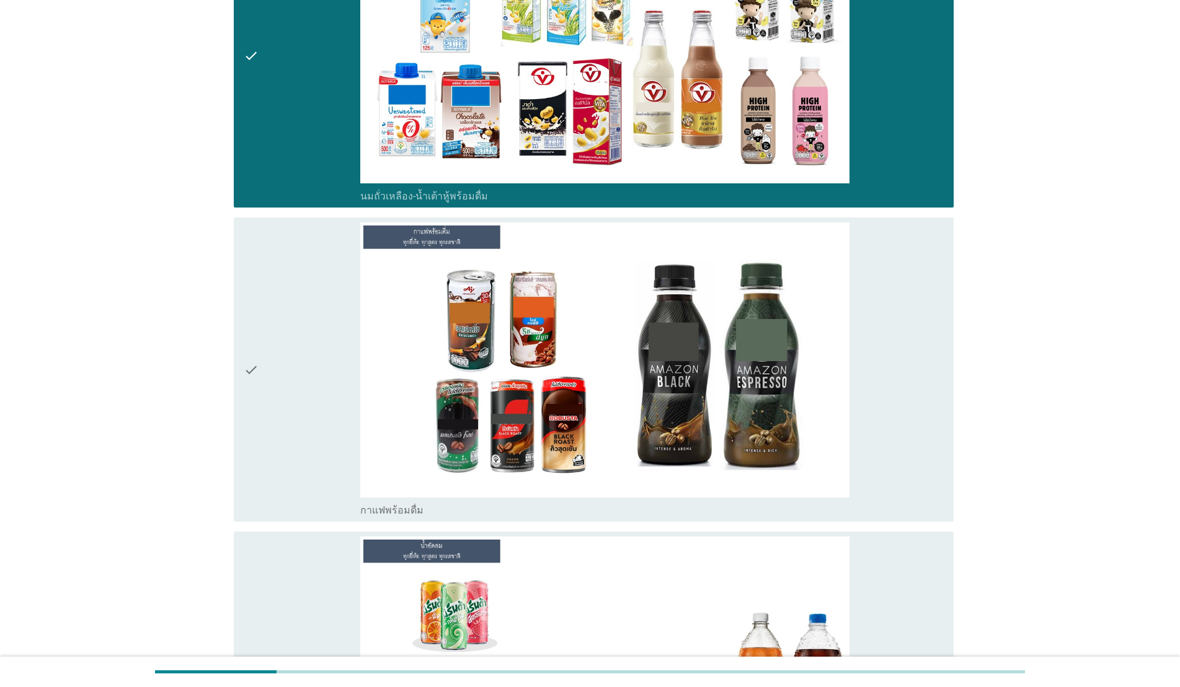
drag, startPoint x: 300, startPoint y: 272, endPoint x: 313, endPoint y: 303, distance: 33.0
click at [299, 273] on div "check" at bounding box center [302, 370] width 117 height 294
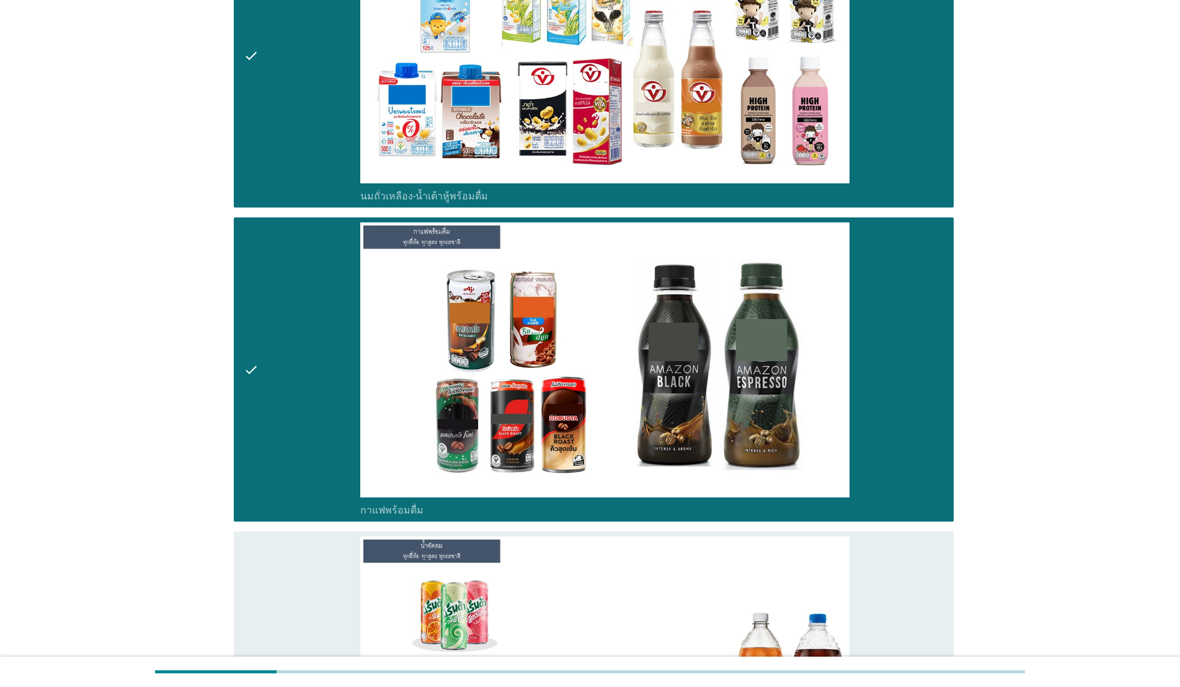
click at [296, 606] on div "check" at bounding box center [302, 684] width 117 height 294
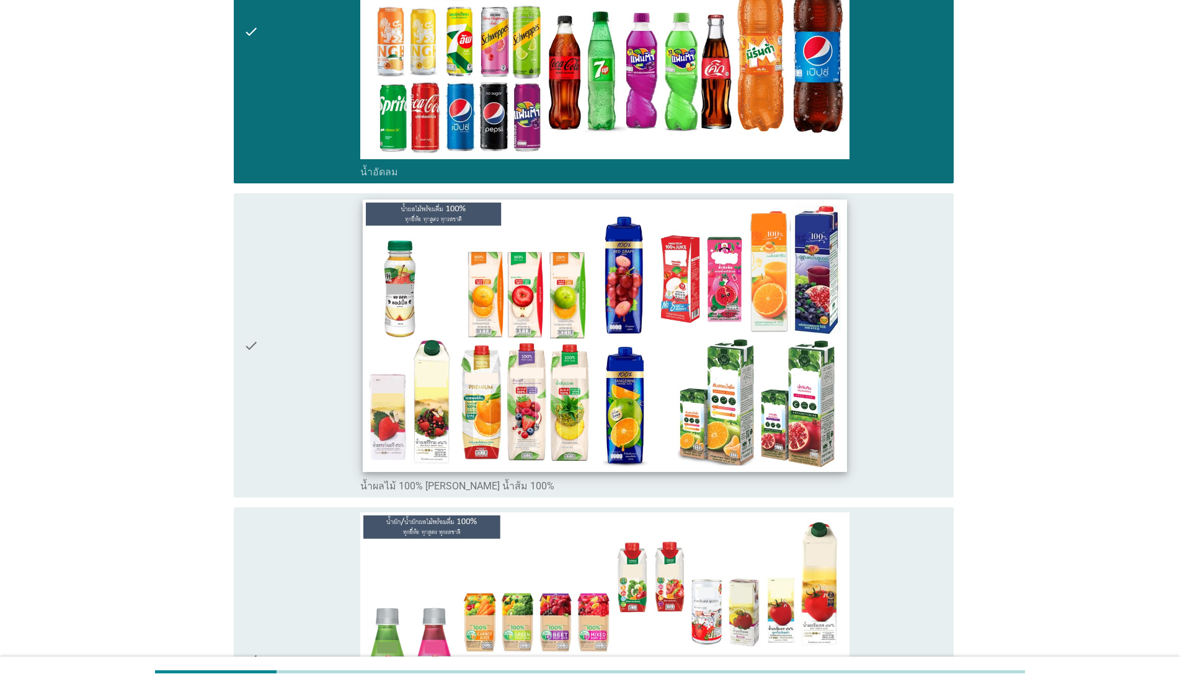
scroll to position [1501, 0]
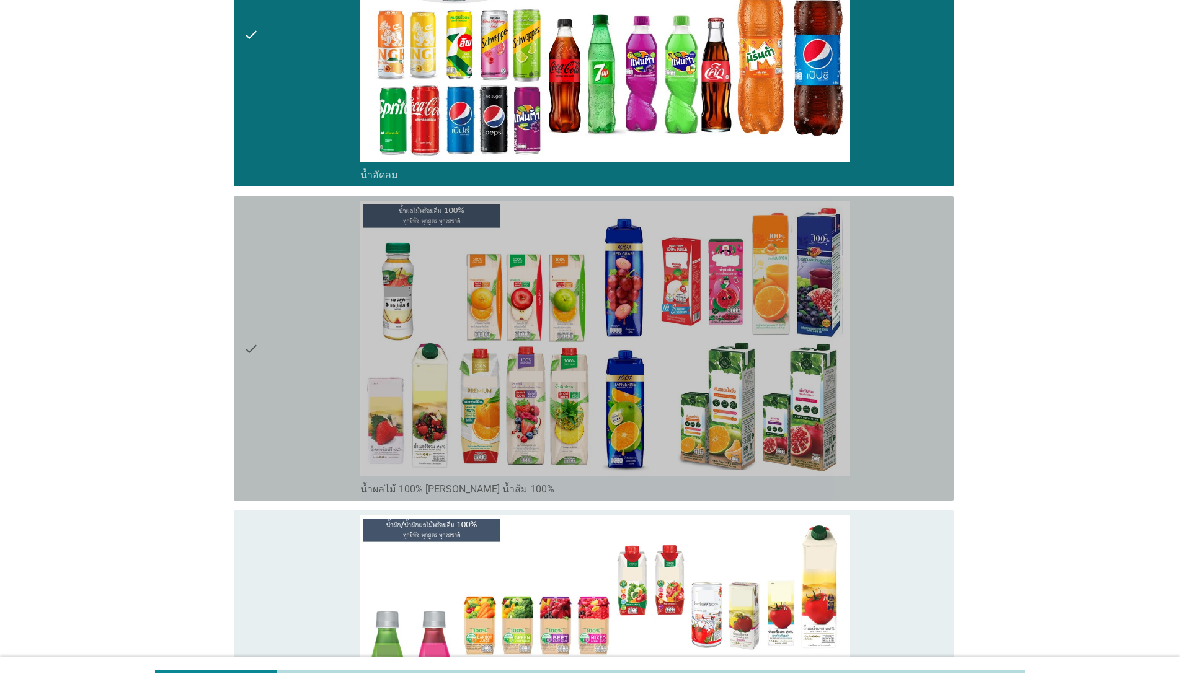
drag, startPoint x: 312, startPoint y: 348, endPoint x: 342, endPoint y: 509, distance: 163.2
click at [312, 350] on div "check" at bounding box center [302, 348] width 117 height 294
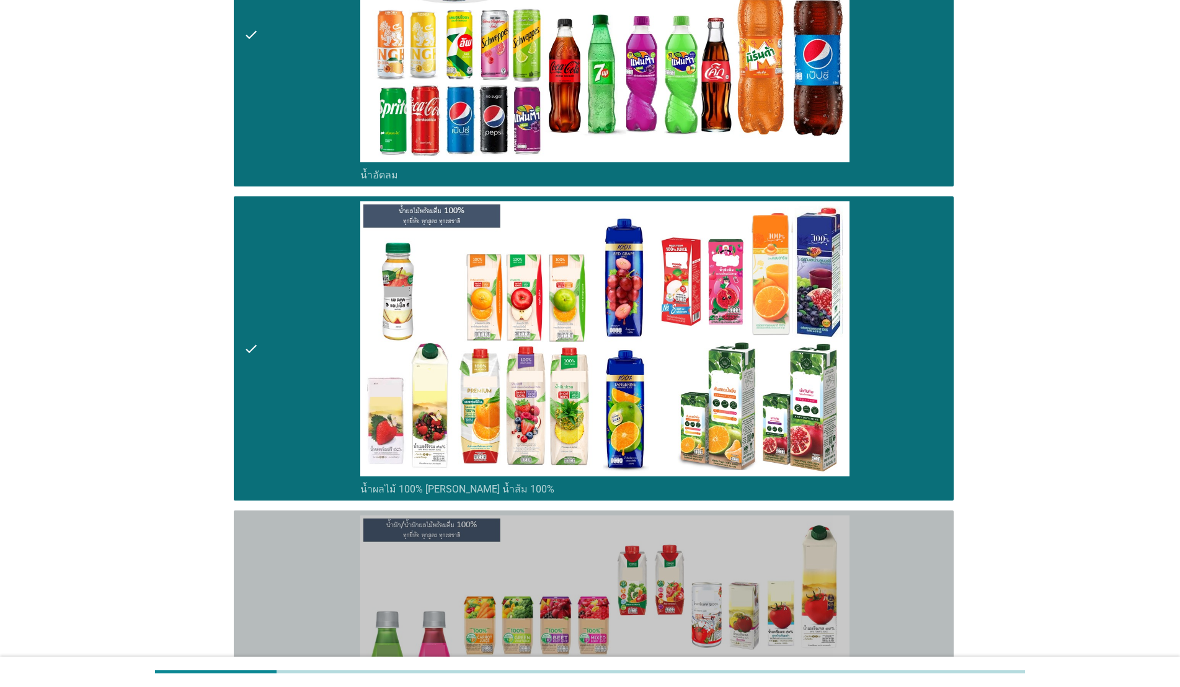
drag, startPoint x: 327, startPoint y: 572, endPoint x: 581, endPoint y: 520, distance: 258.7
click at [327, 572] on div "check" at bounding box center [302, 663] width 117 height 294
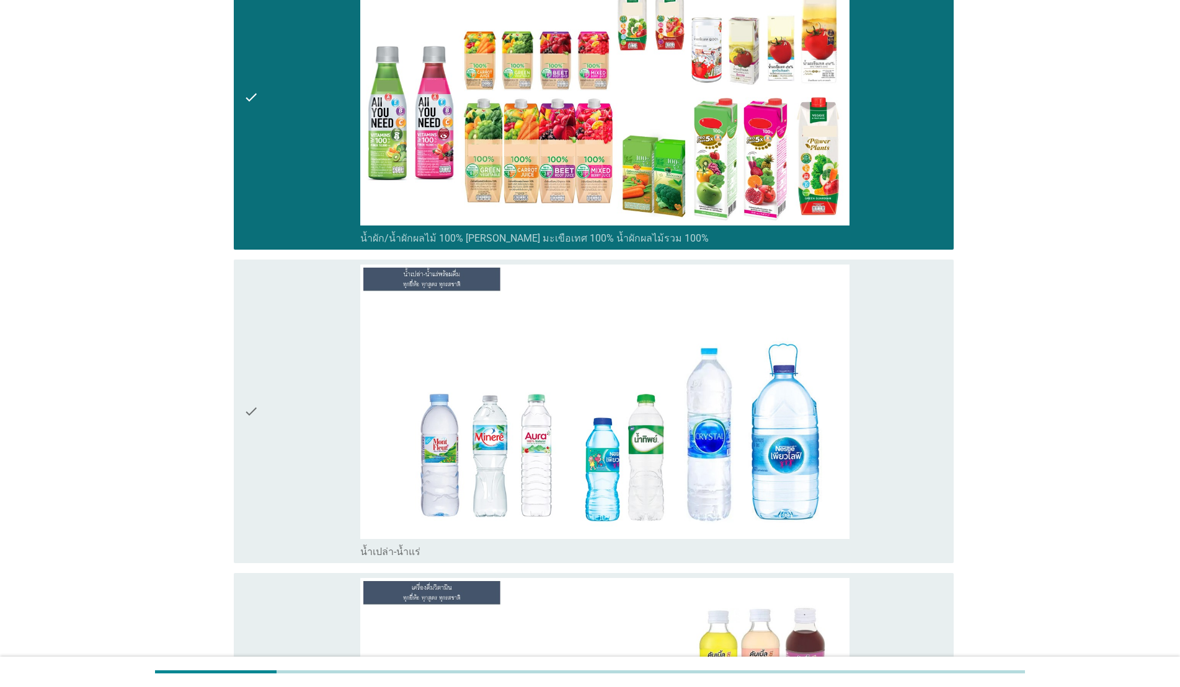
scroll to position [2077, 0]
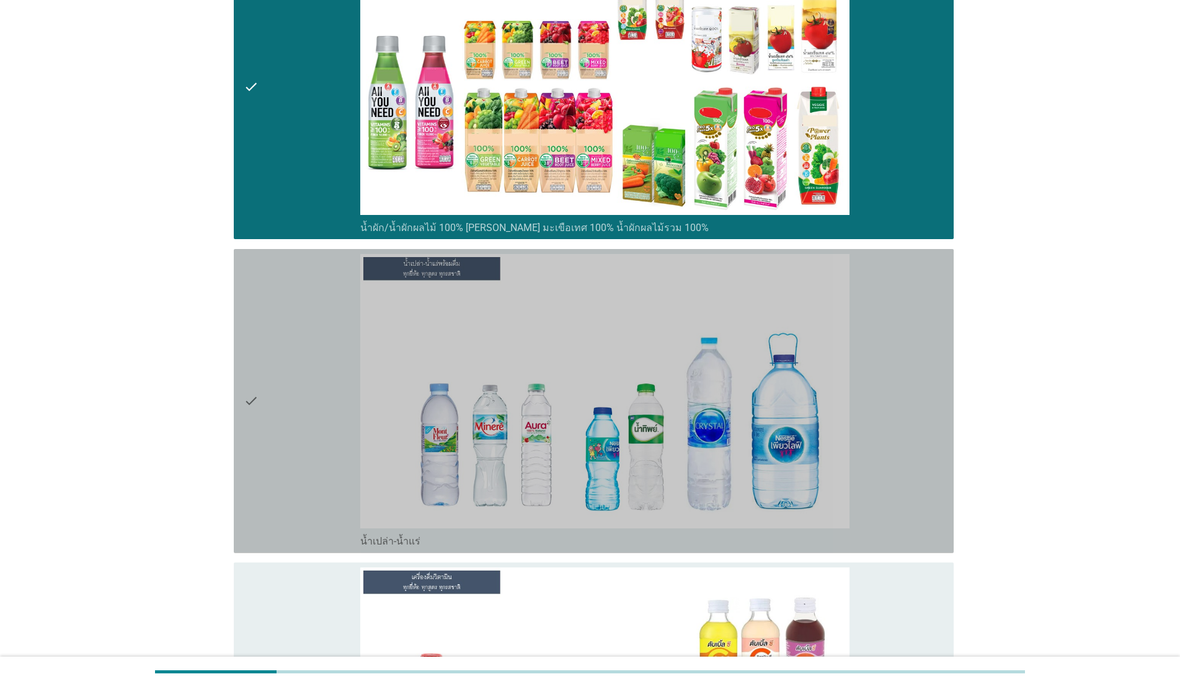
click at [325, 340] on div "check" at bounding box center [302, 401] width 117 height 294
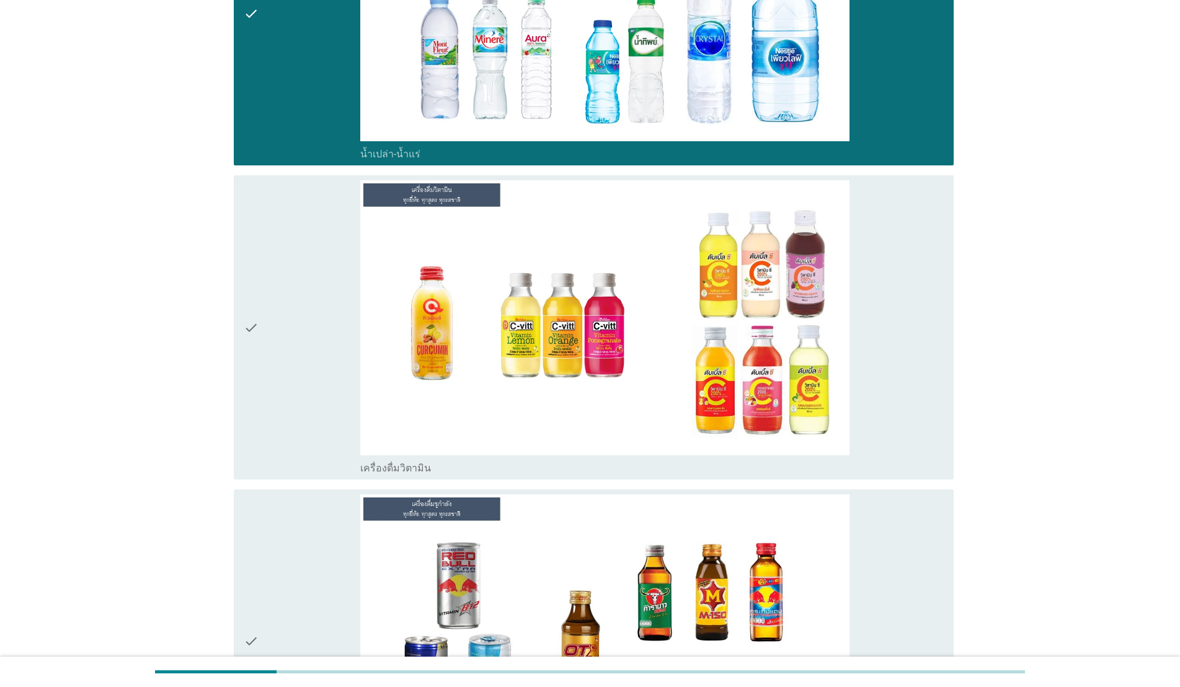
scroll to position [2467, 0]
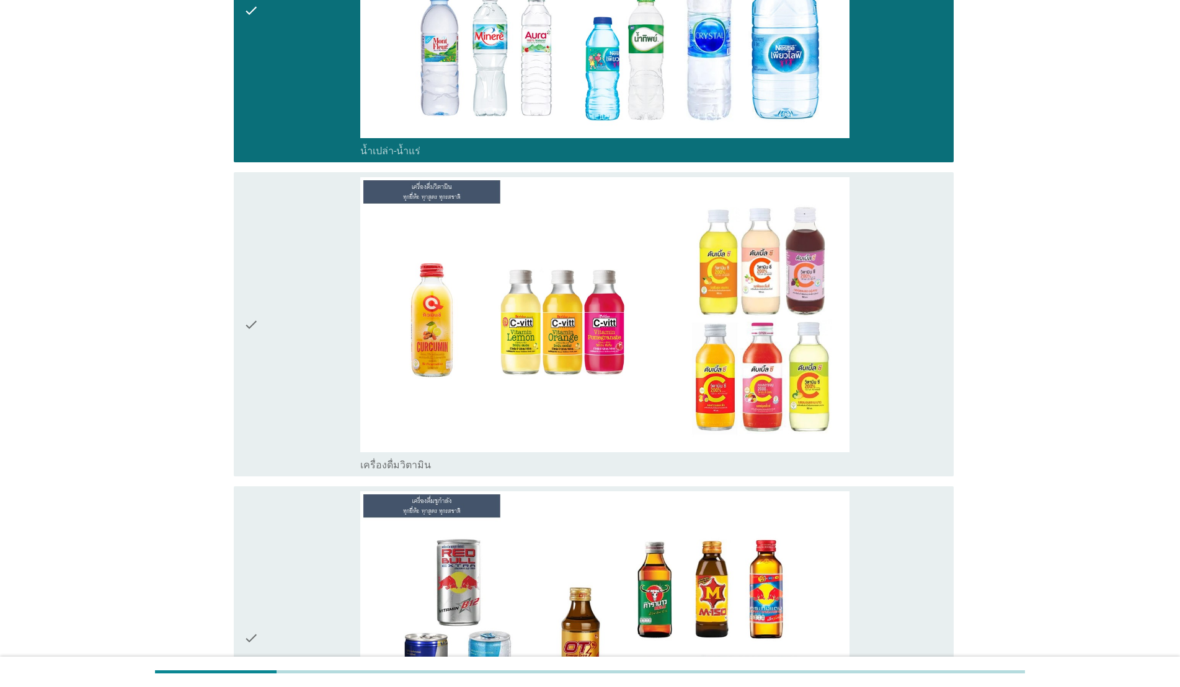
click at [317, 309] on div "check" at bounding box center [302, 324] width 117 height 294
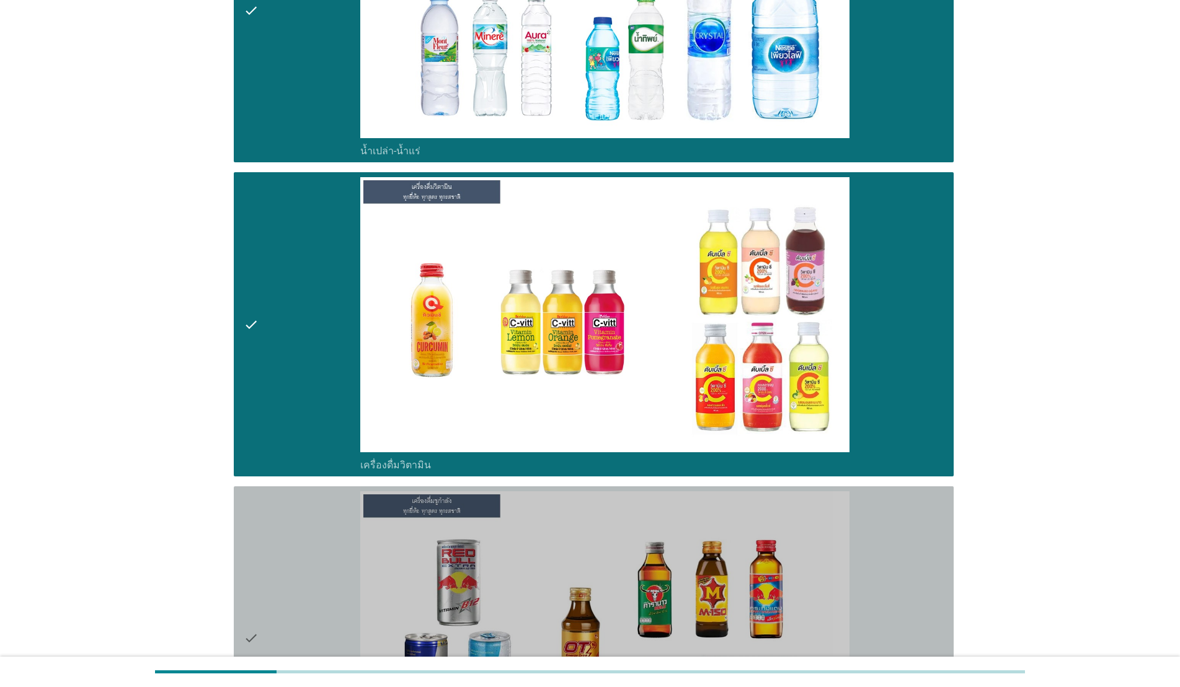
drag, startPoint x: 272, startPoint y: 534, endPoint x: 263, endPoint y: 526, distance: 12.3
click at [272, 535] on div "check" at bounding box center [302, 639] width 117 height 294
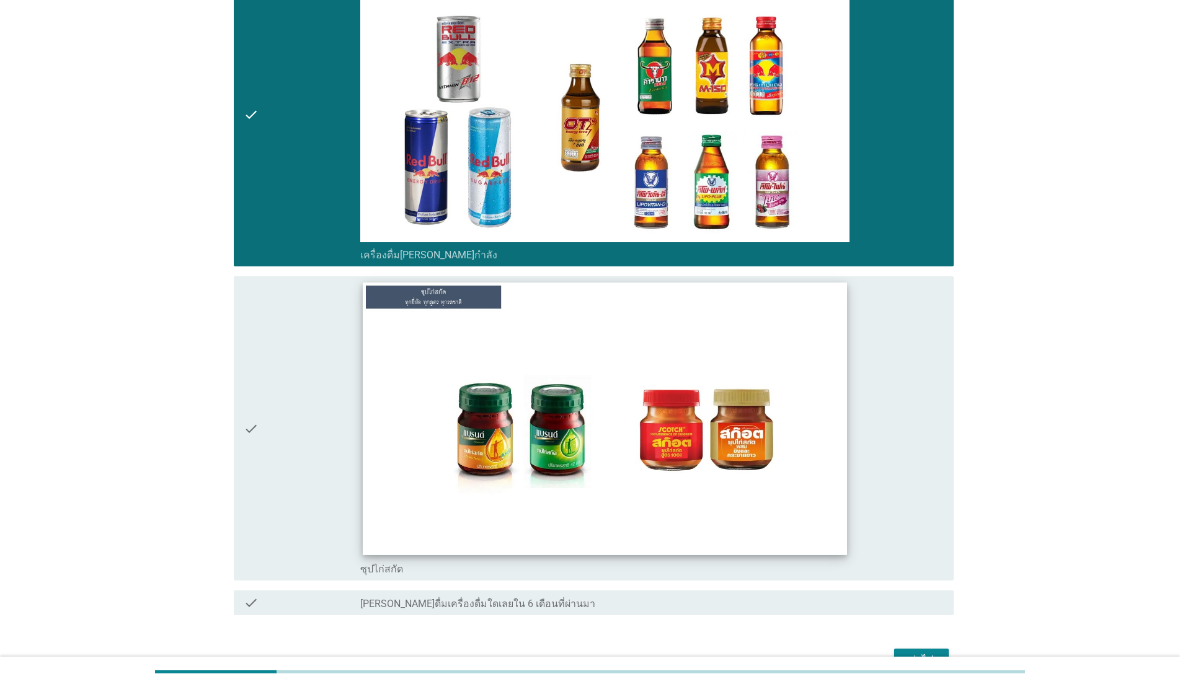
scroll to position [2994, 0]
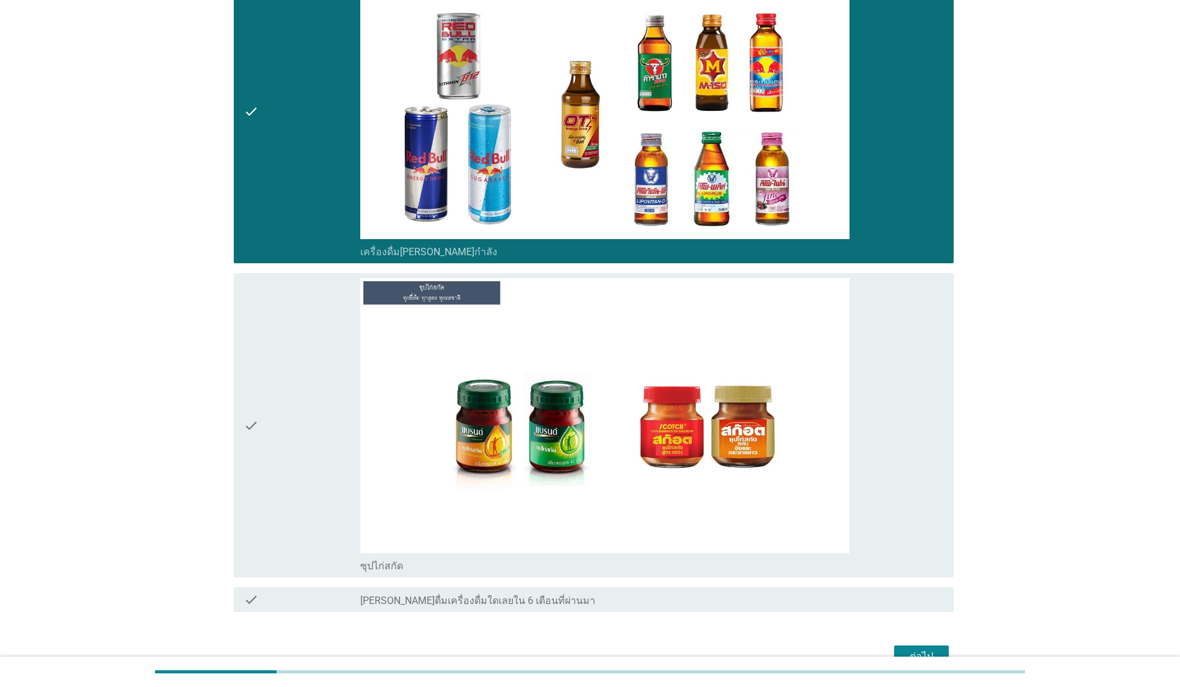
click at [274, 413] on div "check" at bounding box center [302, 425] width 117 height 294
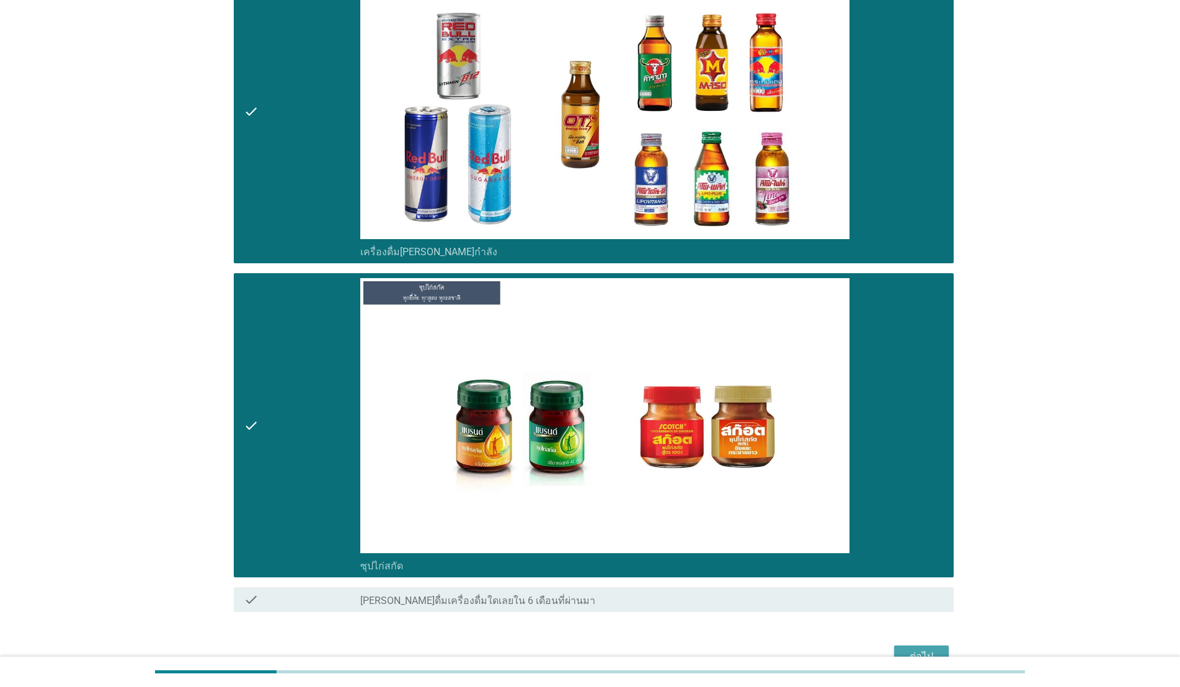
click at [914, 651] on div "ต่อไป" at bounding box center [921, 657] width 35 height 15
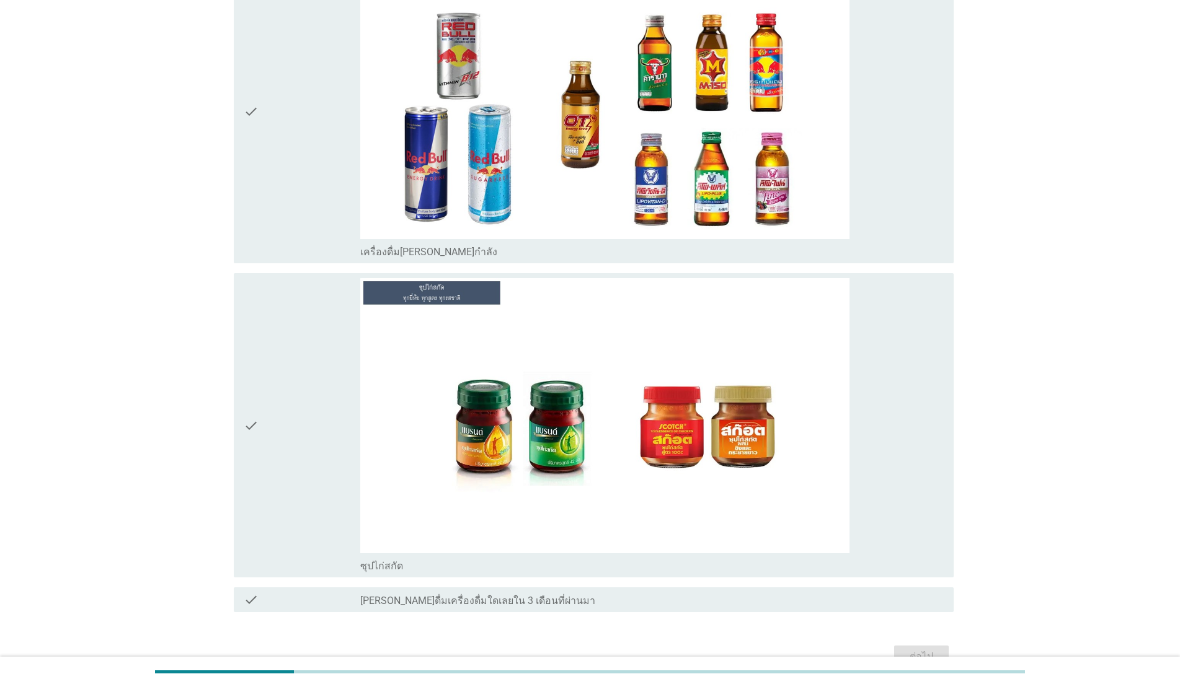
scroll to position [0, 0]
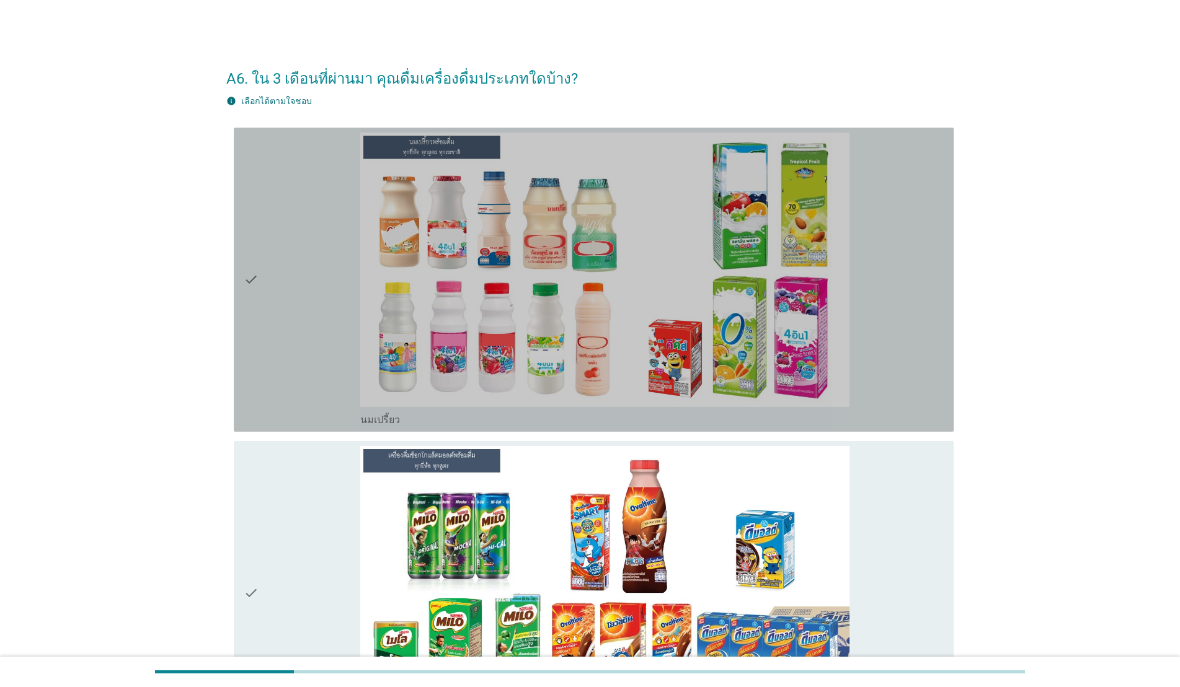
click at [292, 239] on div "check" at bounding box center [302, 280] width 117 height 294
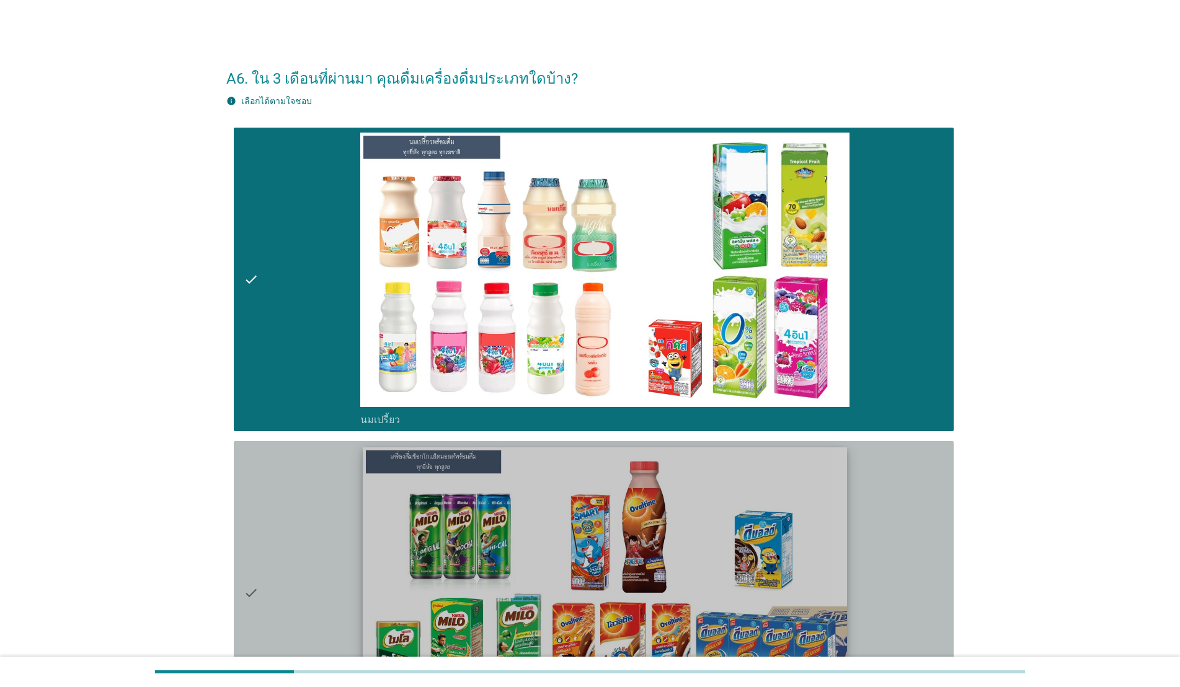
drag, startPoint x: 306, startPoint y: 486, endPoint x: 369, endPoint y: 456, distance: 70.1
click at [307, 486] on div "check" at bounding box center [302, 593] width 117 height 294
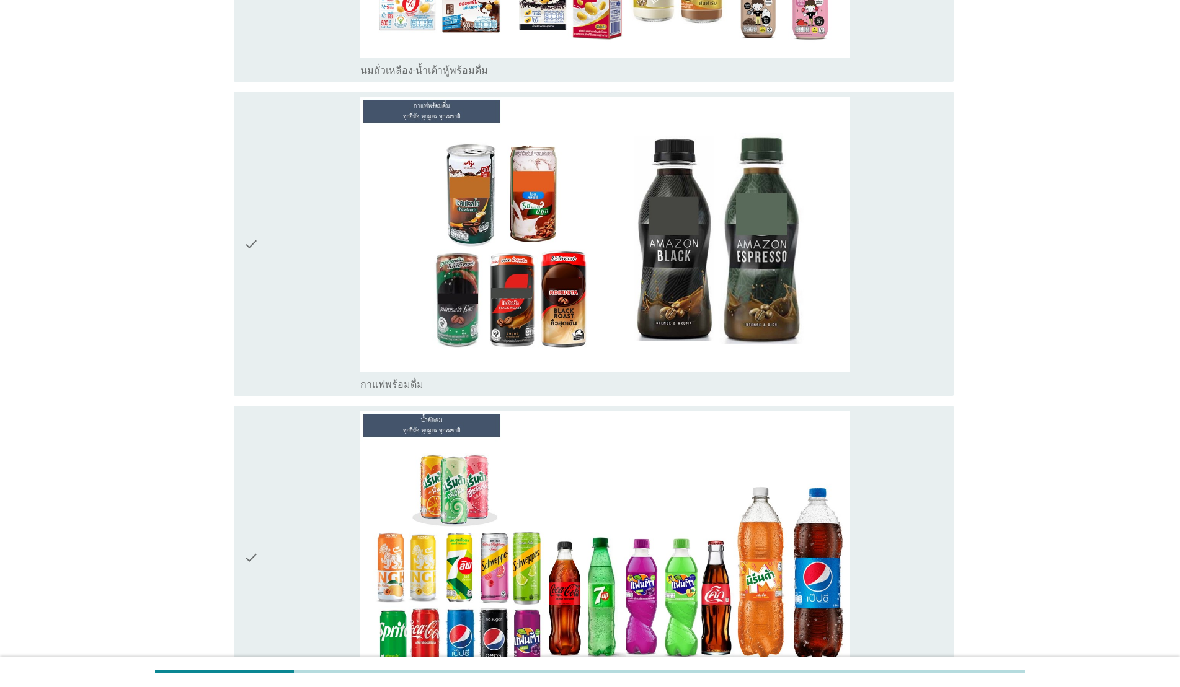
scroll to position [1005, 0]
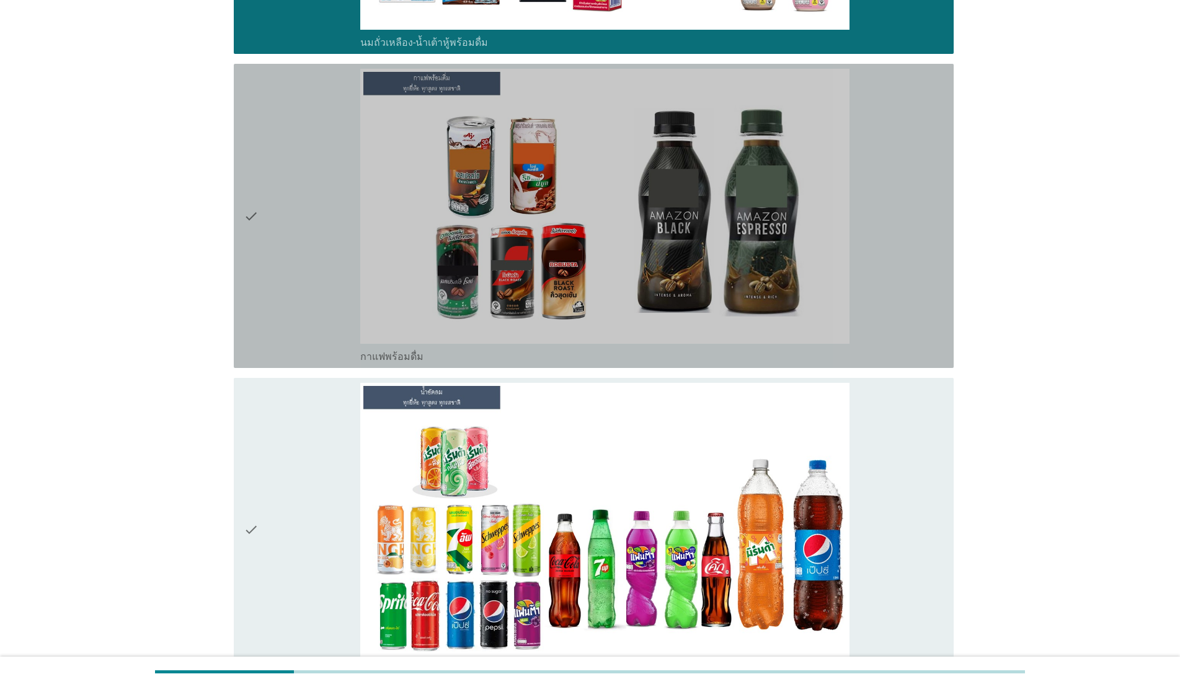
click at [285, 179] on div "check" at bounding box center [302, 216] width 117 height 294
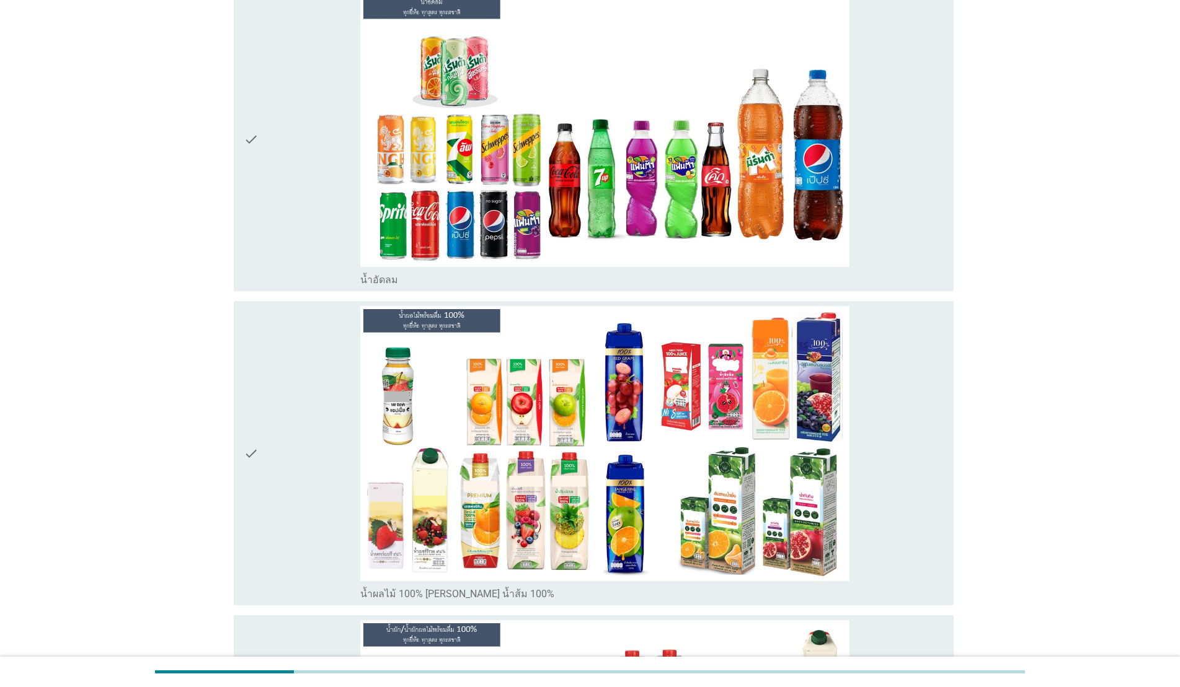
scroll to position [1428, 0]
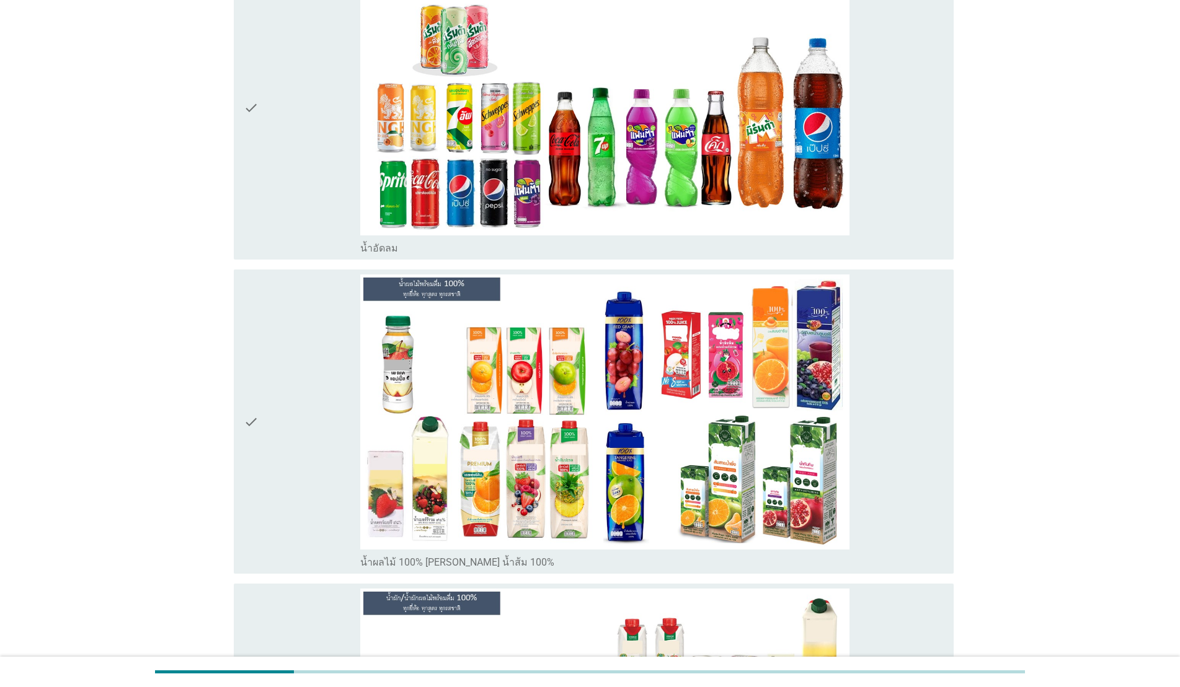
click at [301, 166] on div "check" at bounding box center [302, 108] width 117 height 294
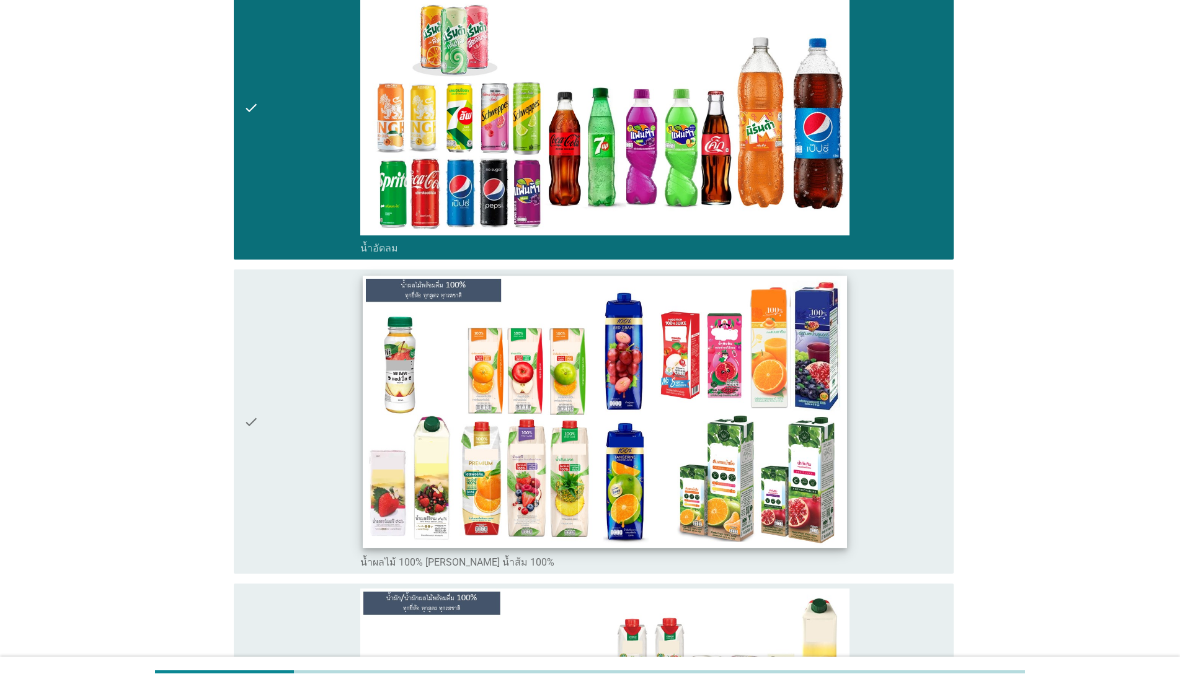
drag, startPoint x: 314, startPoint y: 369, endPoint x: 402, endPoint y: 366, distance: 88.7
click at [312, 369] on div "check" at bounding box center [302, 422] width 117 height 294
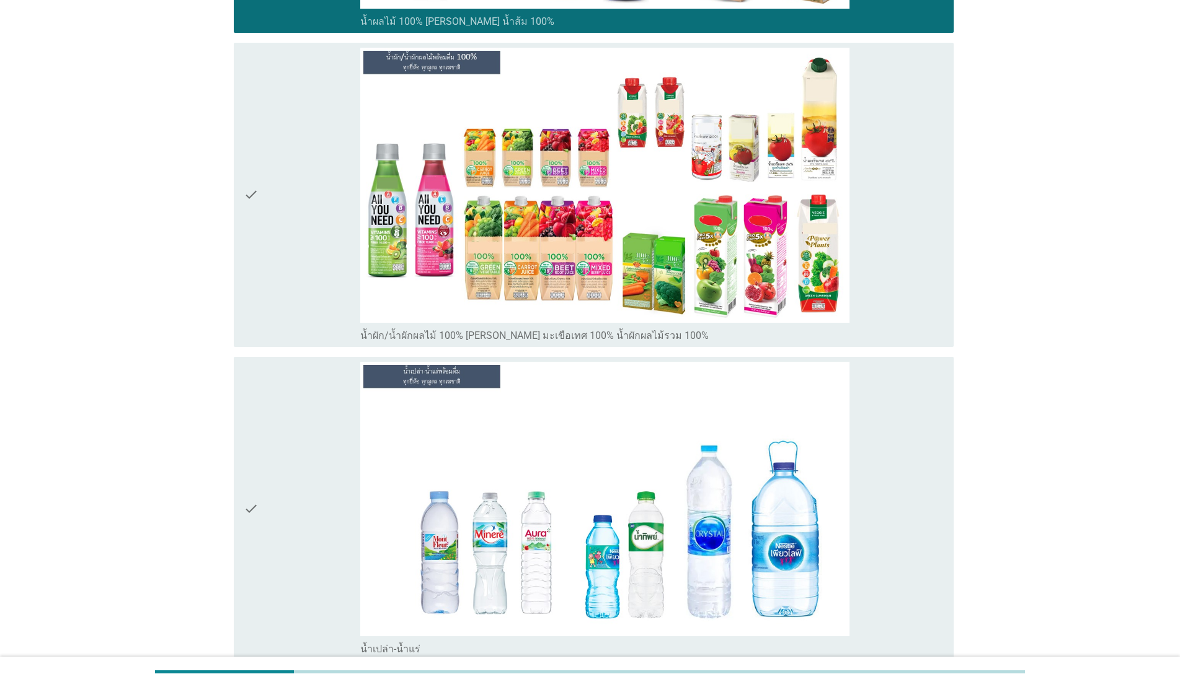
scroll to position [1972, 0]
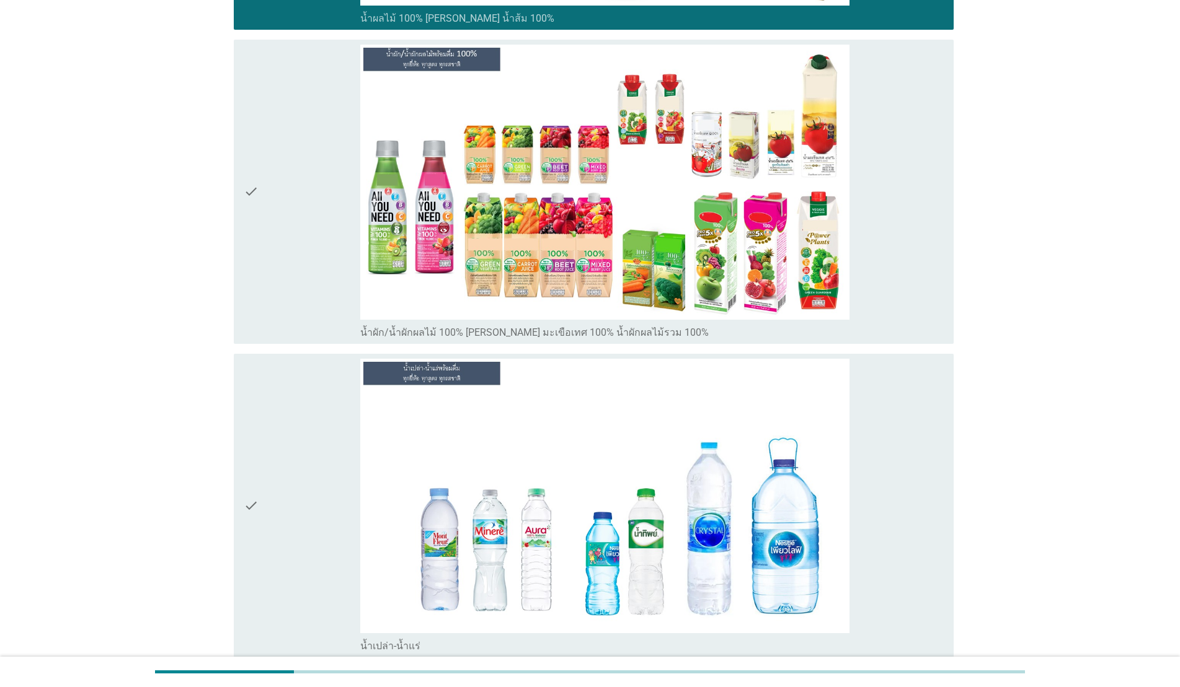
click at [281, 235] on div "check" at bounding box center [302, 192] width 117 height 294
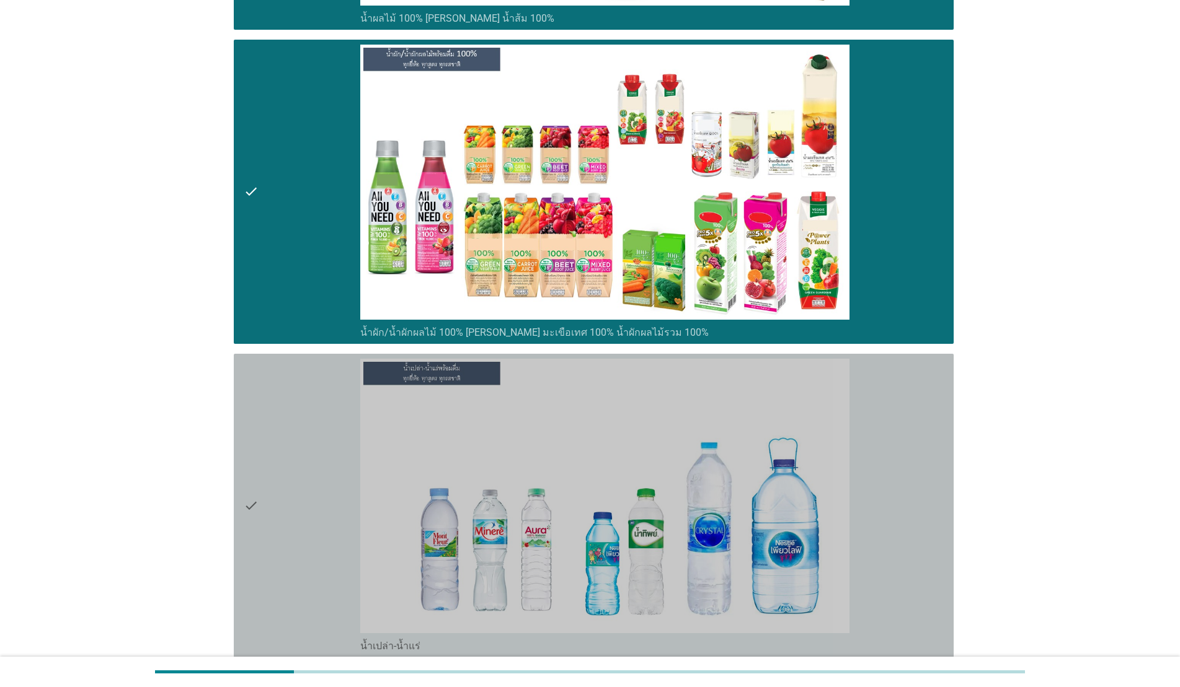
click at [296, 419] on div "check" at bounding box center [302, 506] width 117 height 294
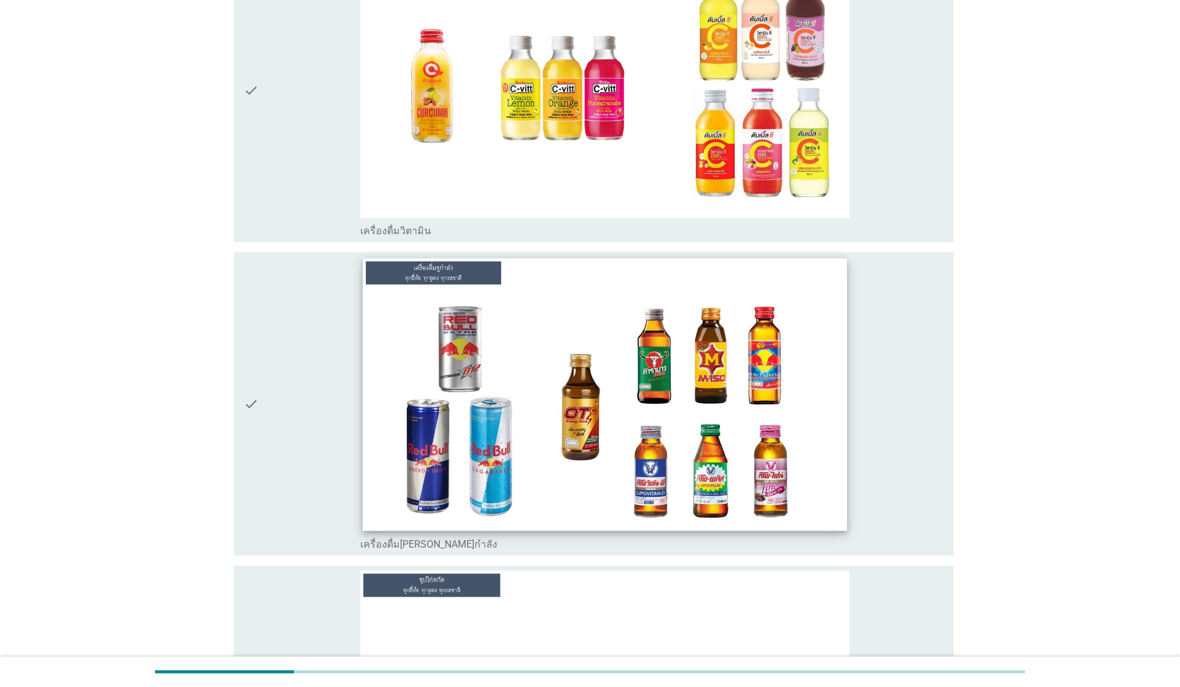
scroll to position [2705, 0]
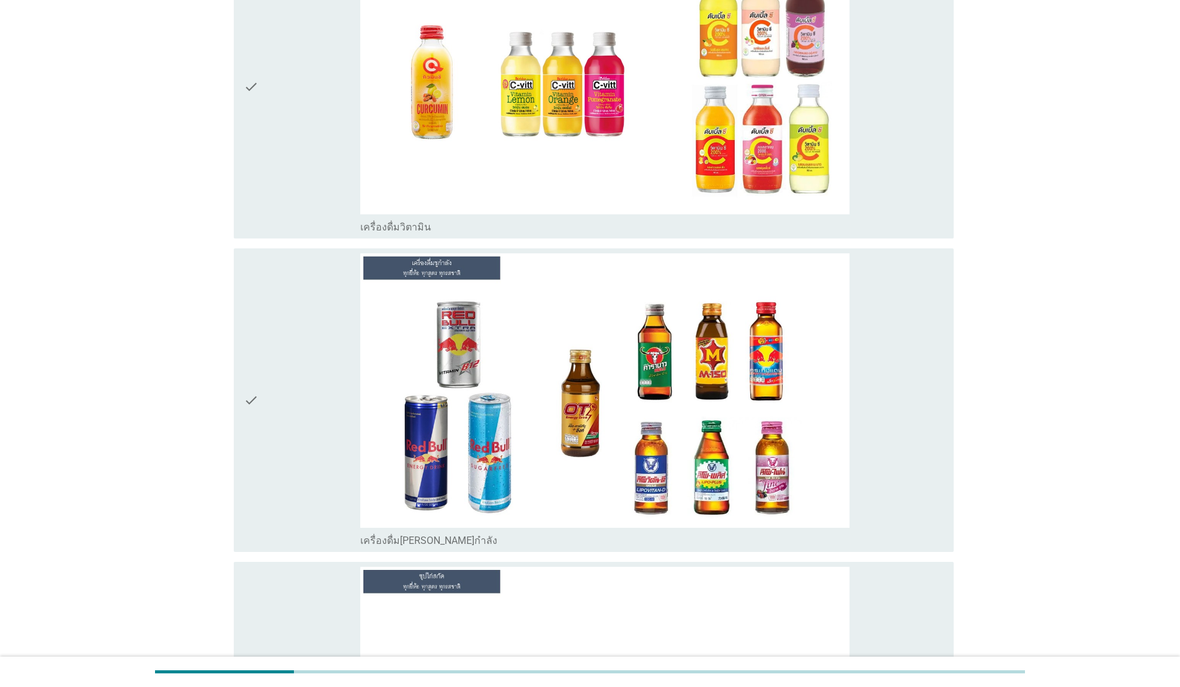
click at [299, 146] on div "check" at bounding box center [302, 86] width 117 height 294
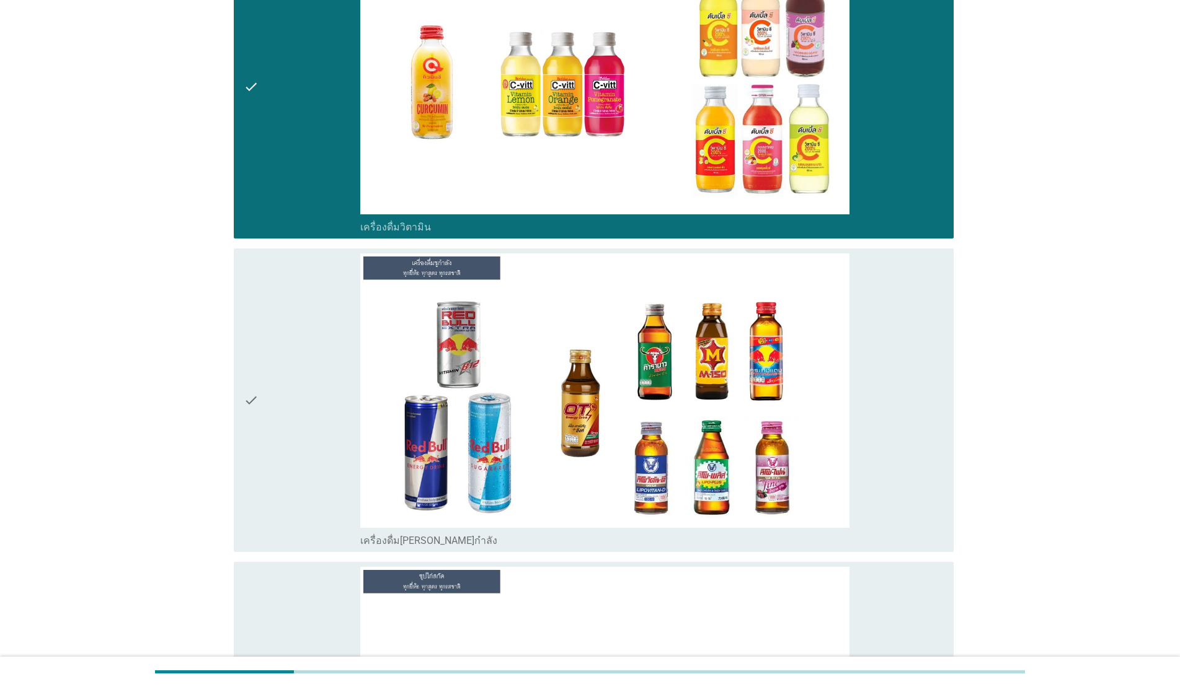
click at [319, 306] on div "check" at bounding box center [302, 401] width 117 height 294
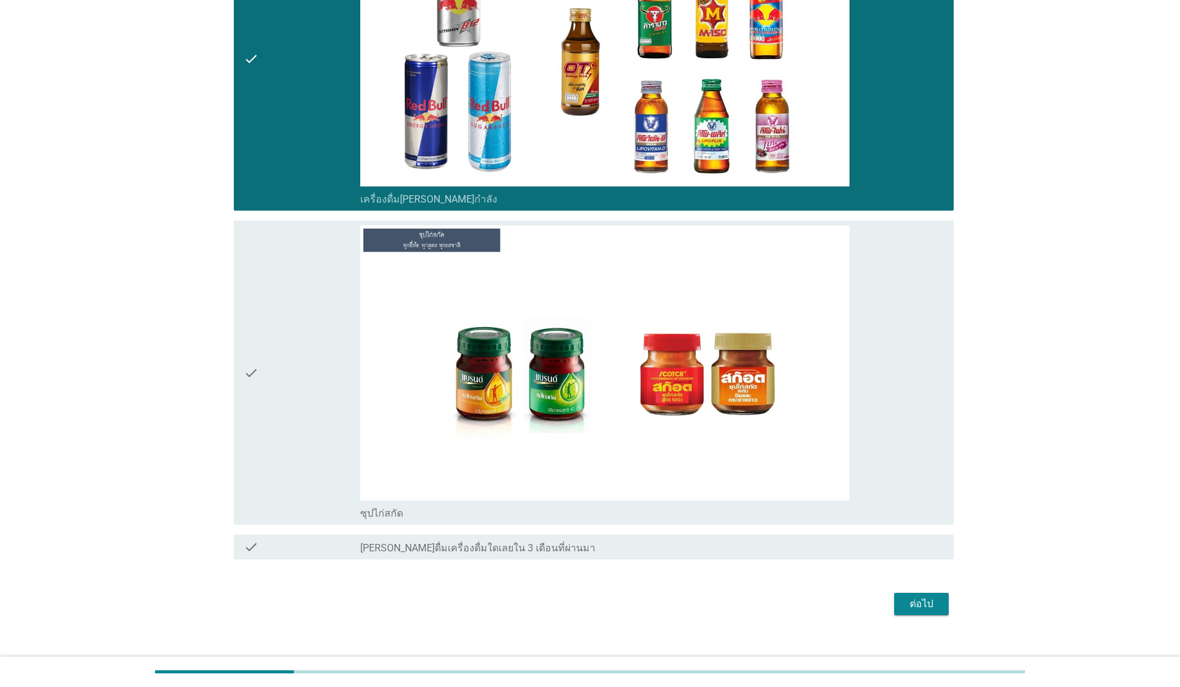
scroll to position [3051, 0]
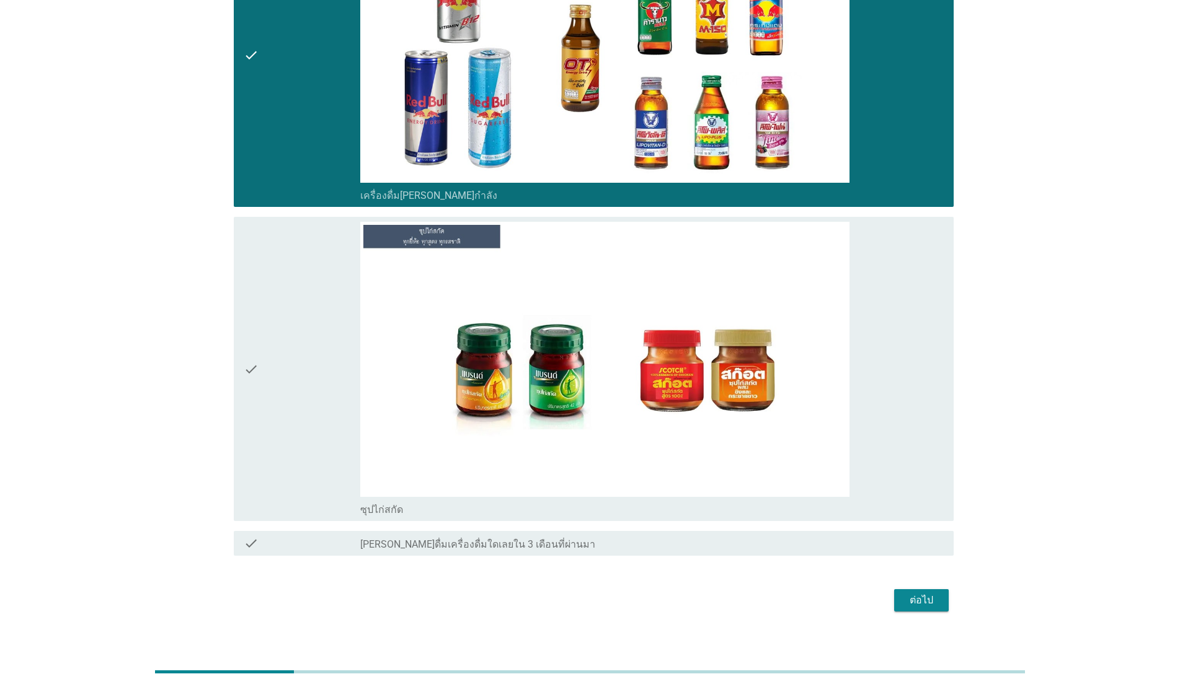
click at [317, 347] on div "check" at bounding box center [302, 369] width 117 height 294
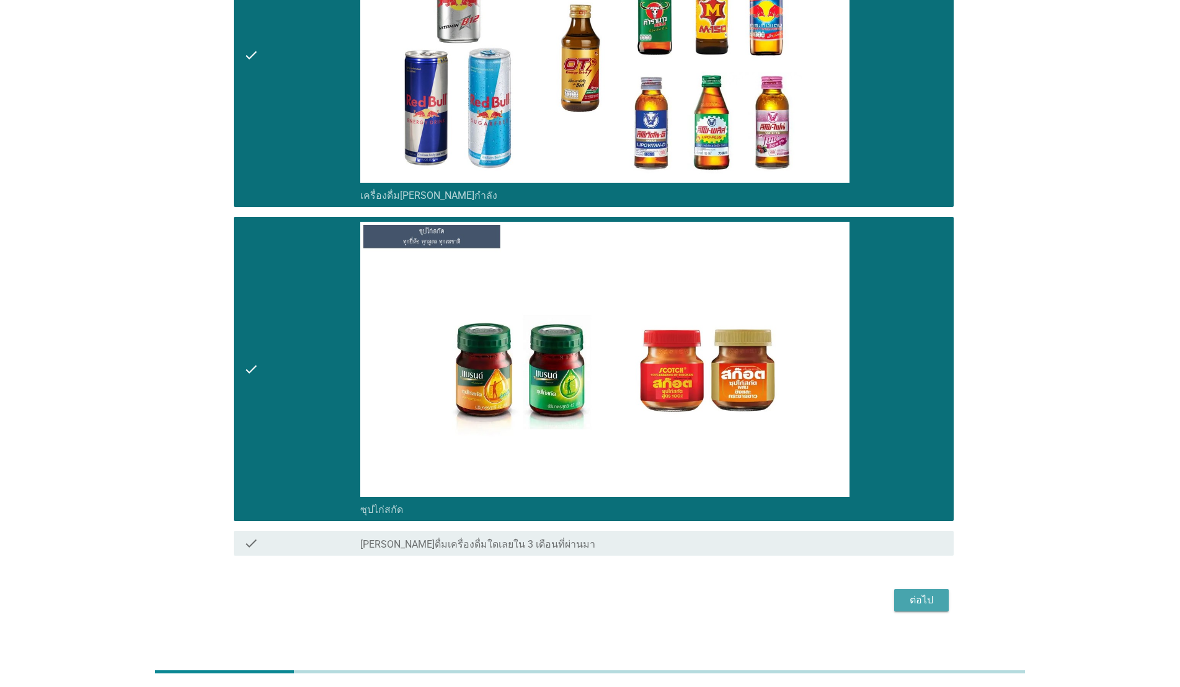
click at [924, 597] on div "ต่อไป" at bounding box center [921, 600] width 35 height 15
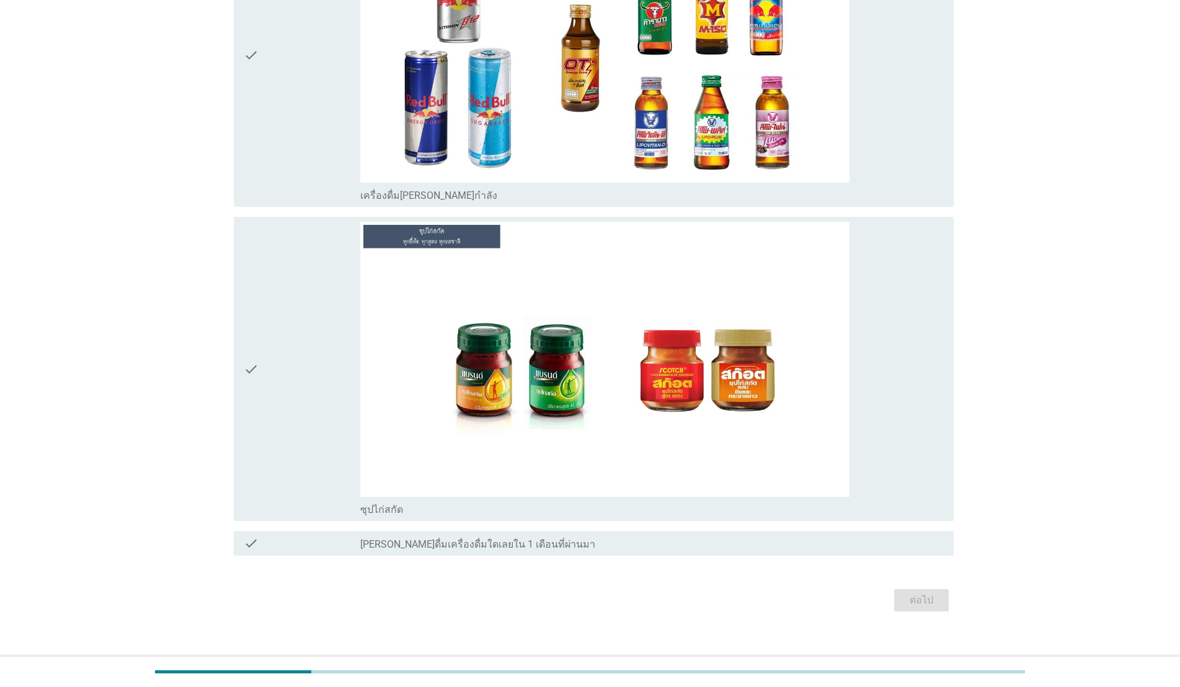
scroll to position [0, 0]
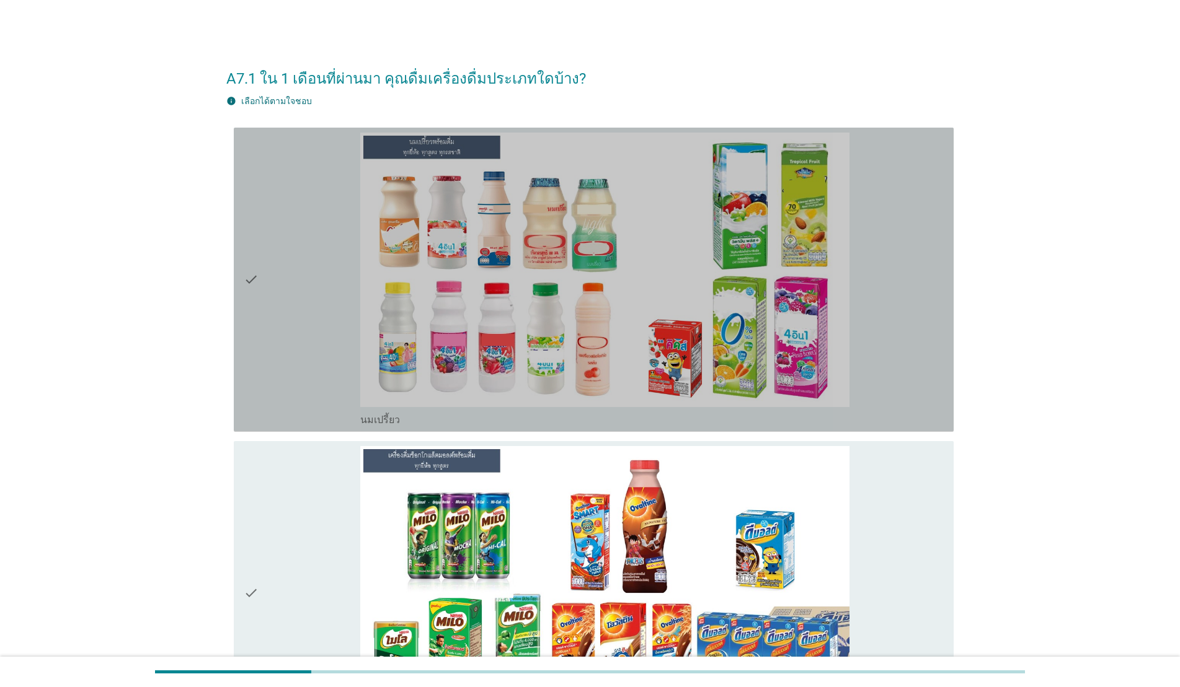
drag, startPoint x: 282, startPoint y: 303, endPoint x: 310, endPoint y: 440, distance: 140.4
click at [282, 303] on div "check" at bounding box center [302, 280] width 117 height 294
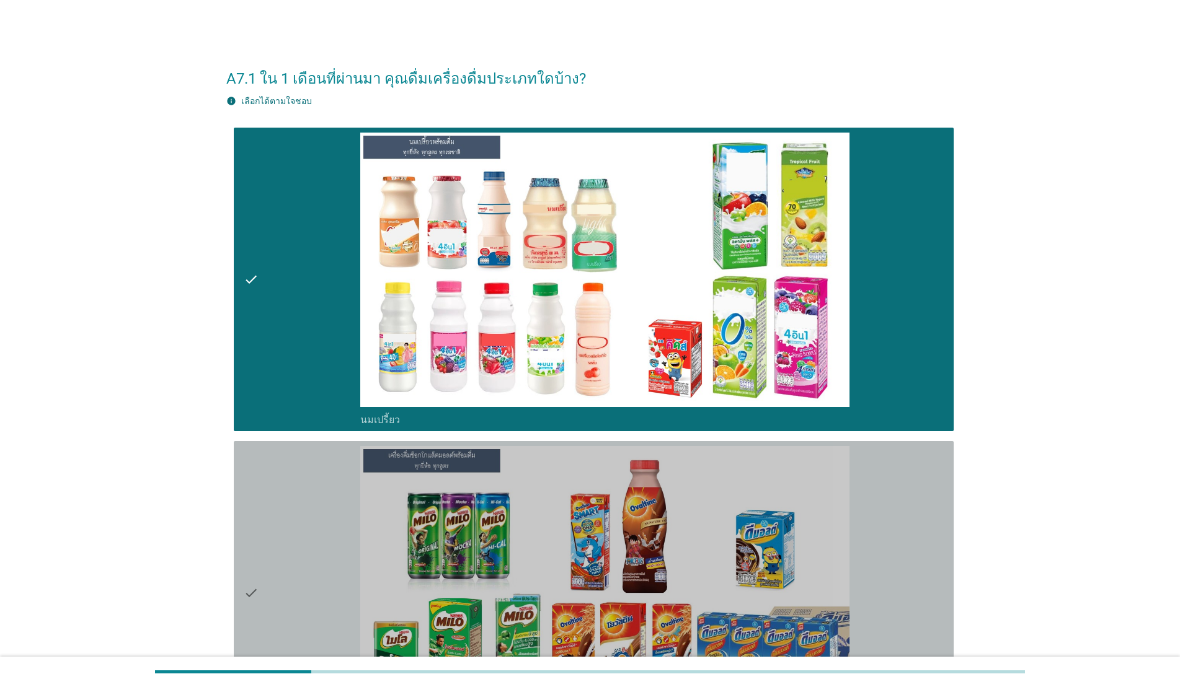
drag, startPoint x: 285, startPoint y: 537, endPoint x: 389, endPoint y: 519, distance: 106.3
click at [284, 538] on div "check" at bounding box center [302, 593] width 117 height 294
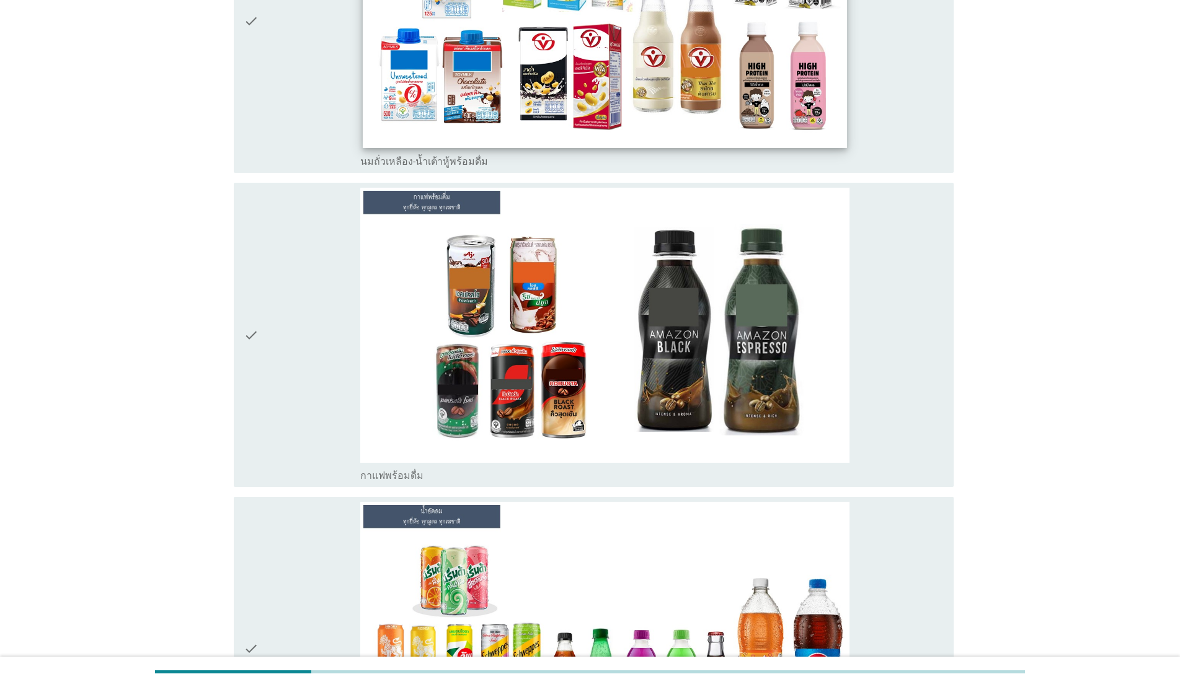
scroll to position [897, 0]
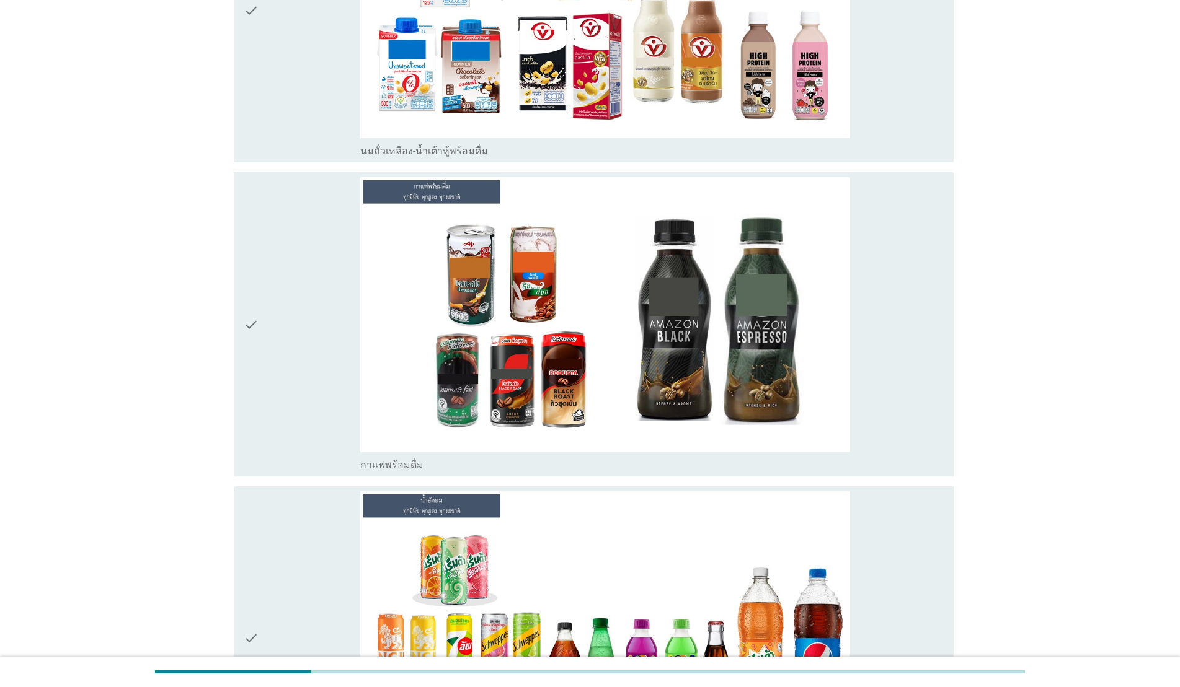
click at [312, 60] on div "check" at bounding box center [302, 11] width 117 height 294
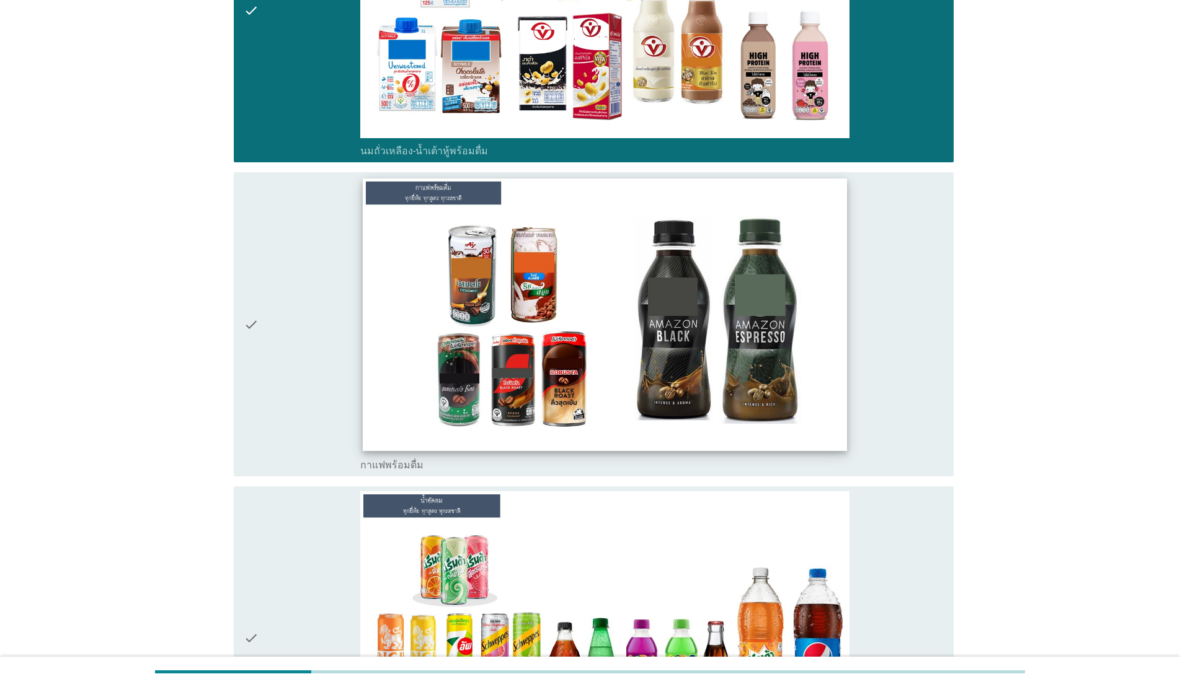
drag, startPoint x: 273, startPoint y: 292, endPoint x: 365, endPoint y: 294, distance: 91.8
click at [273, 293] on div "check" at bounding box center [302, 324] width 117 height 294
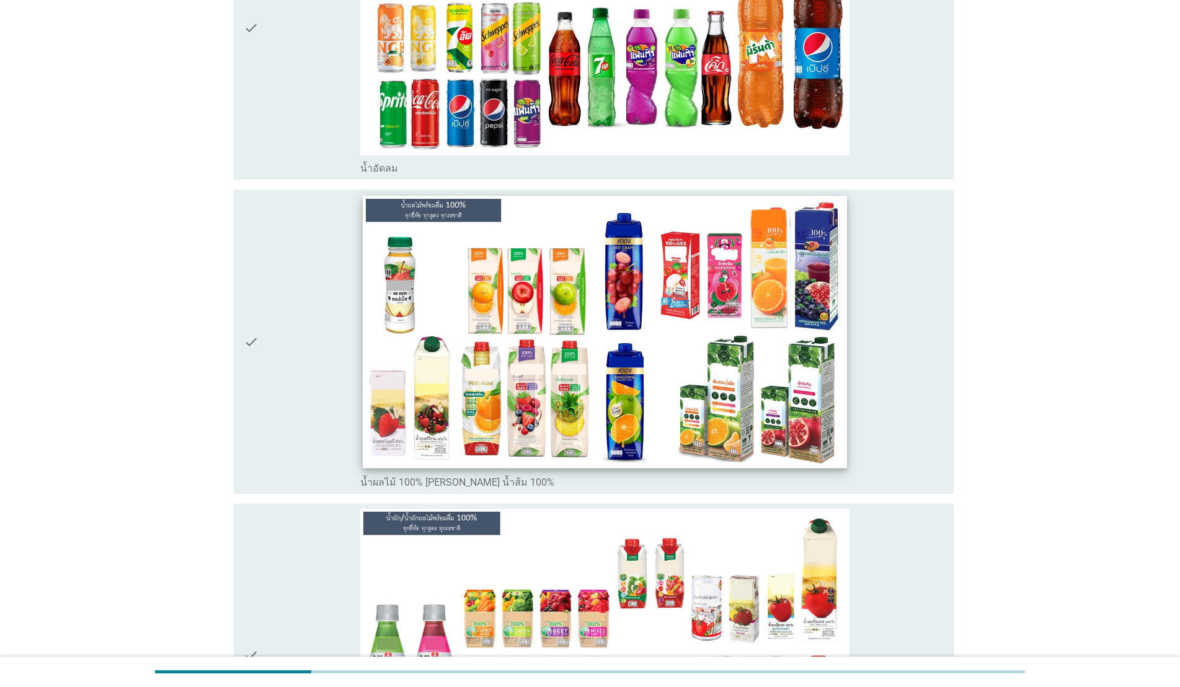
scroll to position [1504, 0]
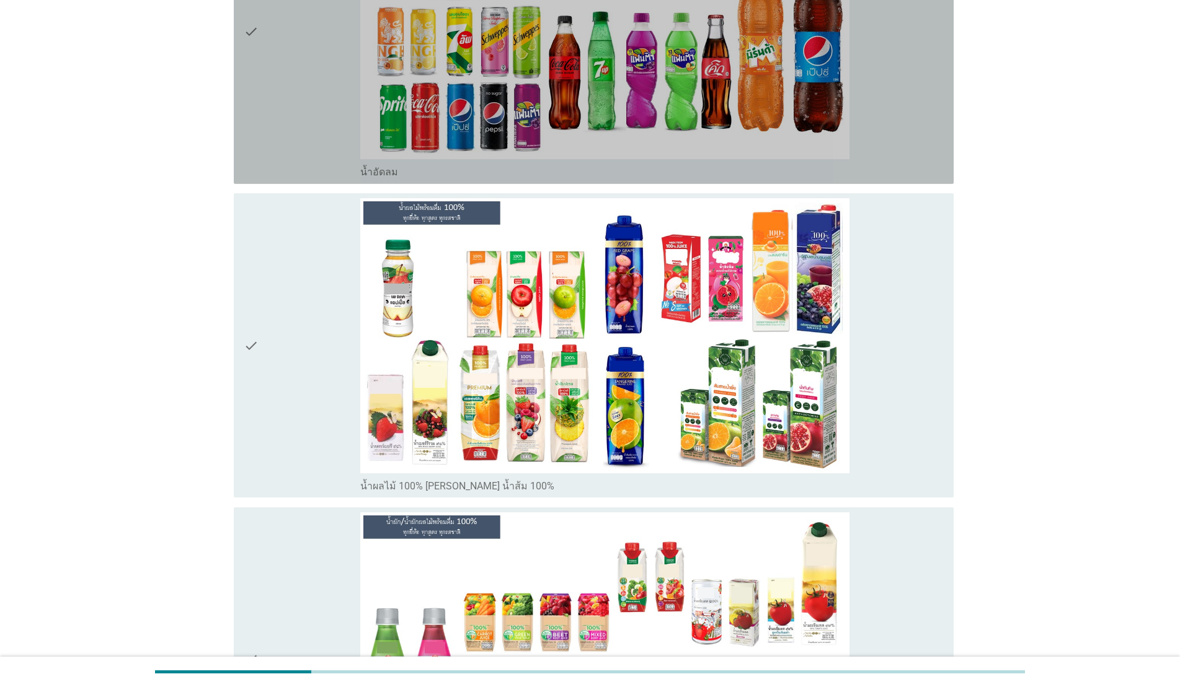
click at [278, 116] on div "check" at bounding box center [302, 32] width 117 height 294
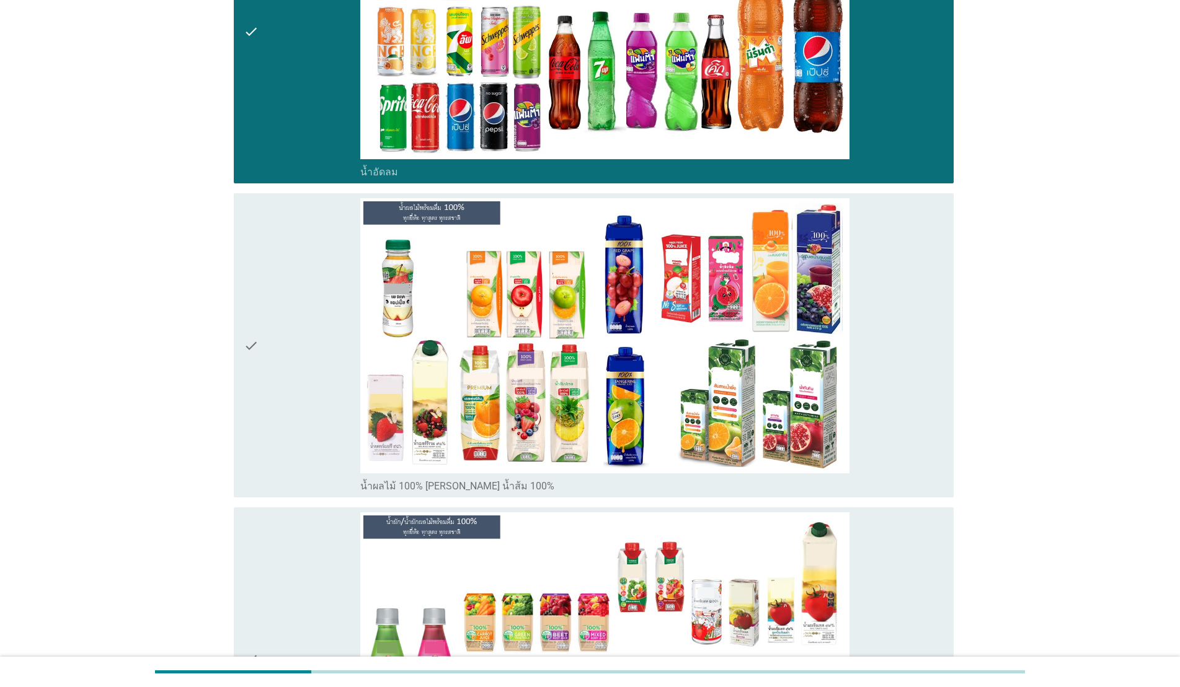
click at [291, 324] on div "check" at bounding box center [302, 345] width 117 height 294
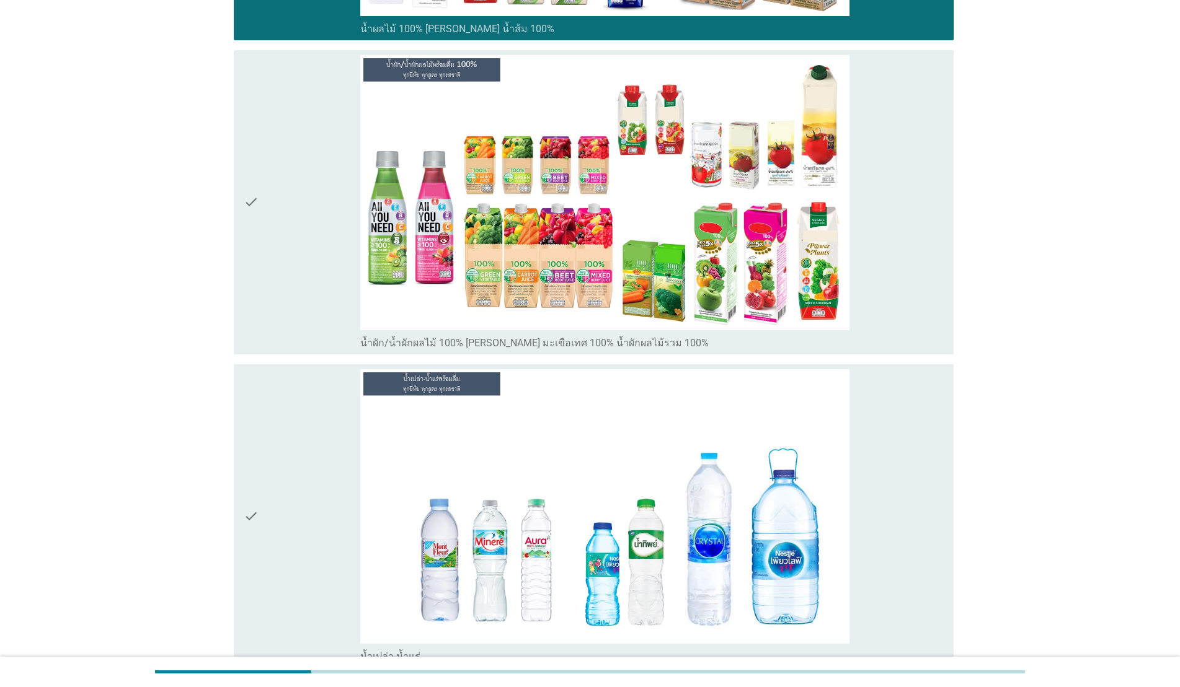
scroll to position [1979, 0]
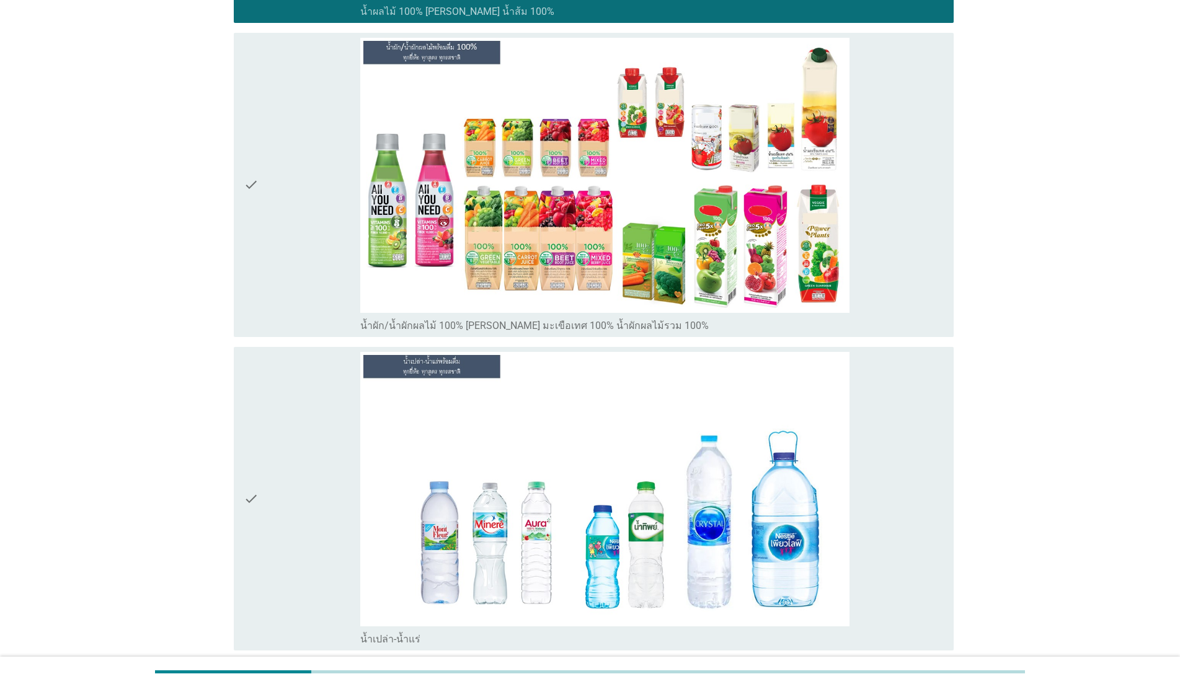
click at [342, 246] on div "check" at bounding box center [302, 185] width 117 height 294
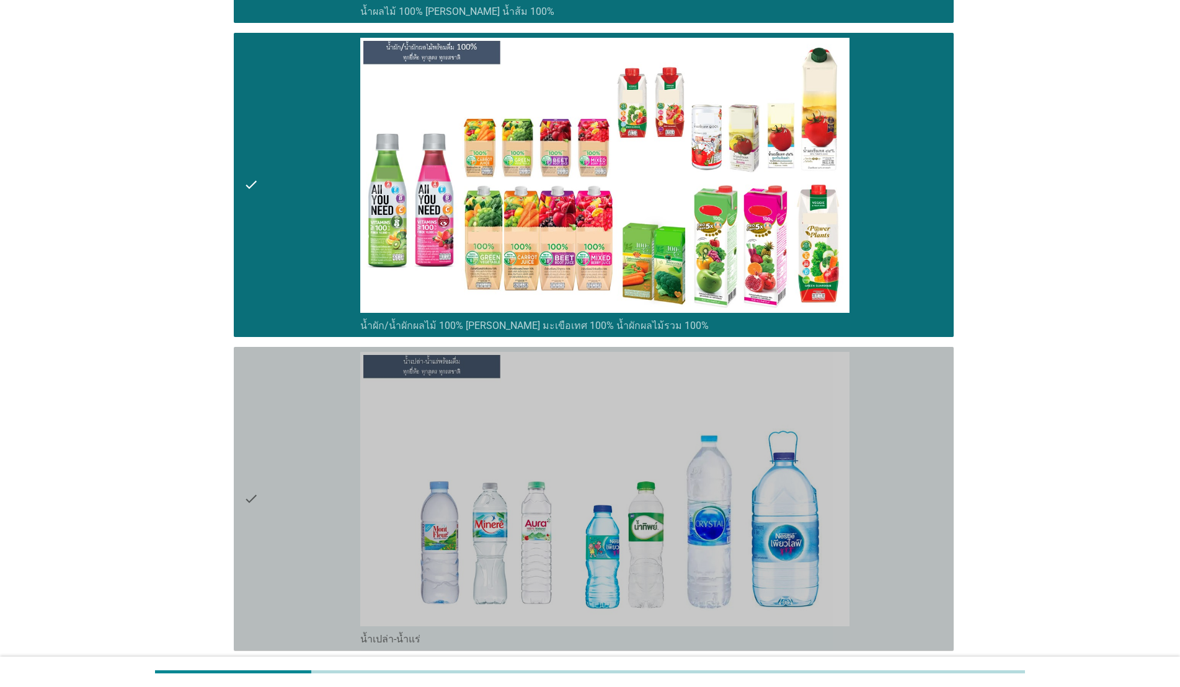
click at [306, 405] on div "check" at bounding box center [302, 499] width 117 height 294
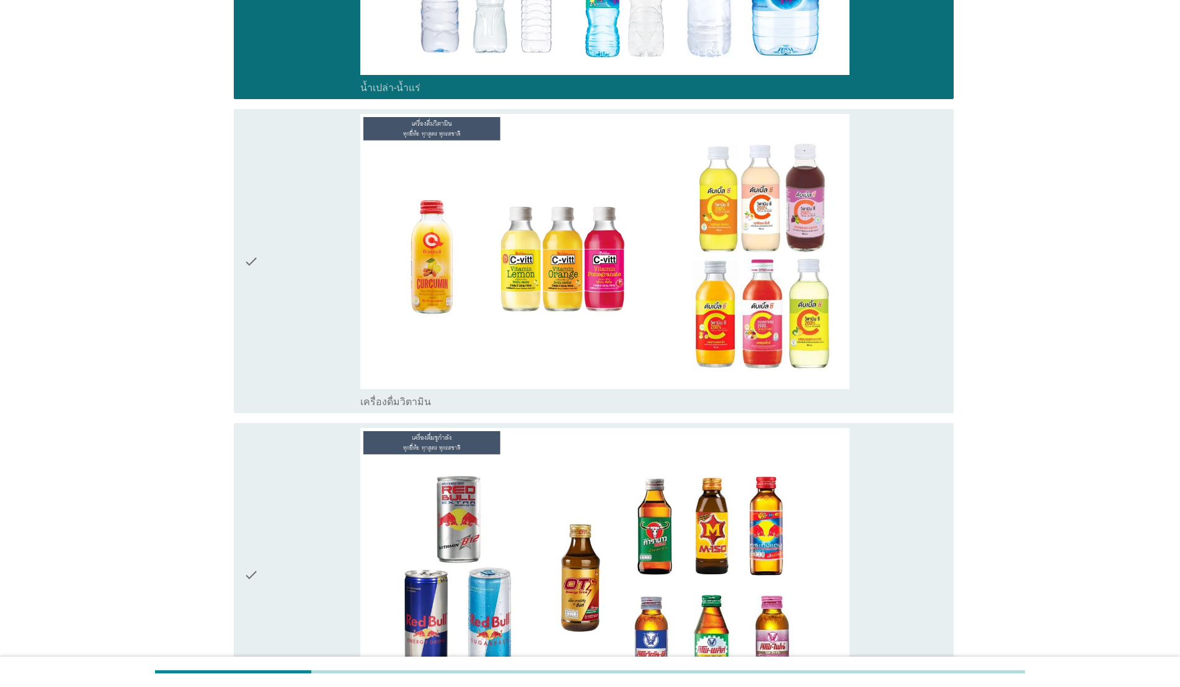
scroll to position [2534, 0]
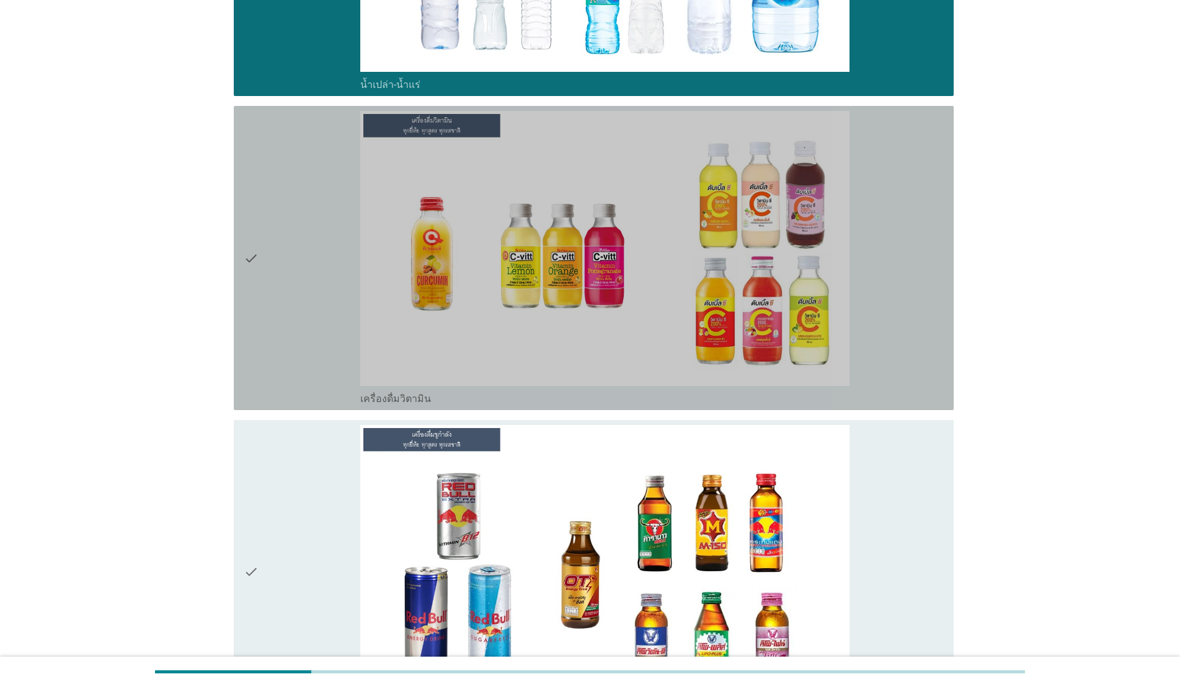
drag, startPoint x: 262, startPoint y: 282, endPoint x: 331, endPoint y: 516, distance: 243.8
click at [263, 286] on div "check" at bounding box center [302, 258] width 117 height 294
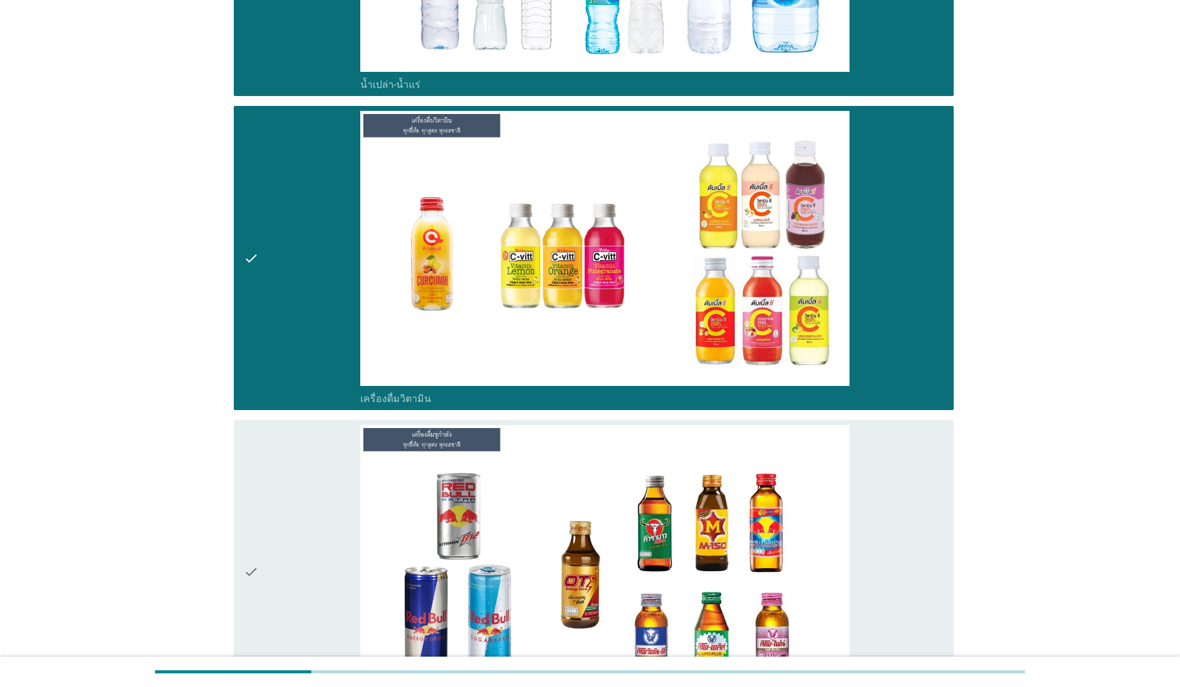
click at [331, 528] on div "check" at bounding box center [302, 572] width 117 height 294
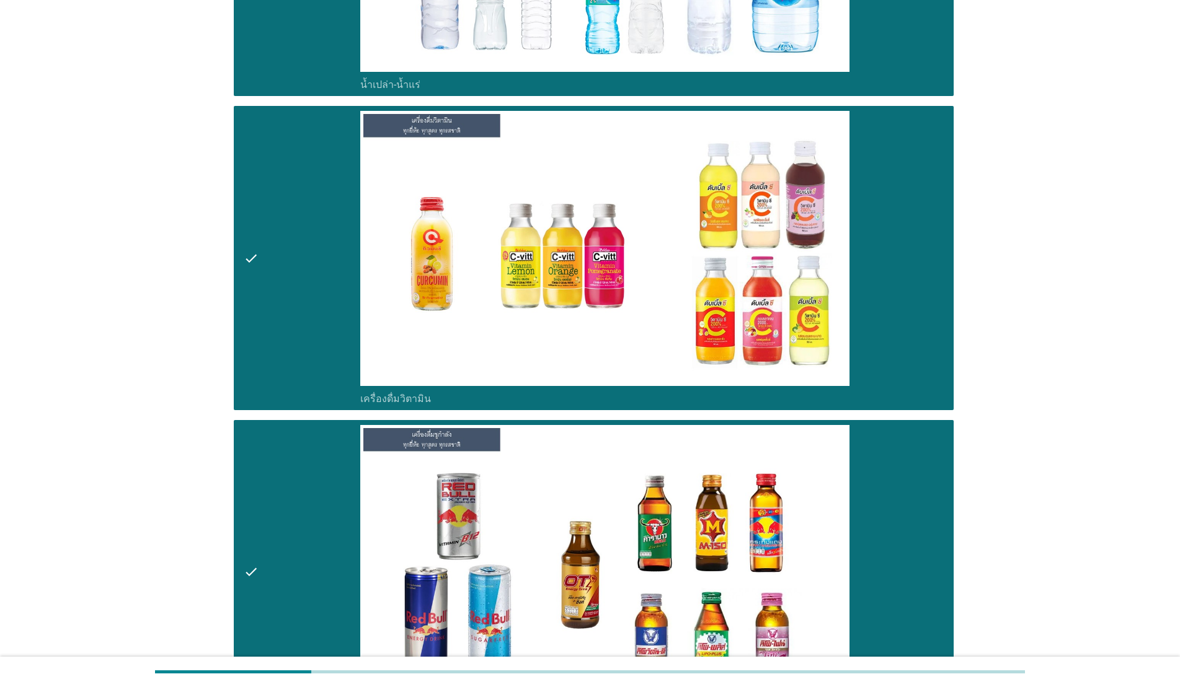
scroll to position [3064, 0]
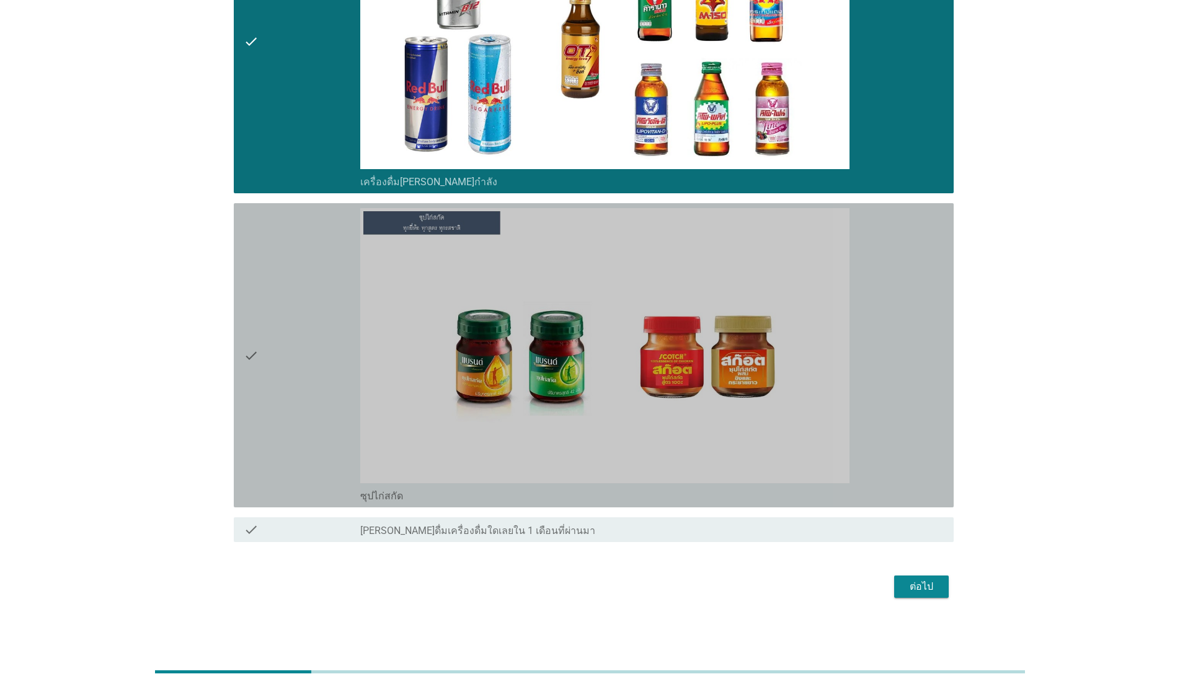
click at [289, 351] on div "check" at bounding box center [302, 355] width 117 height 294
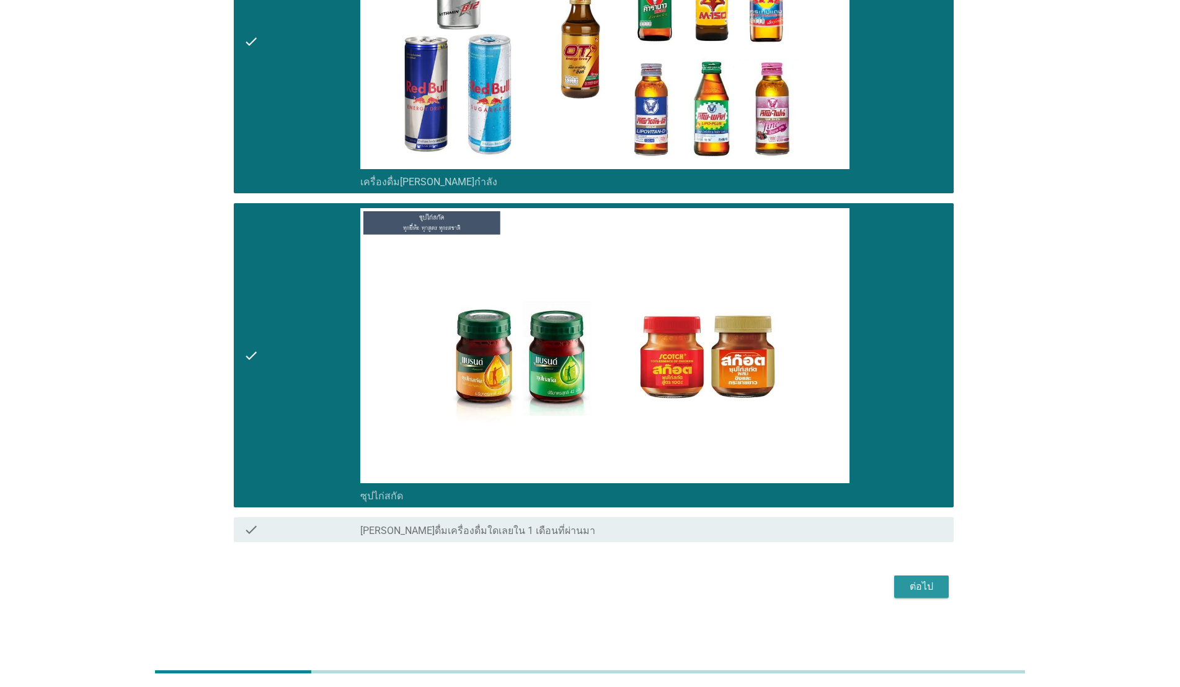
click at [948, 586] on button "ต่อไป" at bounding box center [921, 587] width 55 height 22
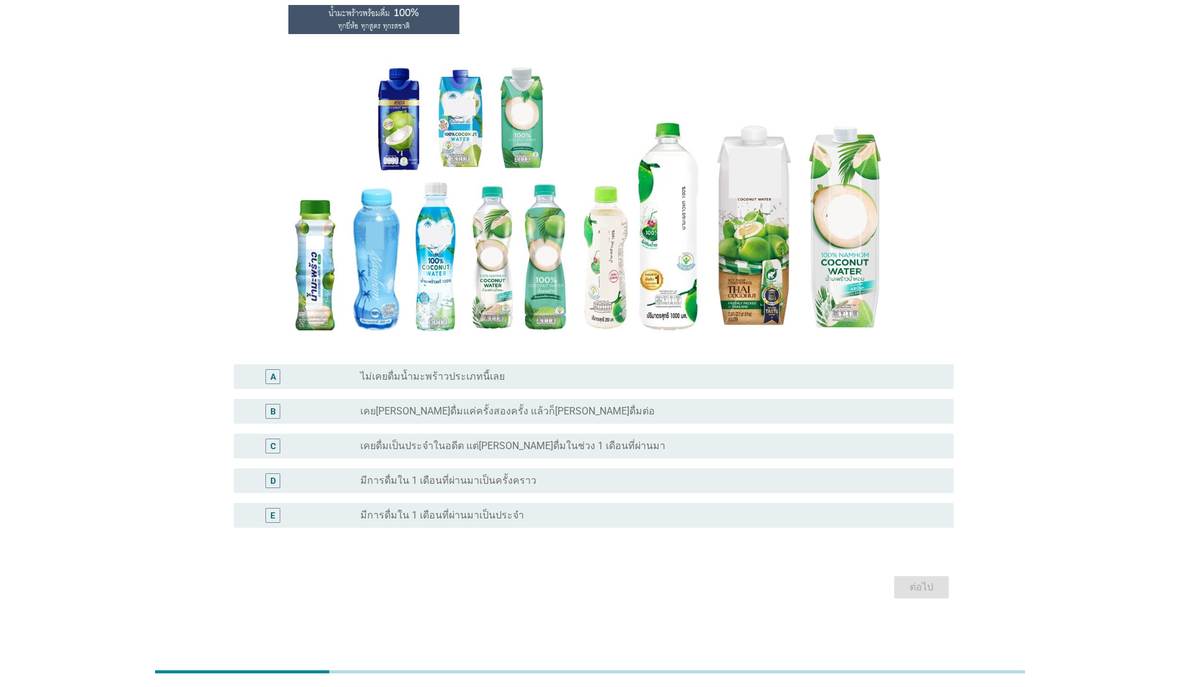
scroll to position [0, 0]
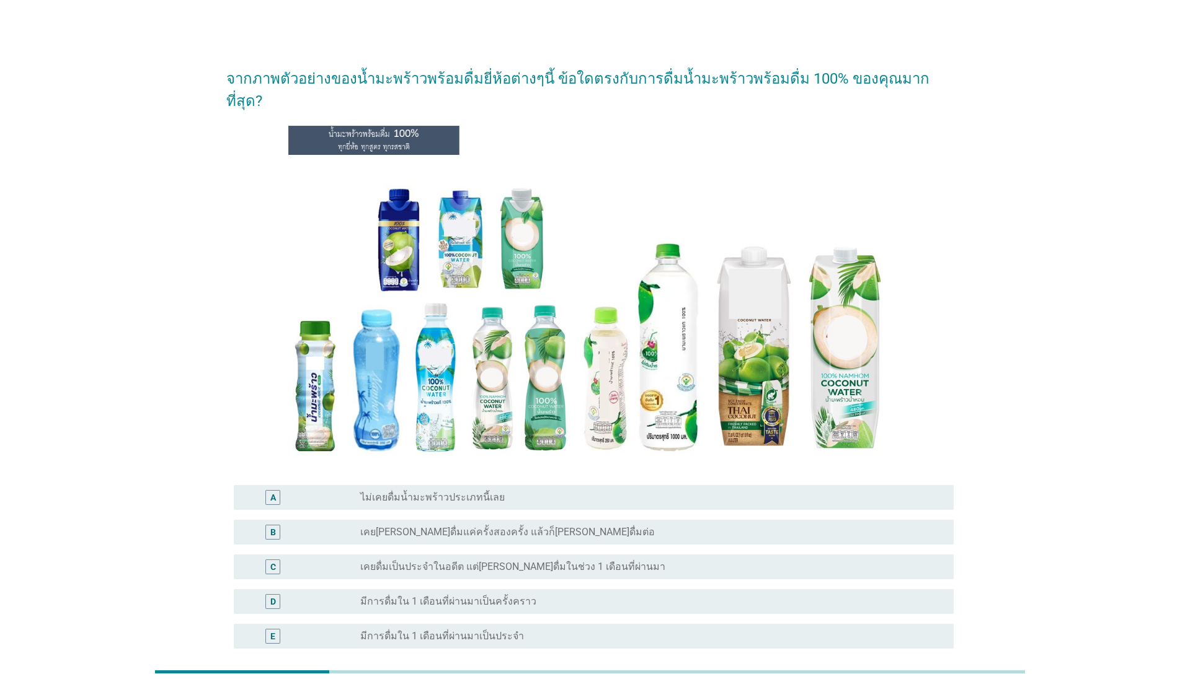
click at [521, 490] on div "radio_button_unchecked ไม่เคยดื่มน้ำมะพร้าวประเภทนี้เลย" at bounding box center [651, 497] width 583 height 15
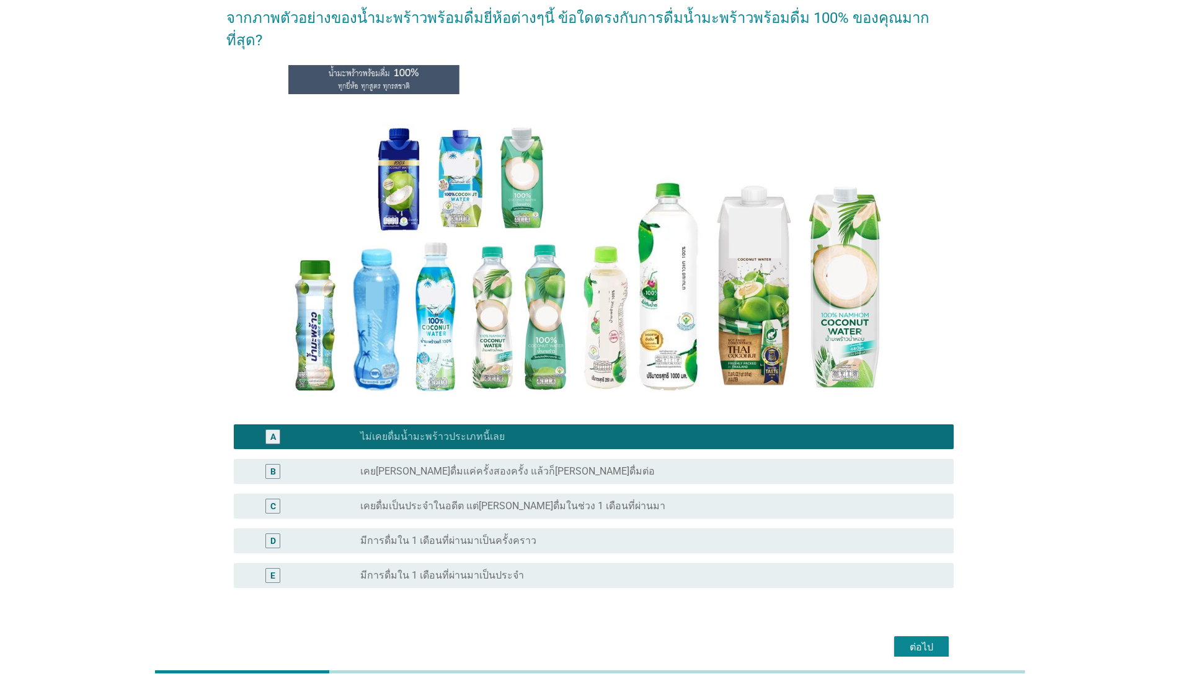
scroll to position [99, 0]
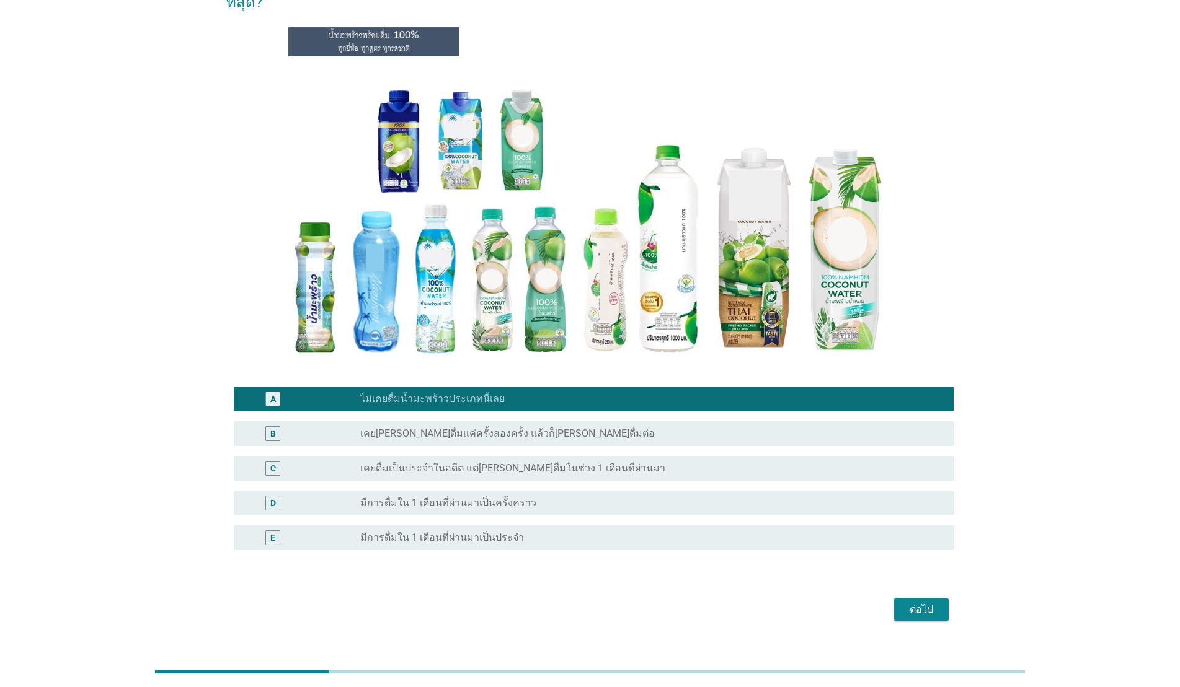
click at [932, 603] on div "ต่อไป" at bounding box center [921, 610] width 35 height 15
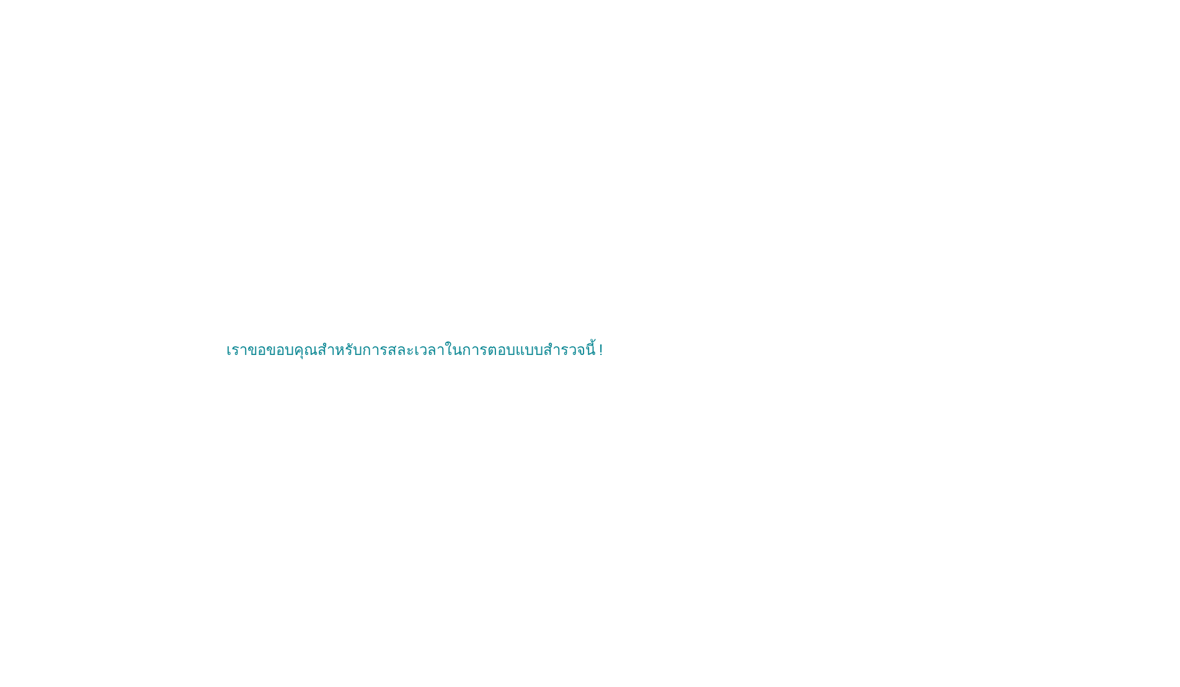
scroll to position [0, 0]
